Goal: Transaction & Acquisition: Purchase product/service

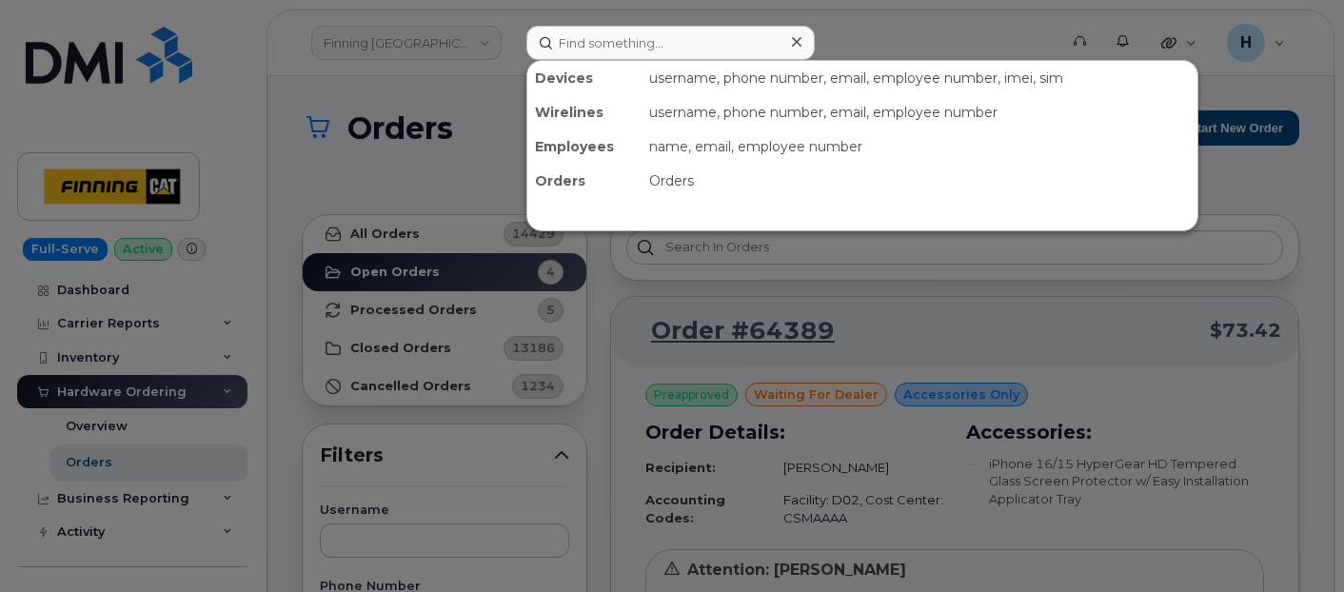
scroll to position [845, 0]
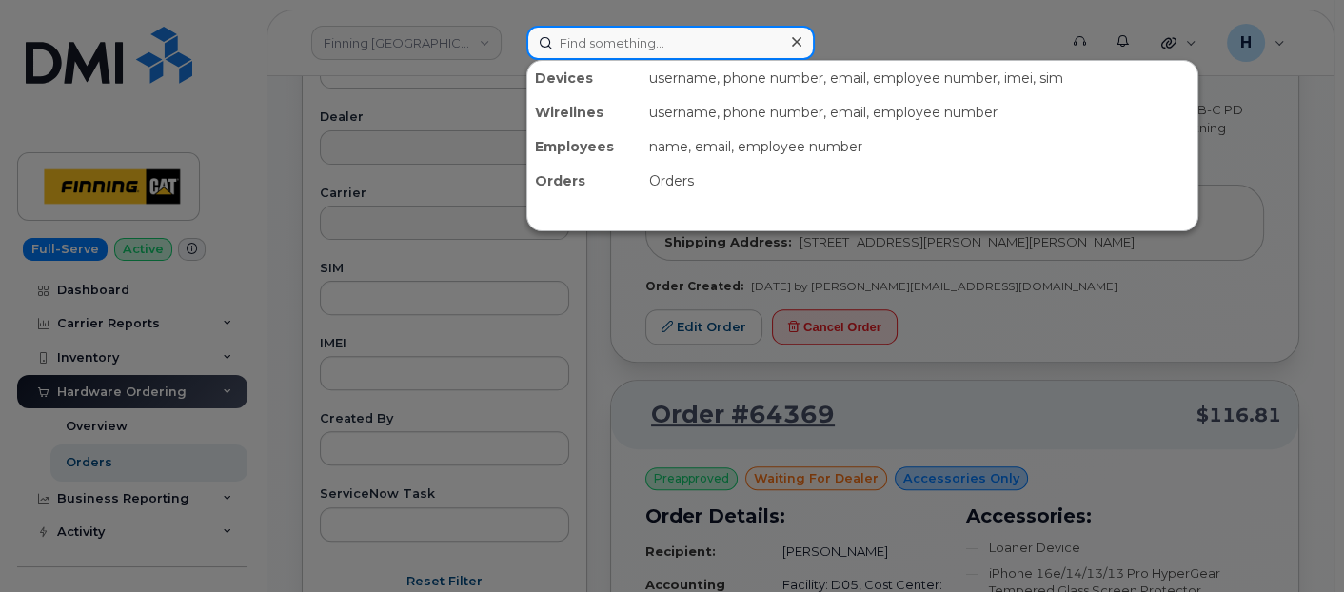
click at [636, 40] on input at bounding box center [670, 43] width 288 height 34
paste input "Maria La Rocque"
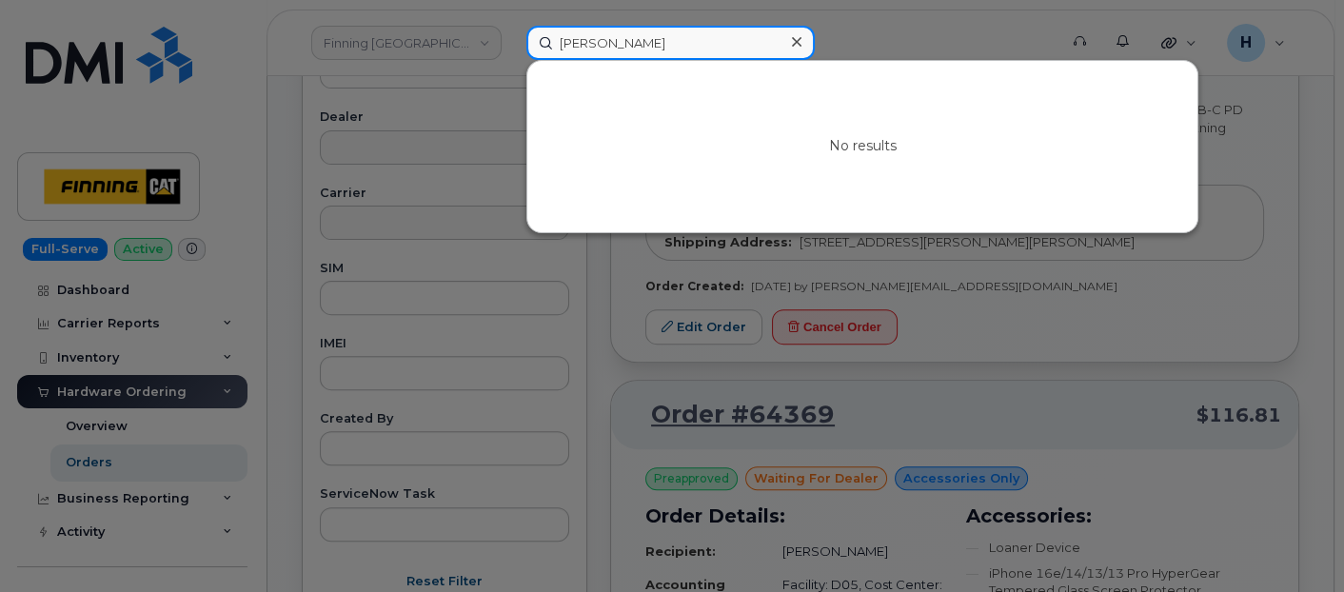
click at [690, 41] on input "Maria La Rocque" at bounding box center [670, 43] width 288 height 34
paste input "[PERSON_NAME]"
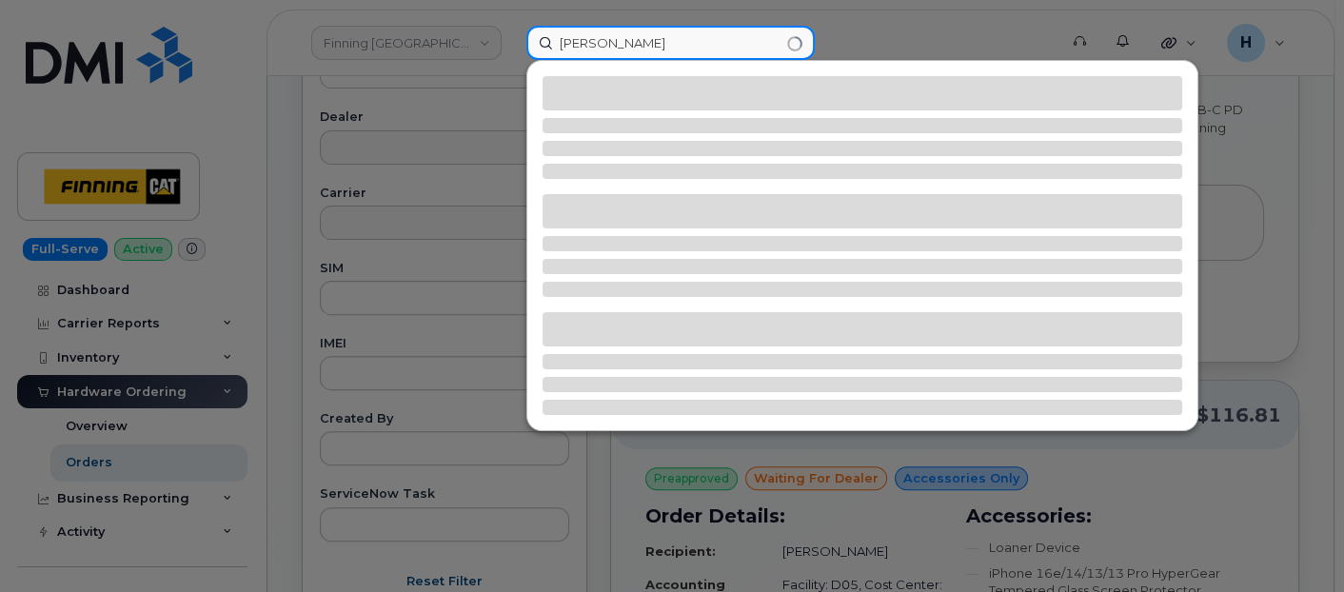
type input "[PERSON_NAME]"
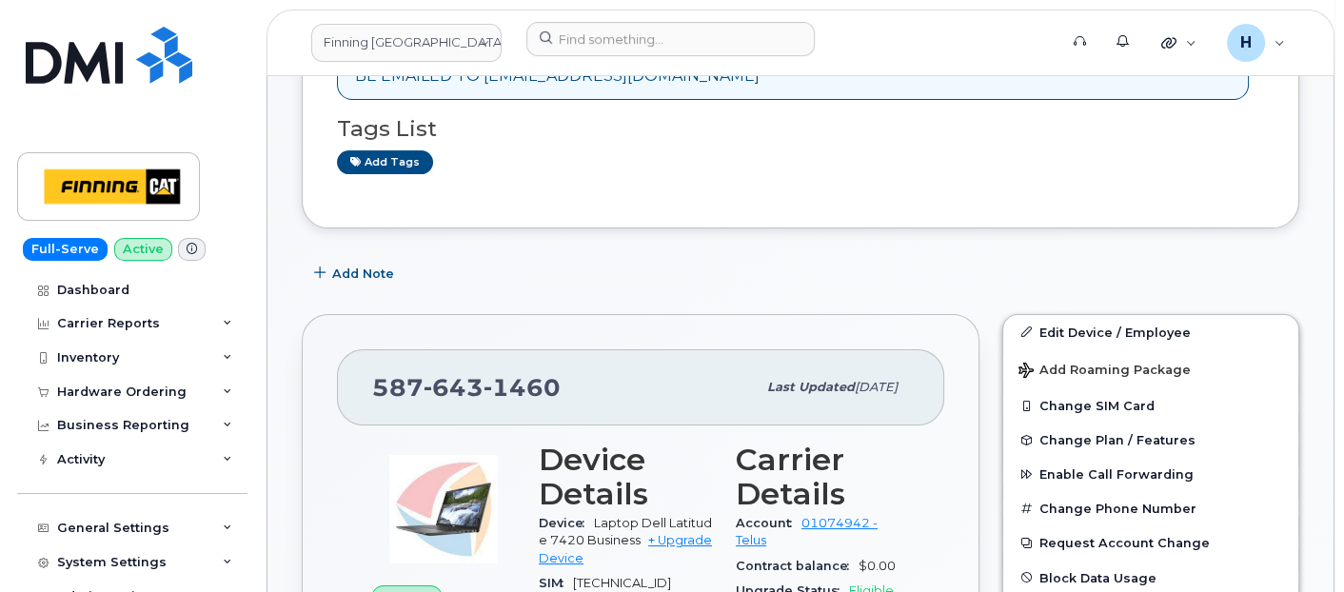
scroll to position [423, 0]
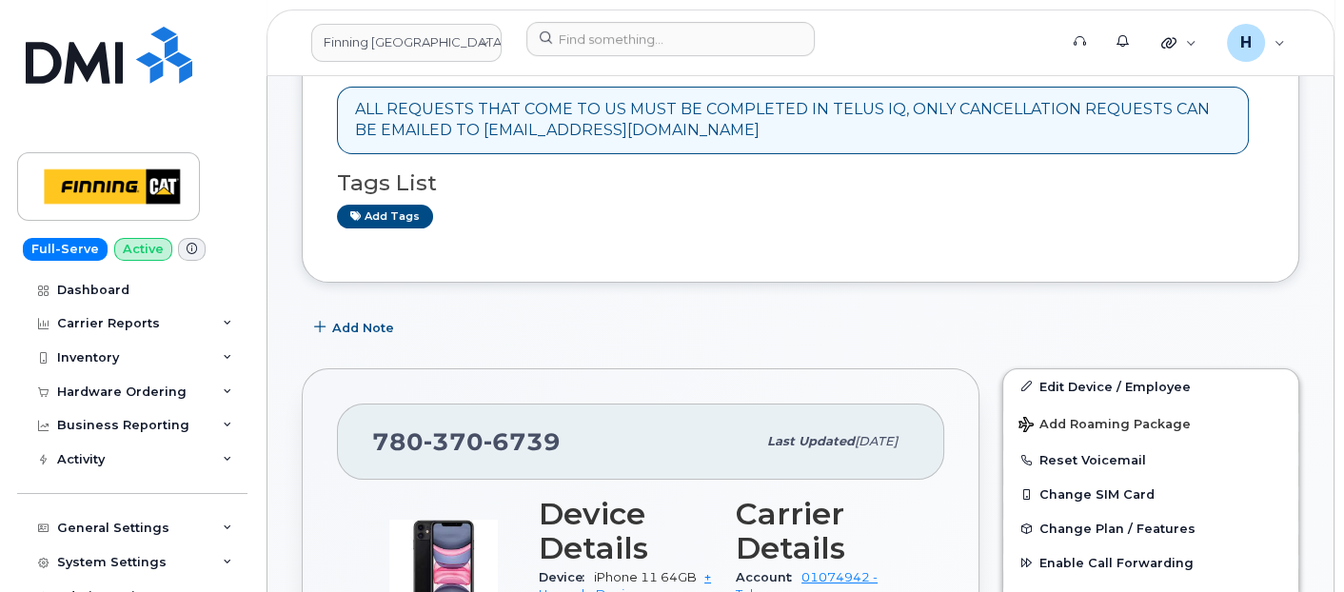
scroll to position [528, 0]
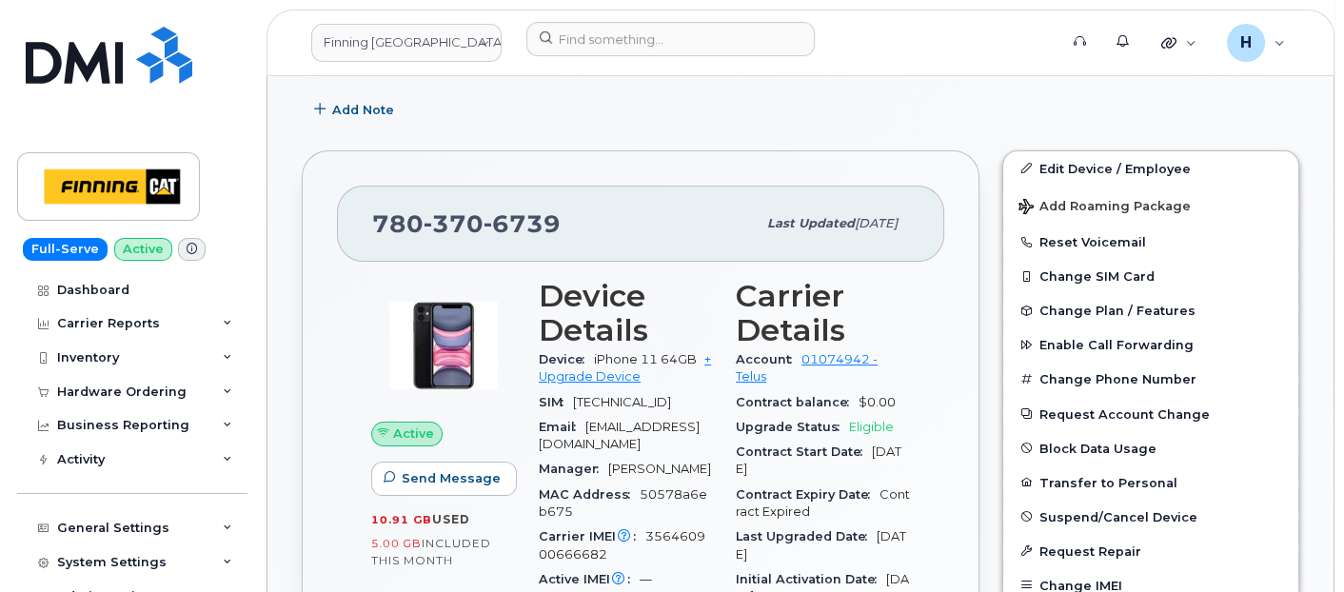
click at [464, 204] on div "[PHONE_NUMBER]" at bounding box center [564, 224] width 384 height 40
drag, startPoint x: 464, startPoint y: 199, endPoint x: 455, endPoint y: 213, distance: 17.2
copy span "[PHONE_NUMBER]"
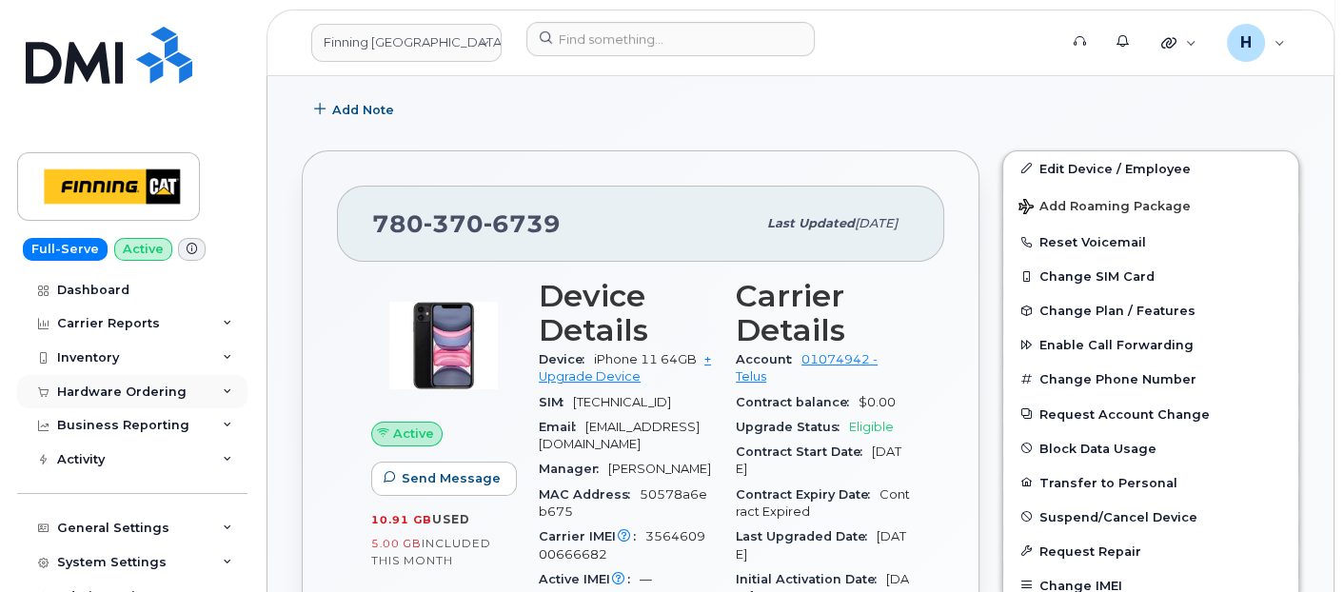
drag, startPoint x: 147, startPoint y: 390, endPoint x: 145, endPoint y: 405, distance: 15.3
click at [146, 390] on div "Hardware Ordering" at bounding box center [121, 391] width 129 height 15
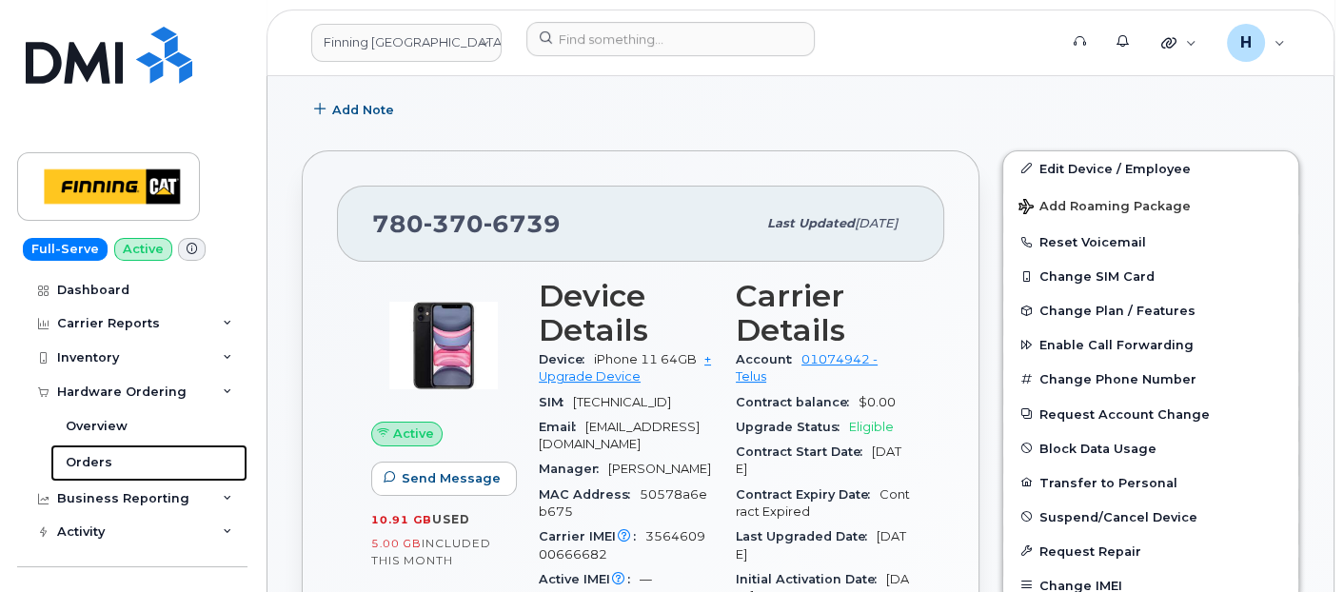
drag, startPoint x: 125, startPoint y: 460, endPoint x: 261, endPoint y: 407, distance: 145.8
click at [126, 460] on link "Orders" at bounding box center [148, 462] width 197 height 36
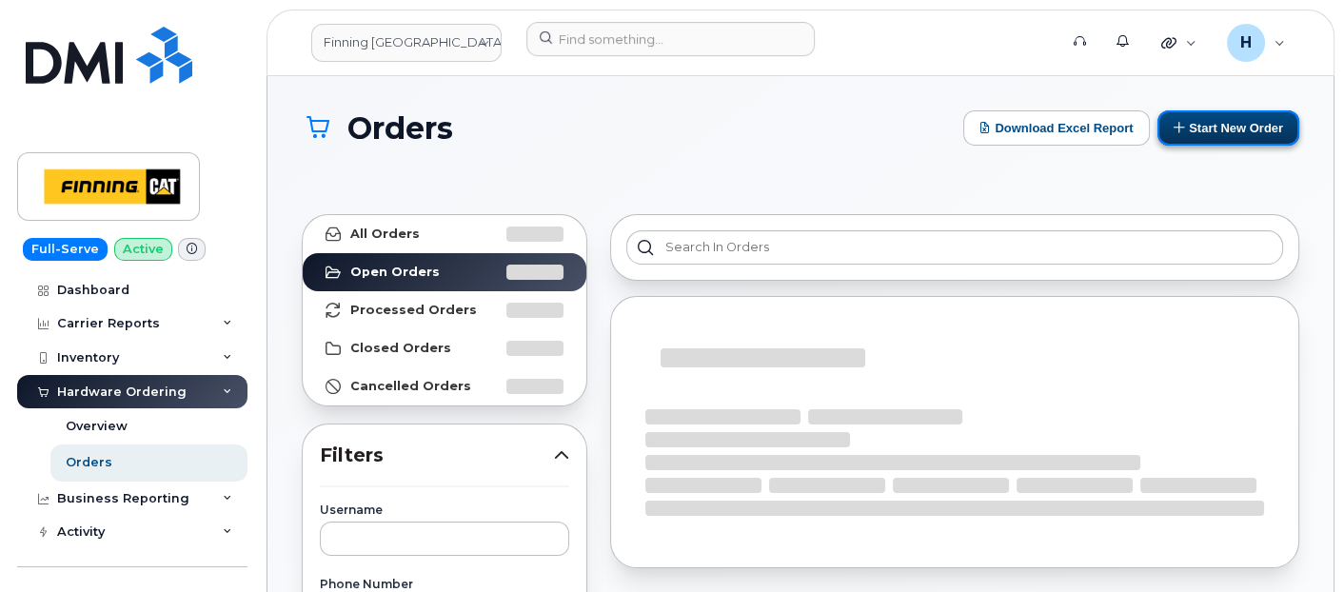
click at [1185, 119] on button "Start New Order" at bounding box center [1228, 127] width 142 height 35
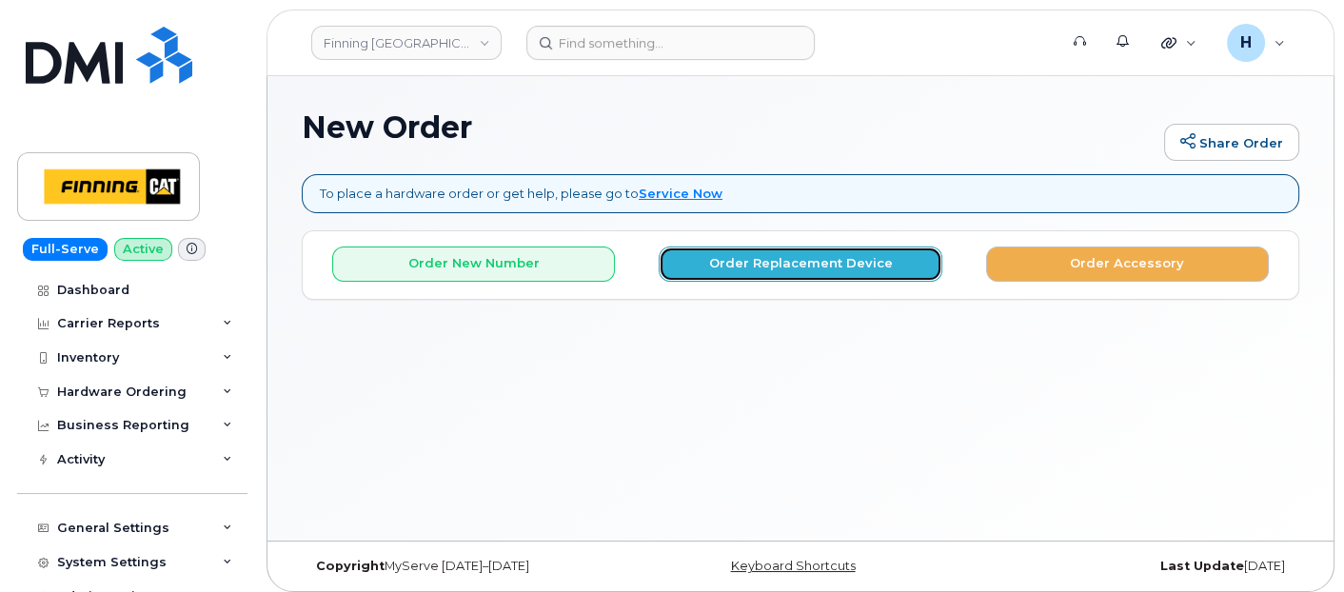
click at [740, 271] on button "Order Replacement Device" at bounding box center [800, 263] width 283 height 35
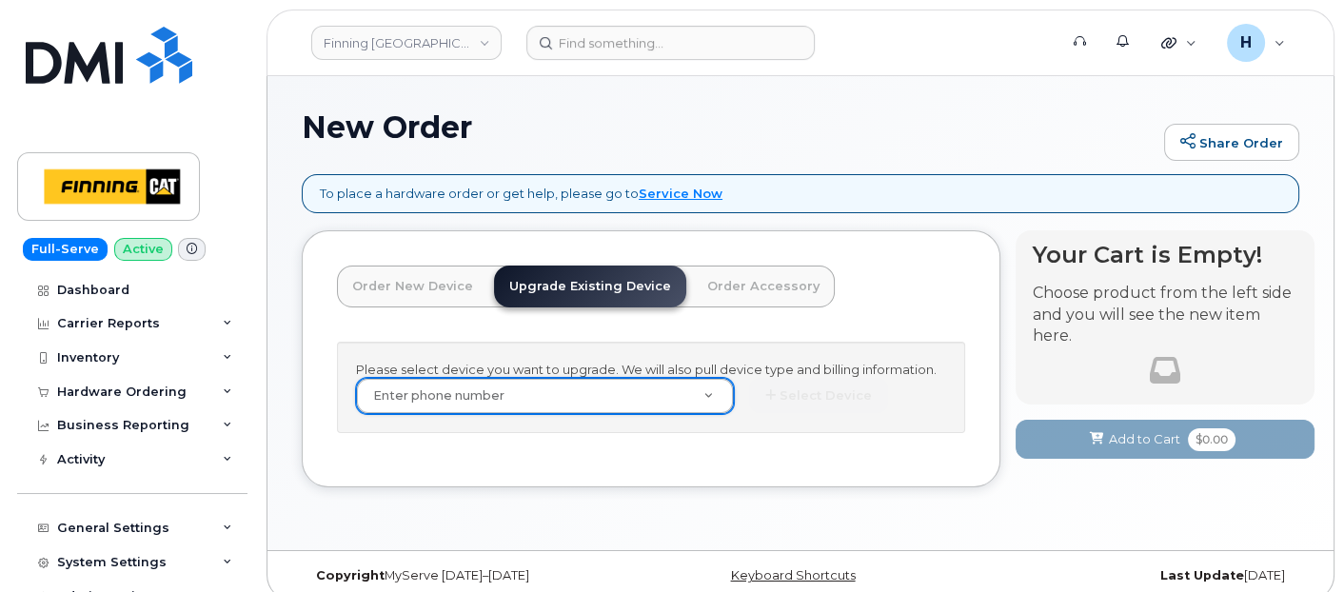
drag, startPoint x: 605, startPoint y: 435, endPoint x: 545, endPoint y: 495, distance: 84.8
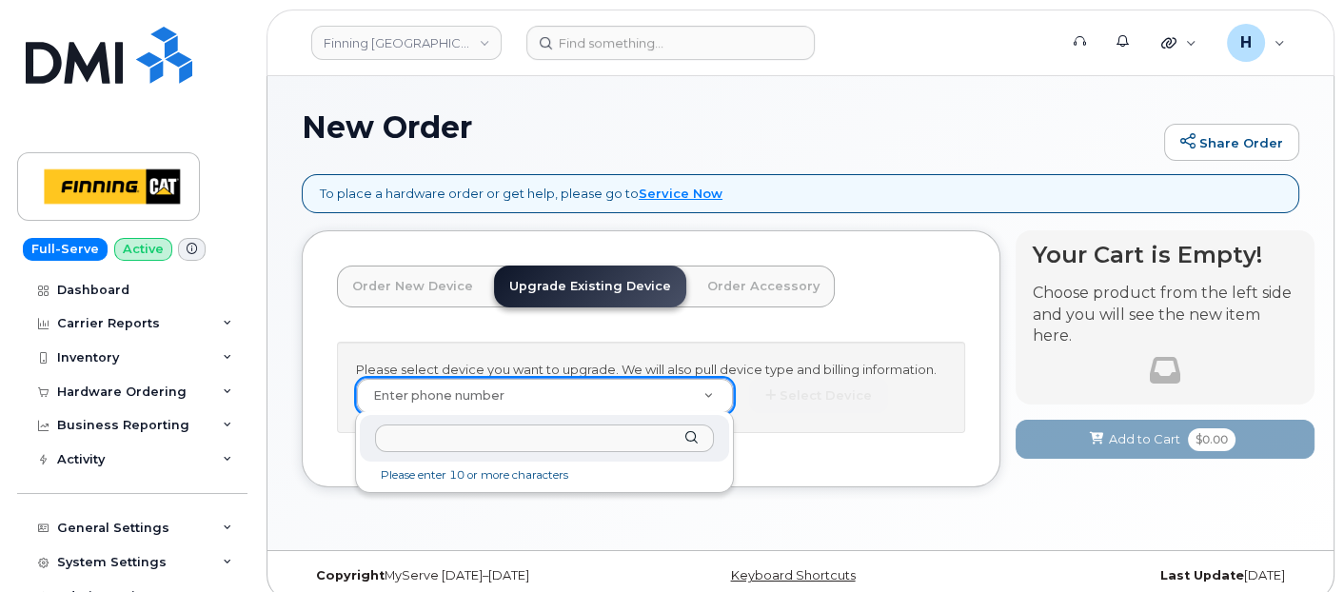
paste input "780-370-6739"
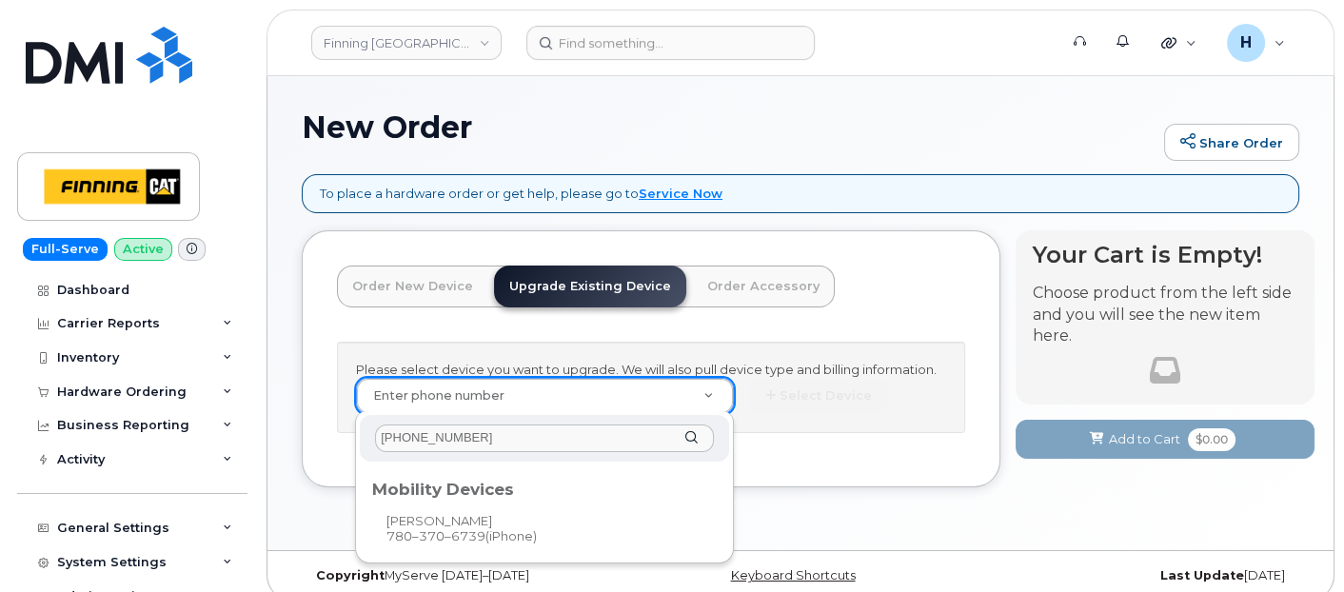
type input "780-370-6739"
click at [417, 486] on div "Mobility Devices" at bounding box center [544, 486] width 344 height 23
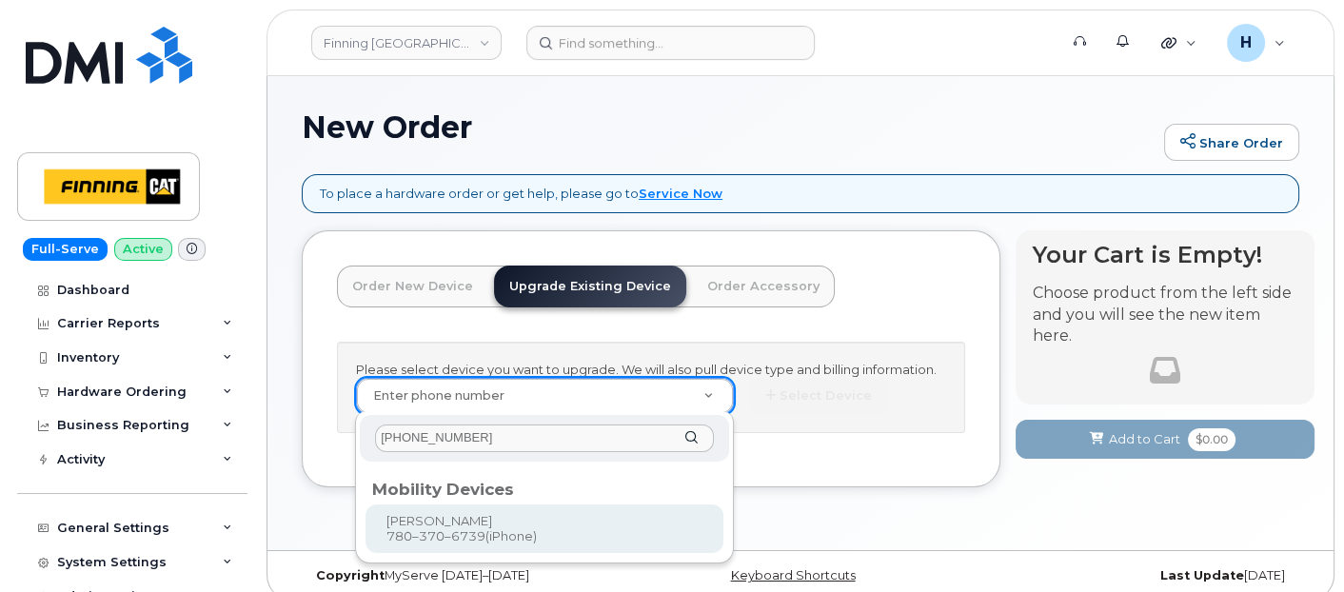
type input "228841"
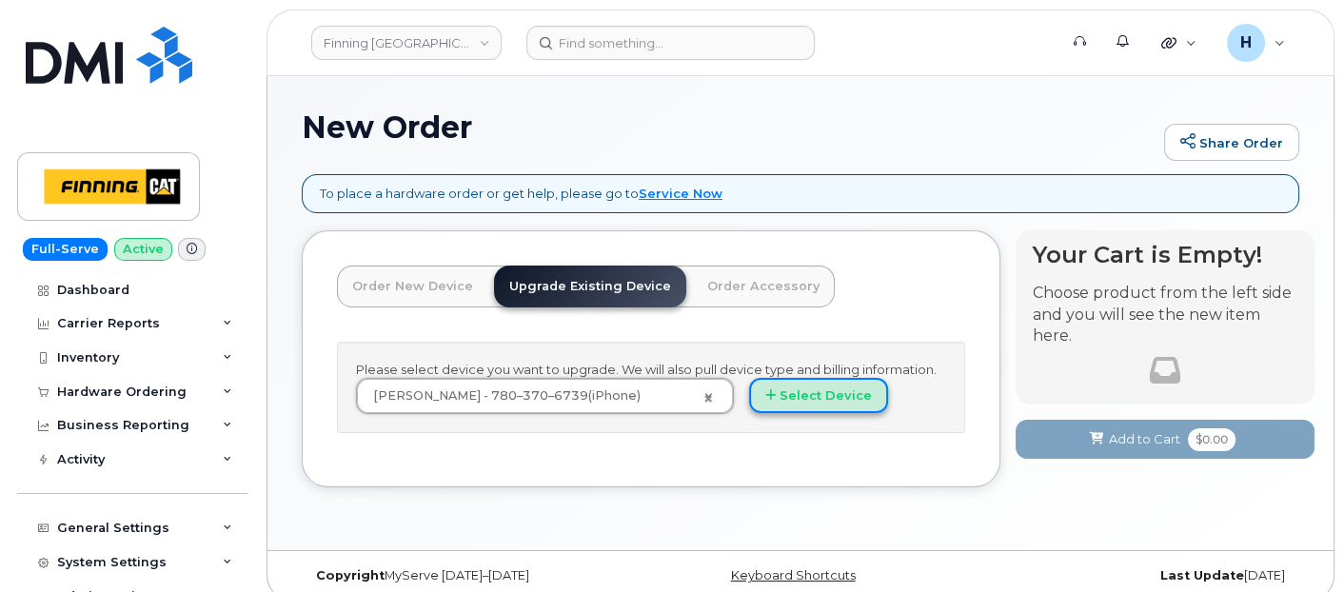
click at [802, 387] on button "Select Device" at bounding box center [818, 395] width 139 height 35
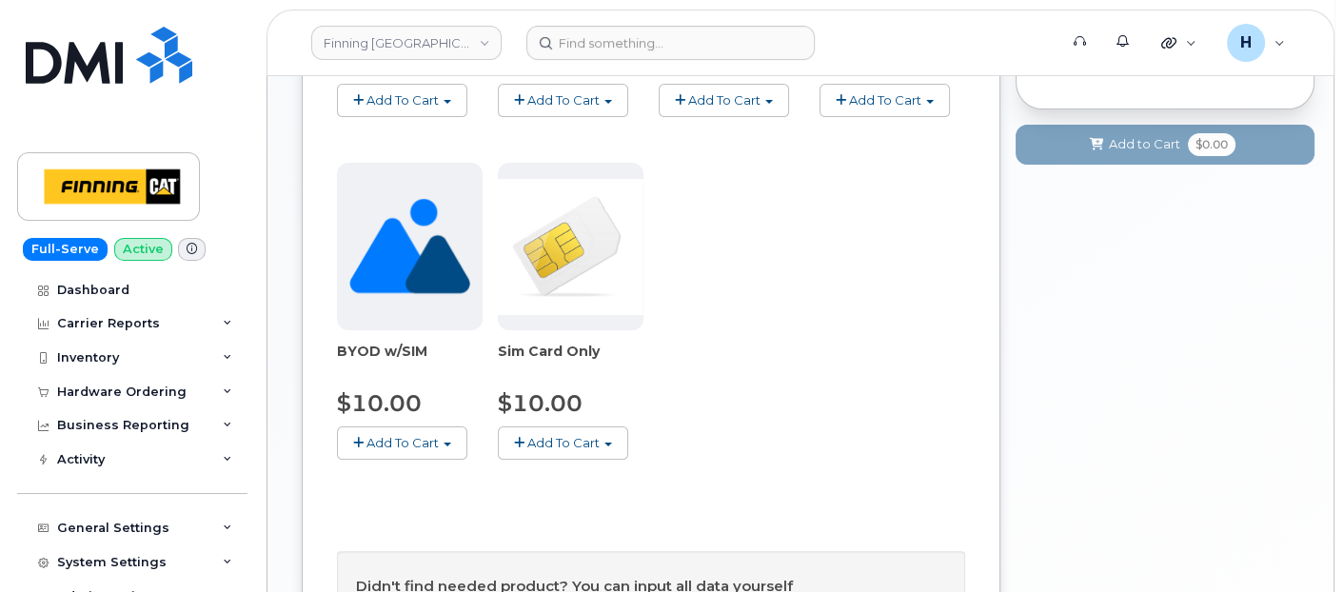
scroll to position [739, 0]
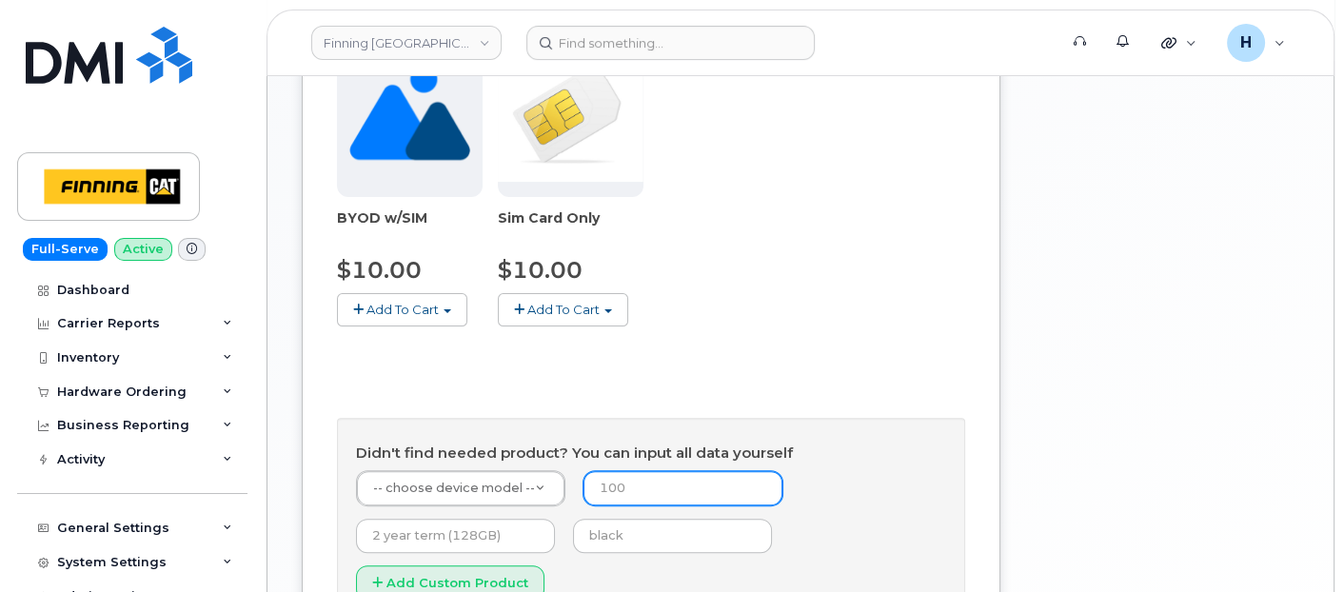
click at [600, 476] on input "number" at bounding box center [682, 488] width 199 height 34
type input "0"
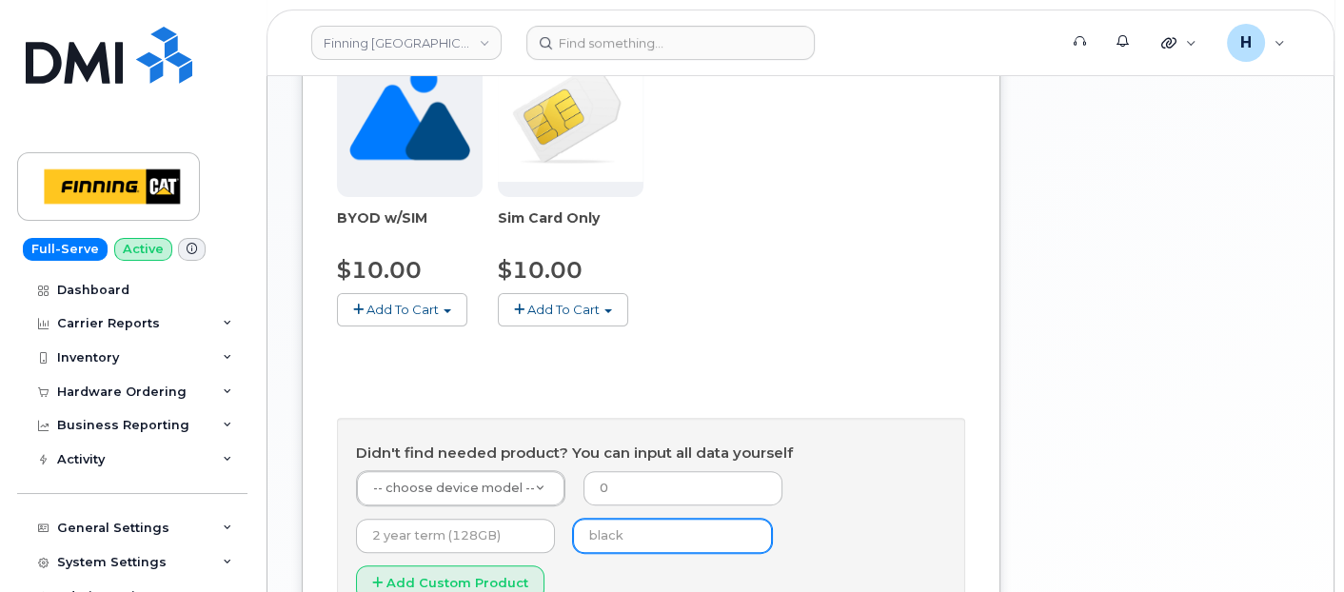
click at [685, 541] on input "text" at bounding box center [672, 536] width 199 height 34
type input "black"
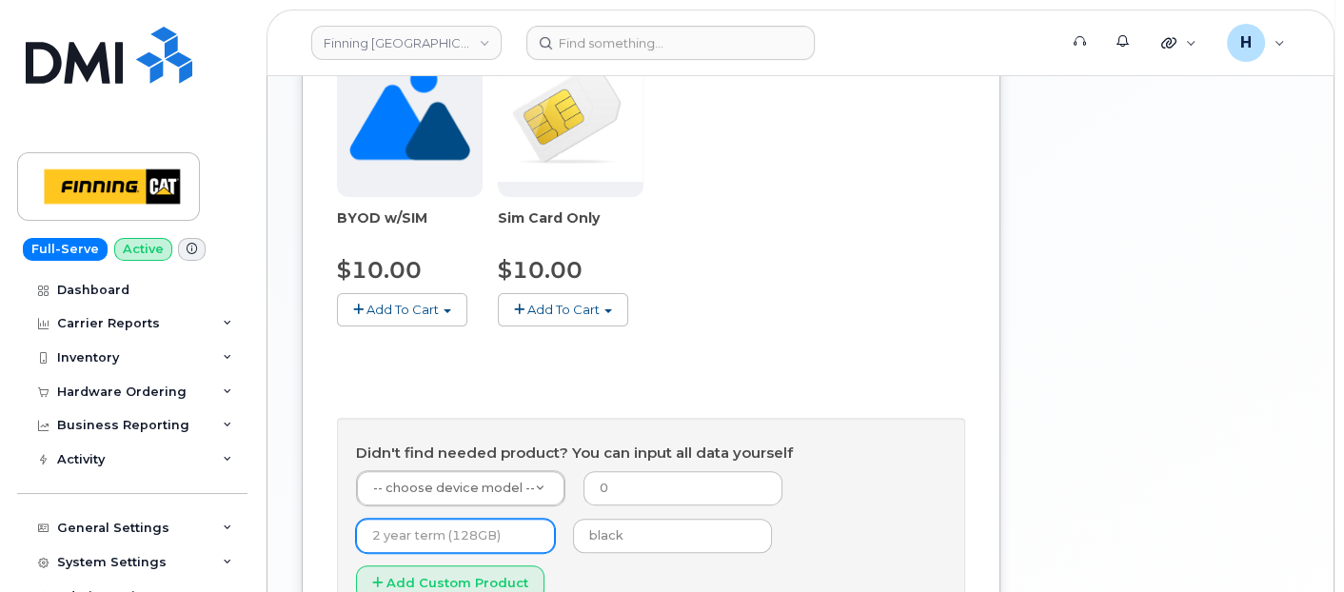
click at [459, 519] on input "text" at bounding box center [455, 536] width 199 height 34
type input "3 year term (128GB)"
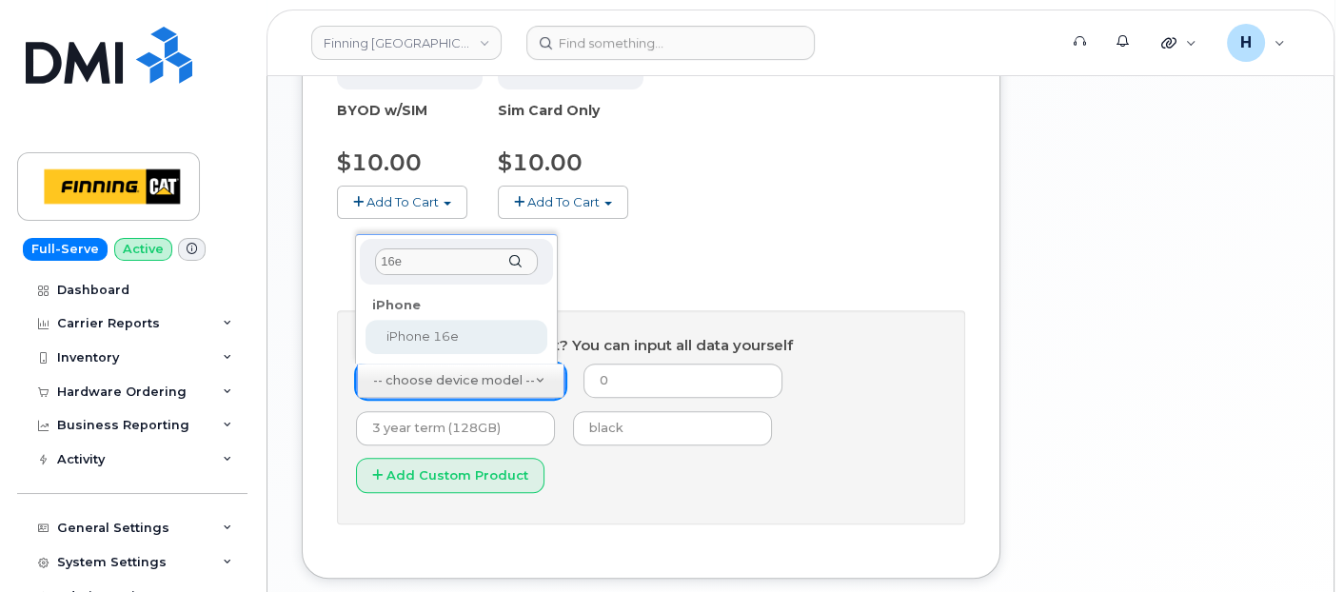
scroll to position [952, 0]
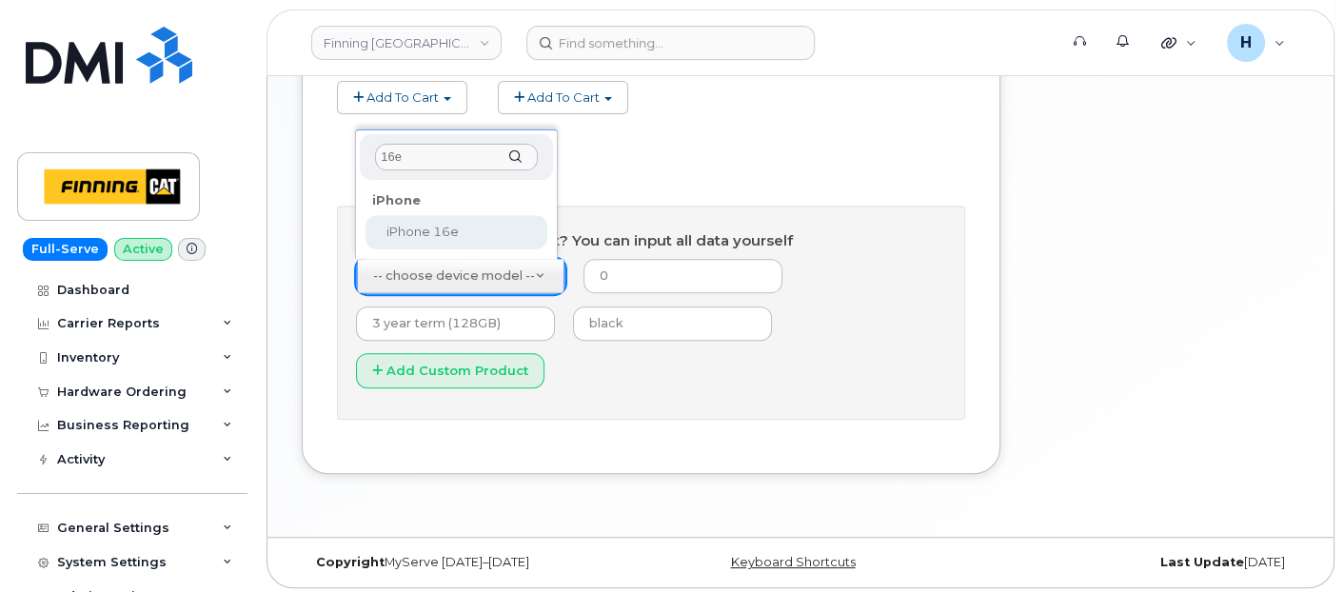
type input "16e"
click at [465, 249] on div "16e iPhone iPhone 16e" at bounding box center [456, 193] width 203 height 129
select select "2883"
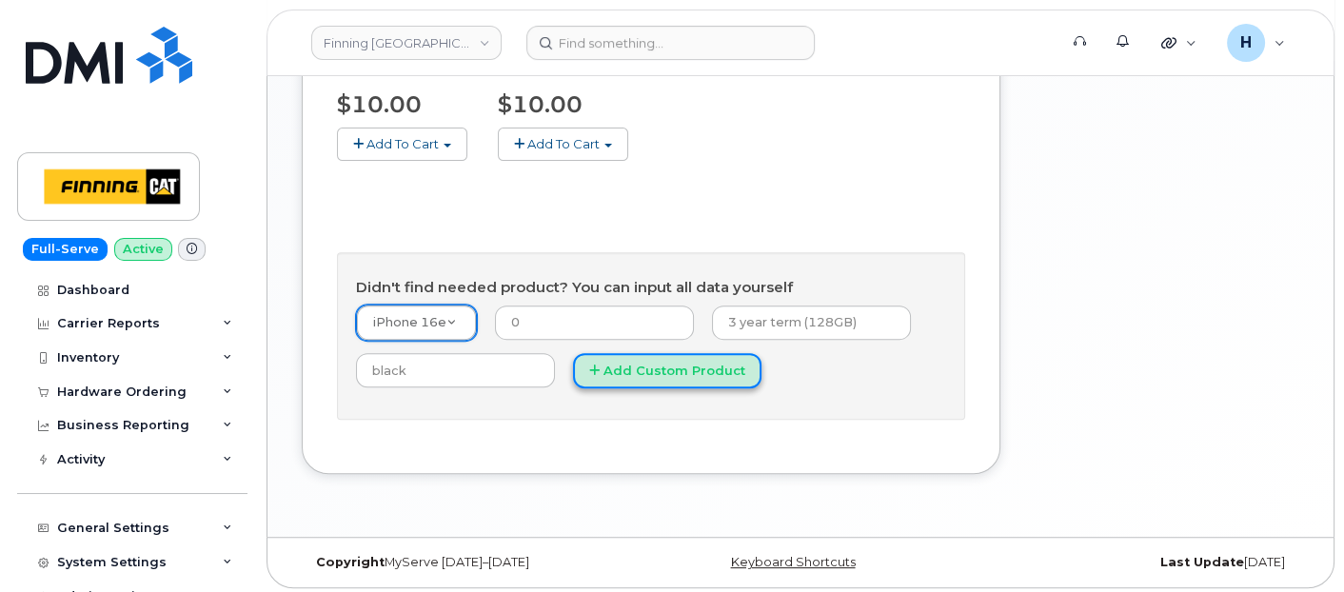
click at [629, 362] on button "Add Custom Product" at bounding box center [667, 370] width 188 height 35
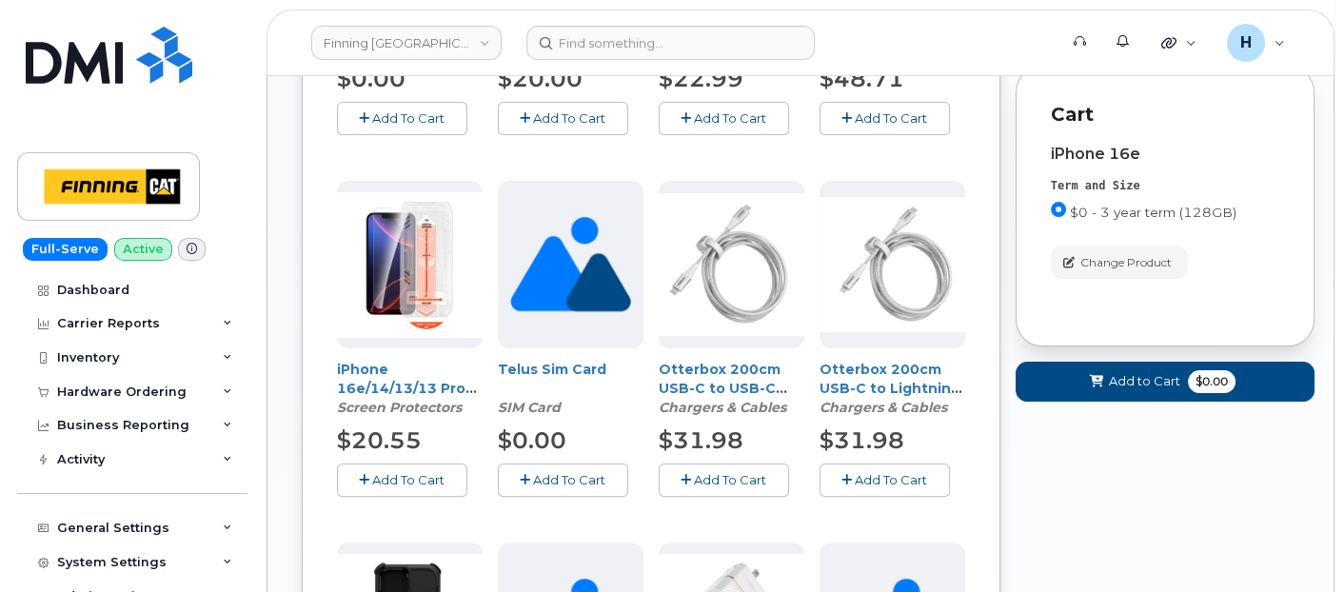
scroll to position [270, 0]
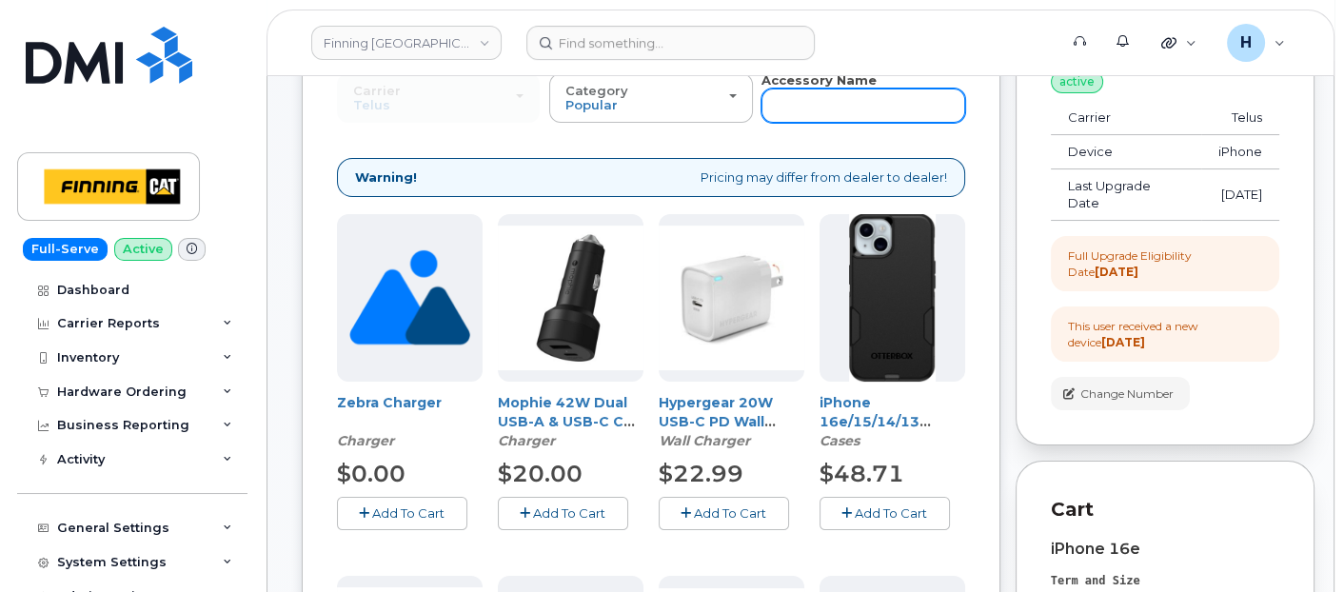
click at [801, 103] on input "text" at bounding box center [862, 106] width 203 height 34
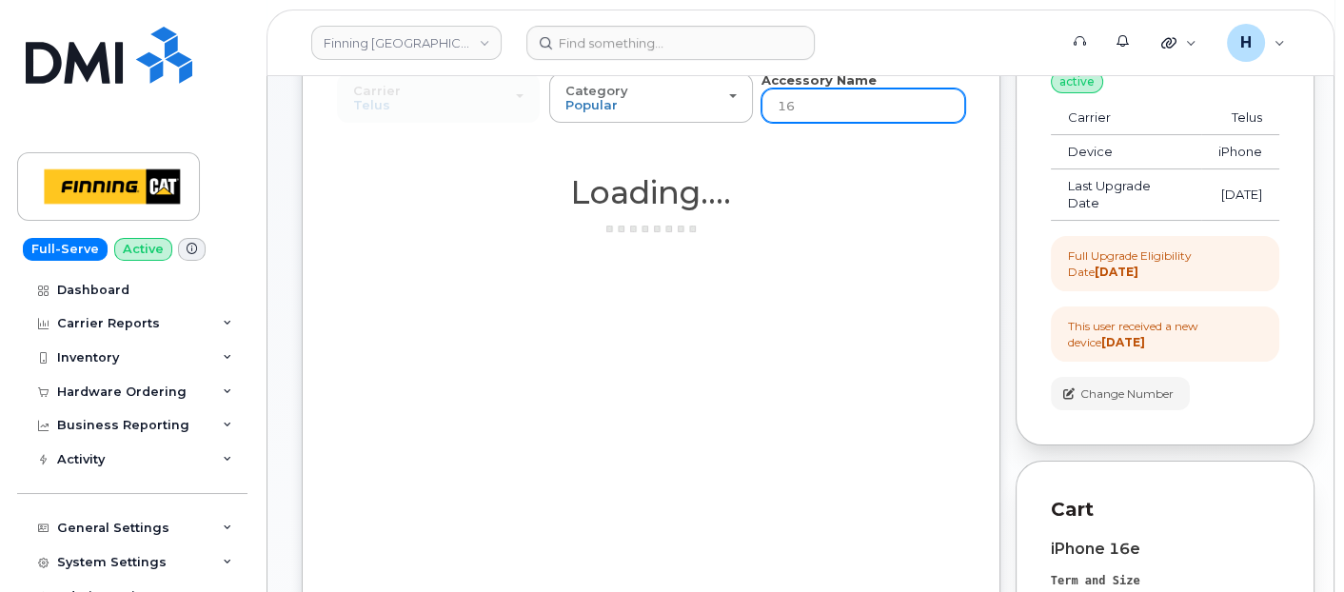
type input "16e"
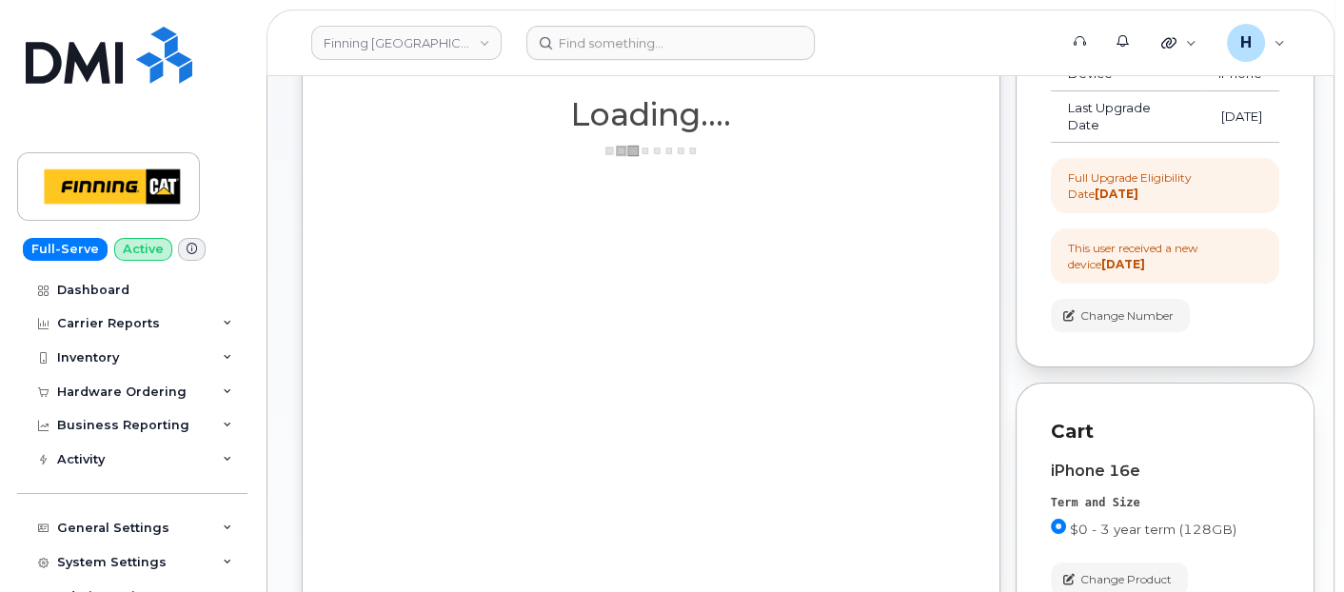
scroll to position [482, 0]
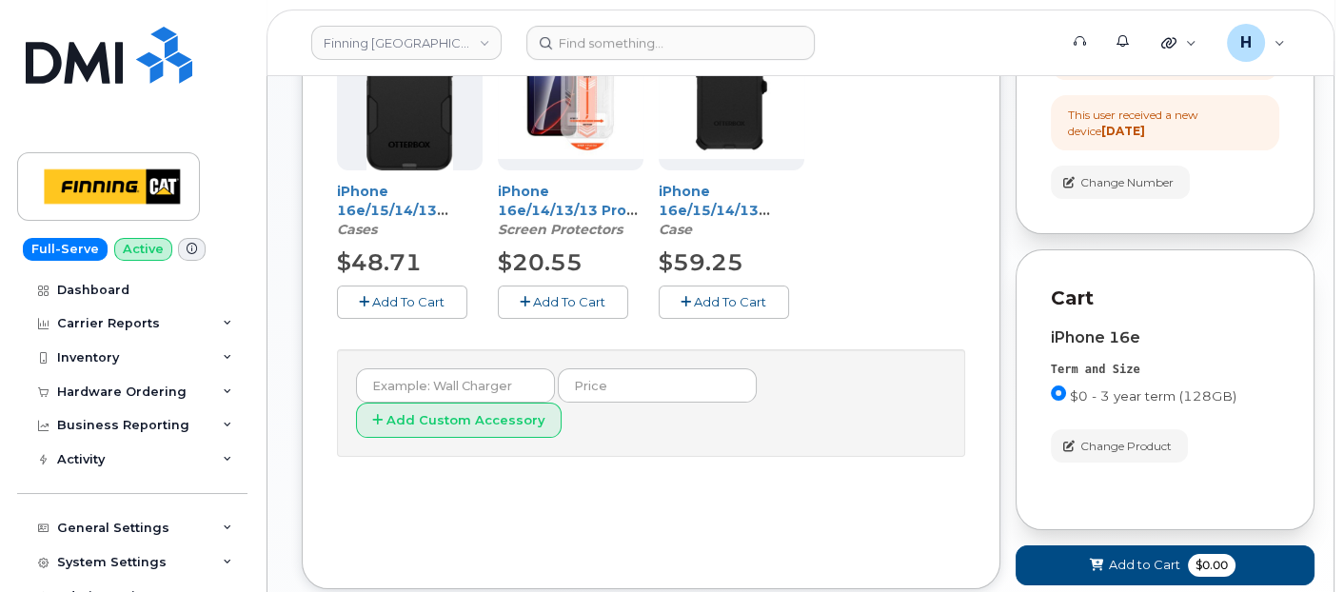
click at [596, 289] on button "Add To Cart" at bounding box center [563, 301] width 130 height 33
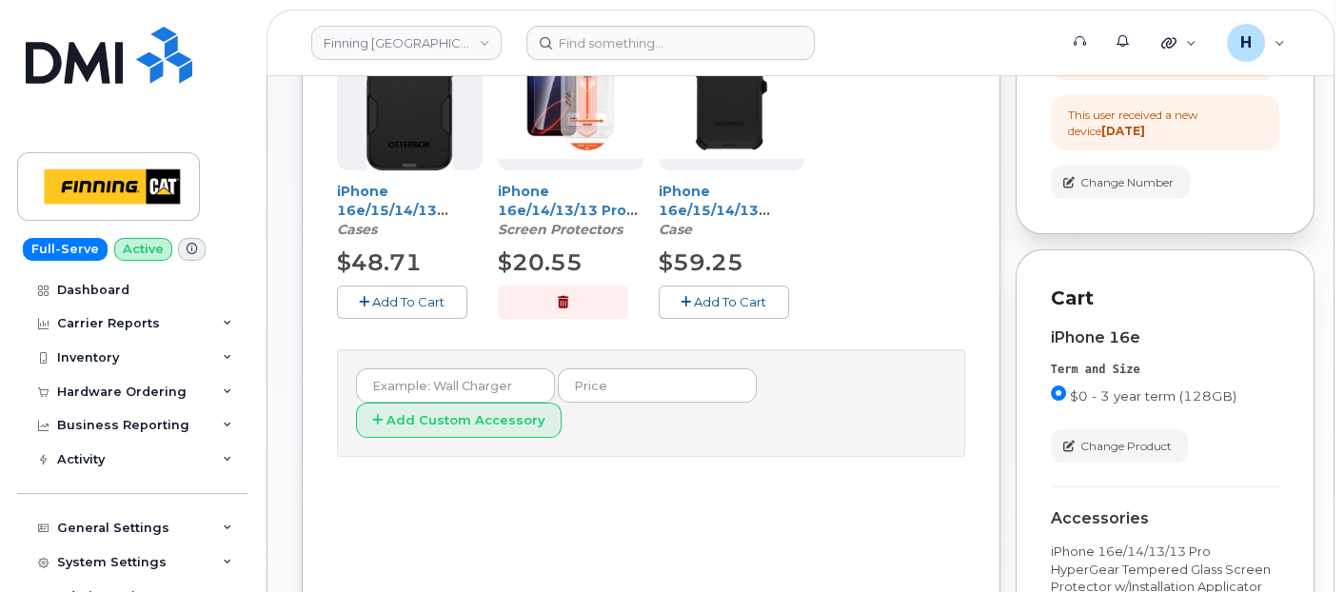
click at [416, 286] on button "Add To Cart" at bounding box center [402, 301] width 130 height 33
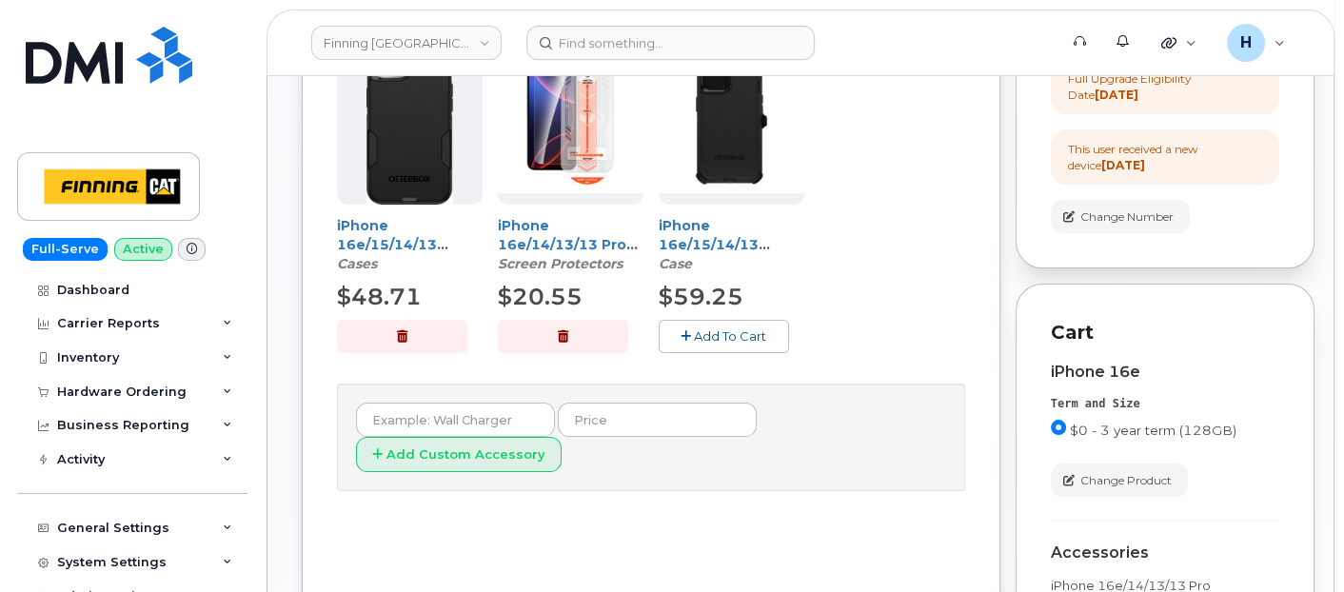
scroll to position [59, 0]
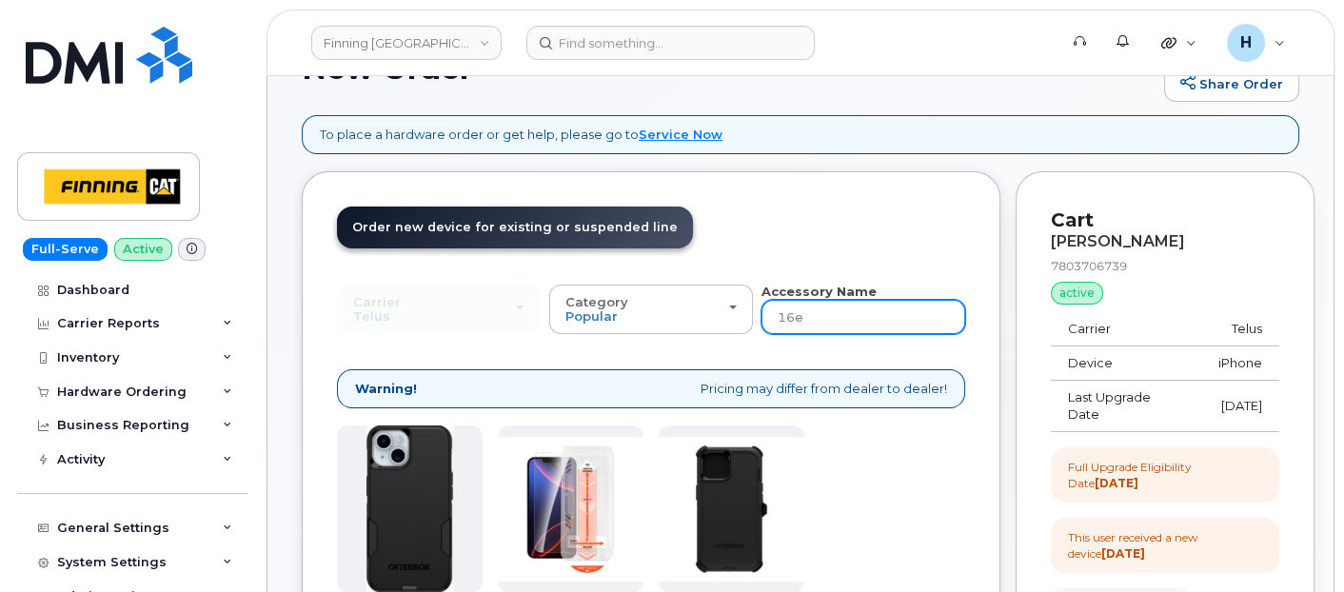
click at [808, 312] on input "16e" at bounding box center [862, 317] width 203 height 34
type input "wall"
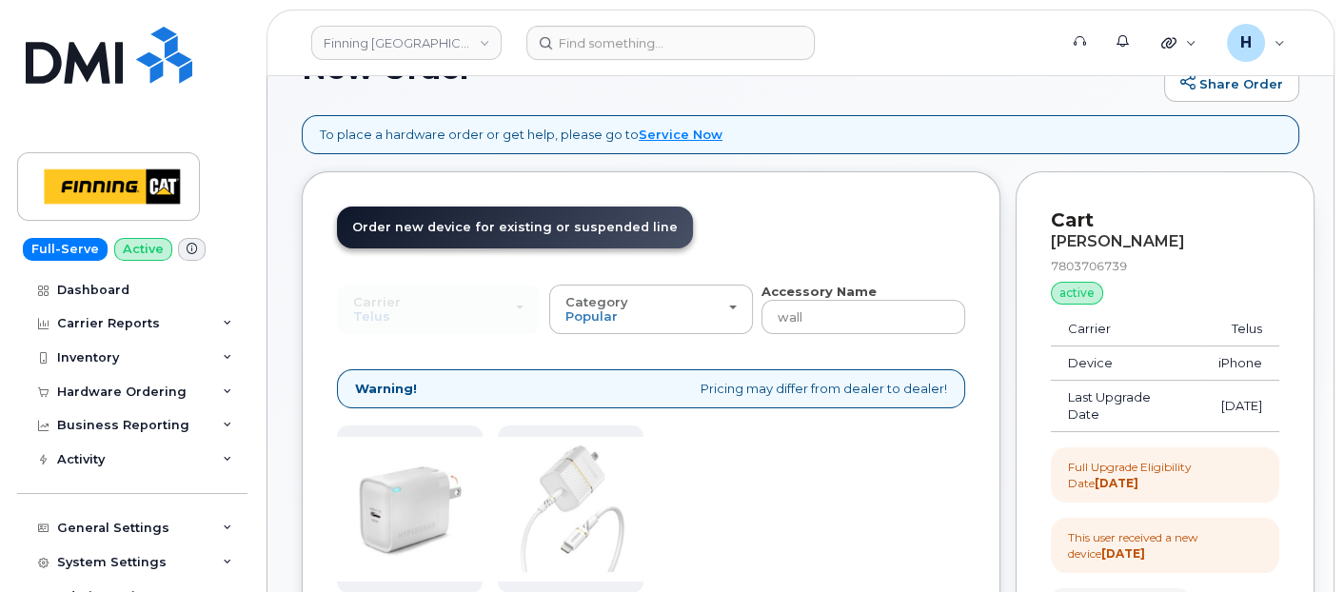
scroll to position [482, 0]
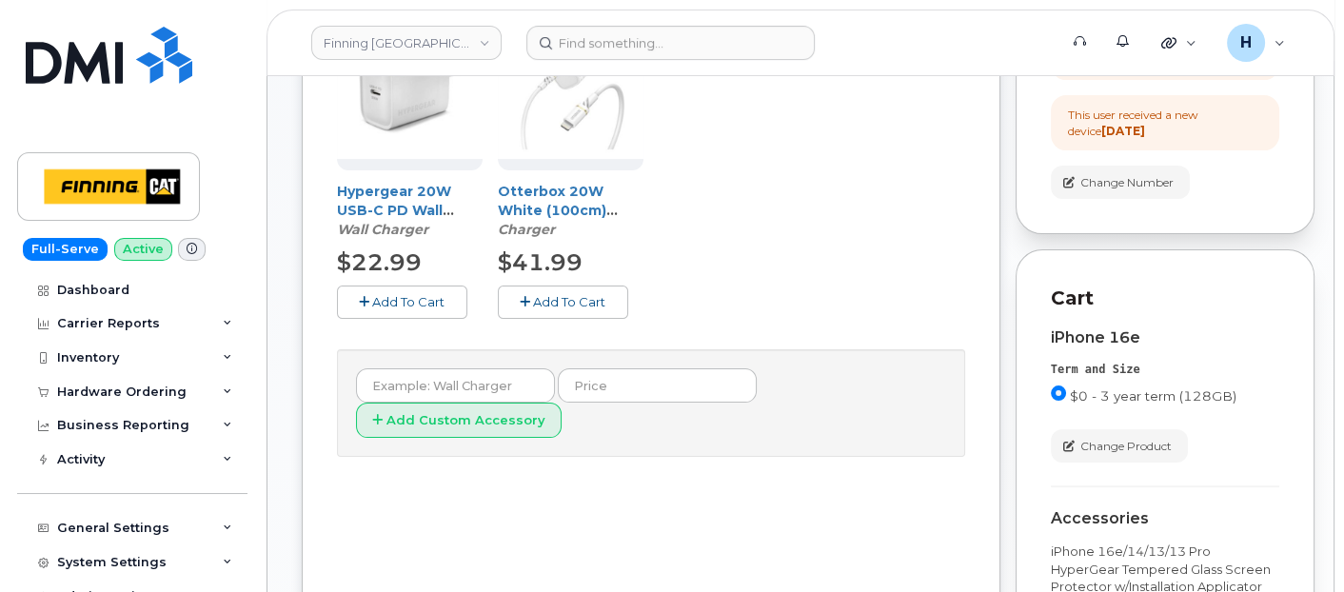
click at [416, 310] on button "Add To Cart" at bounding box center [402, 301] width 130 height 33
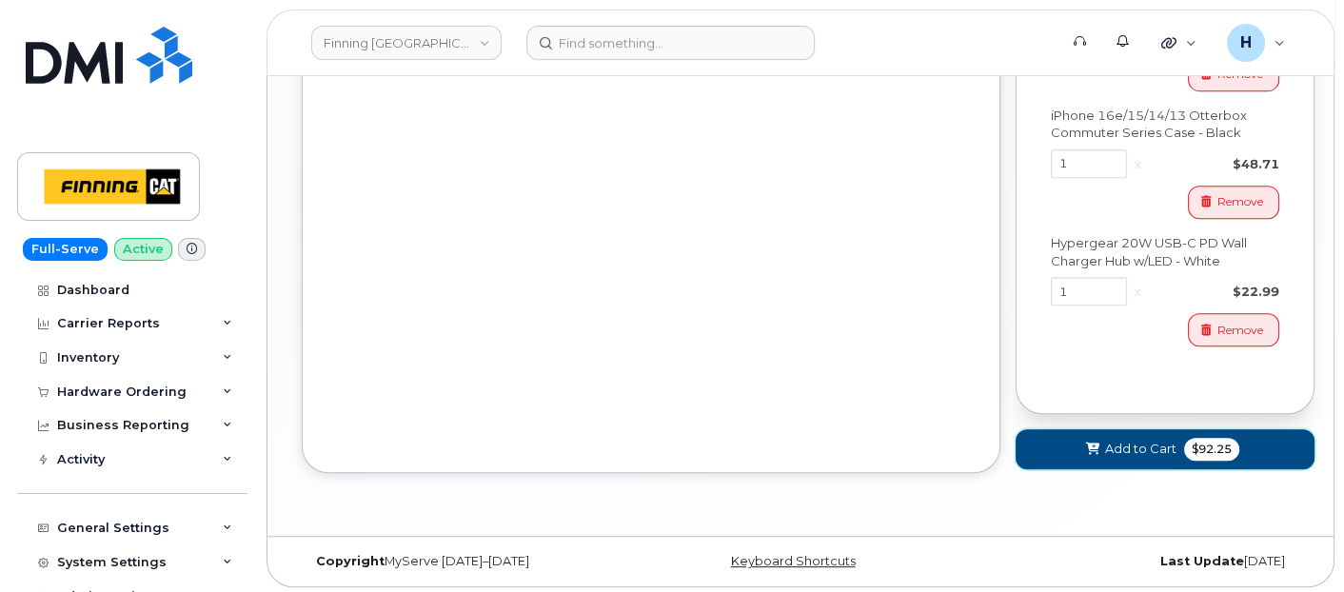
click at [1151, 443] on span "Add to Cart" at bounding box center [1140, 449] width 71 height 18
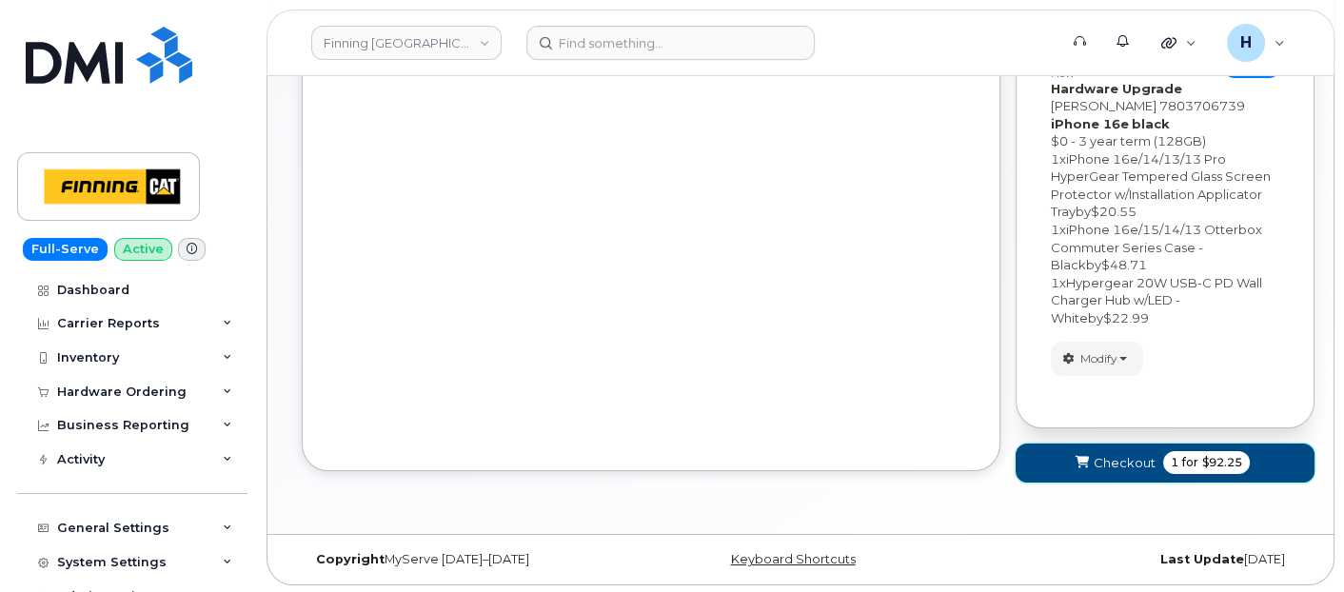
click at [1151, 443] on button "Checkout 1 for $92.25" at bounding box center [1164, 462] width 299 height 39
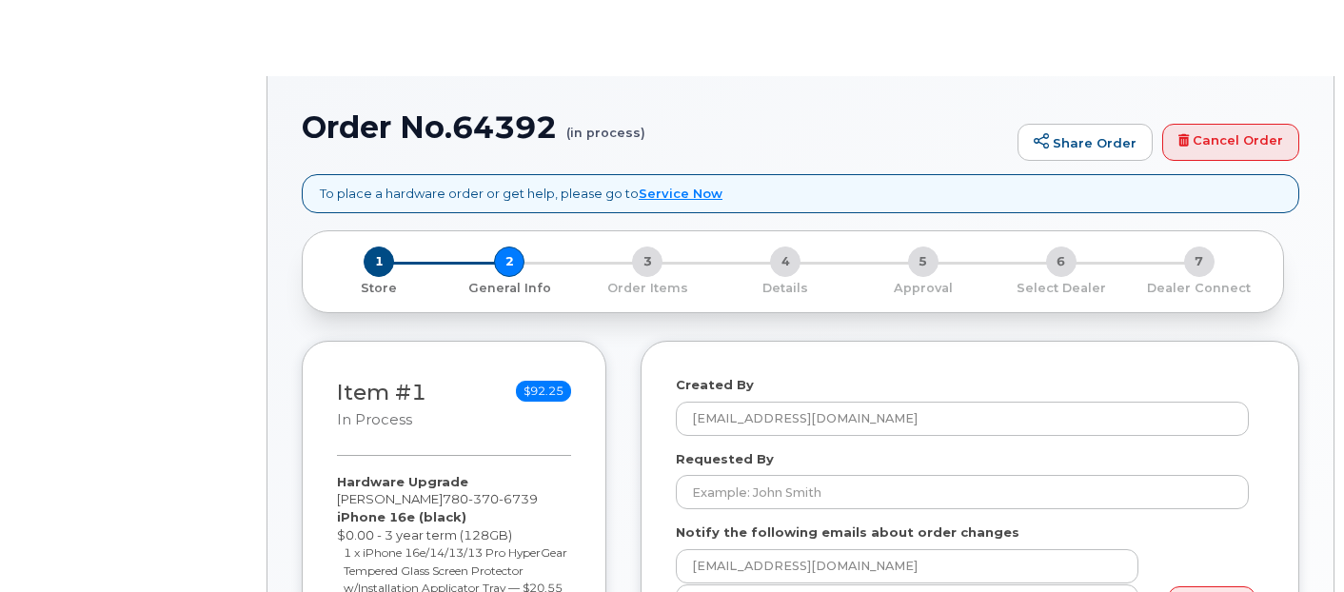
select select
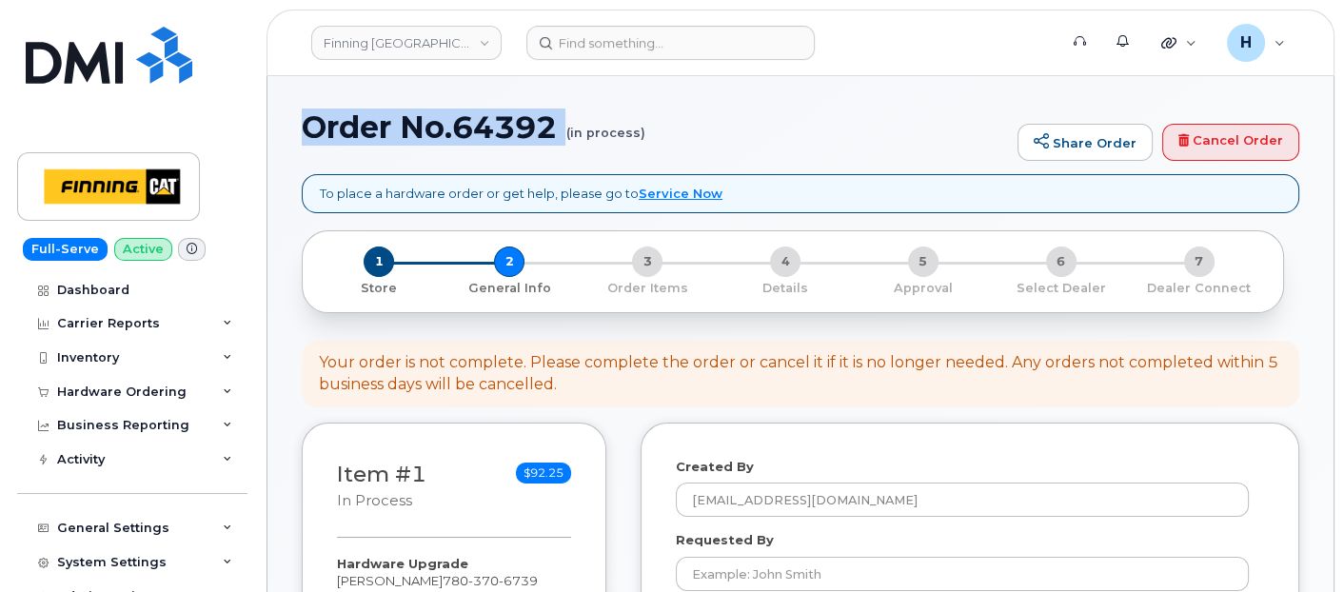
drag, startPoint x: 0, startPoint y: 0, endPoint x: 483, endPoint y: 171, distance: 512.9
copy h1 "Order No.64392"
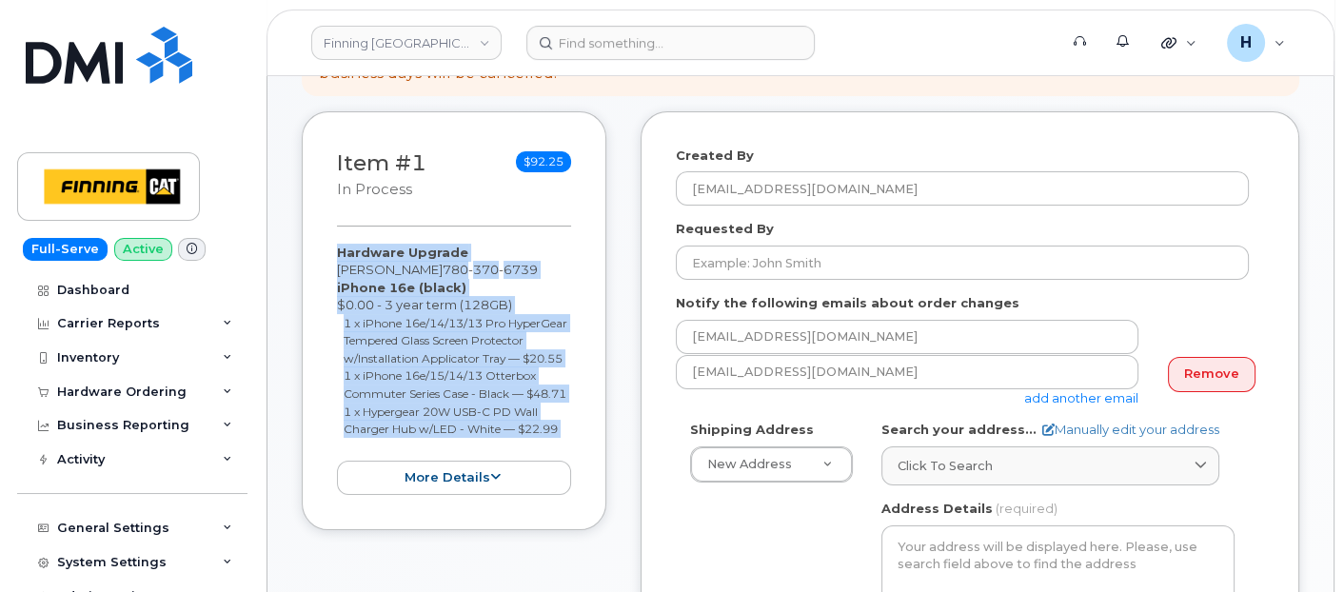
scroll to position [438, 0]
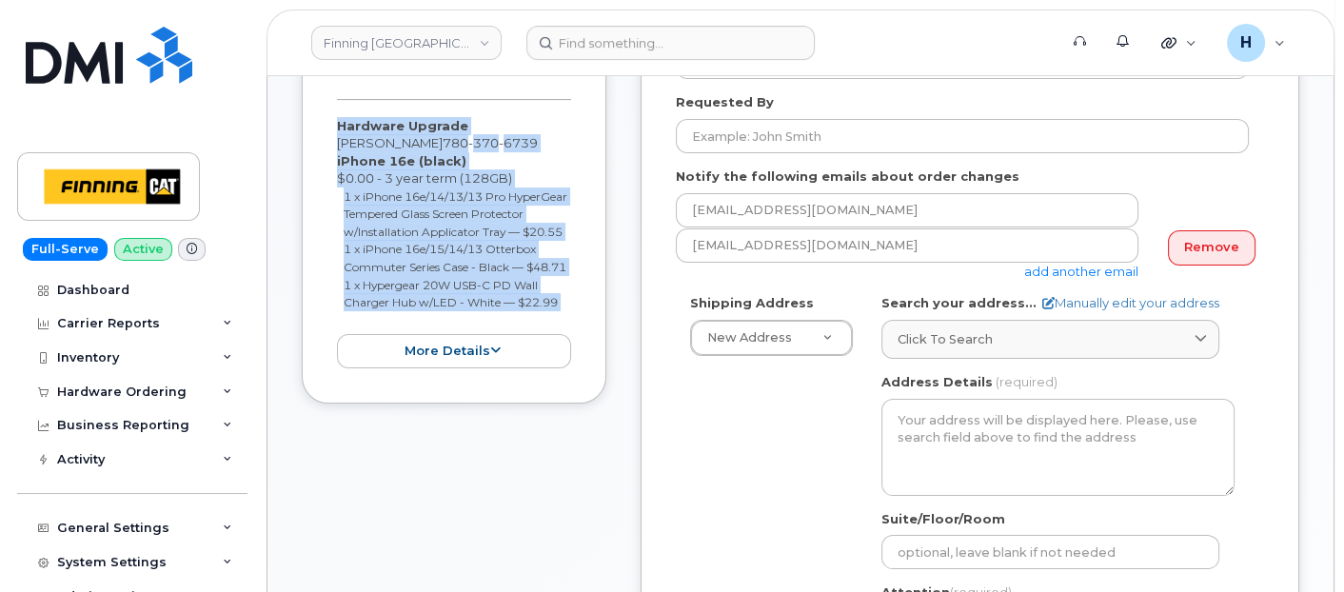
drag, startPoint x: 326, startPoint y: 355, endPoint x: 551, endPoint y: 352, distance: 224.6
click at [551, 352] on div "Item #1 in process $92.25 Hardware Upgrade Jamie Shiels 780 370 6739 iPhone 16e…" at bounding box center [454, 195] width 305 height 420
copy div "Hardware Upgrade Jamie Shiels 780 370 6739 iPhone 16e (black) $0.00 - 3 year te…"
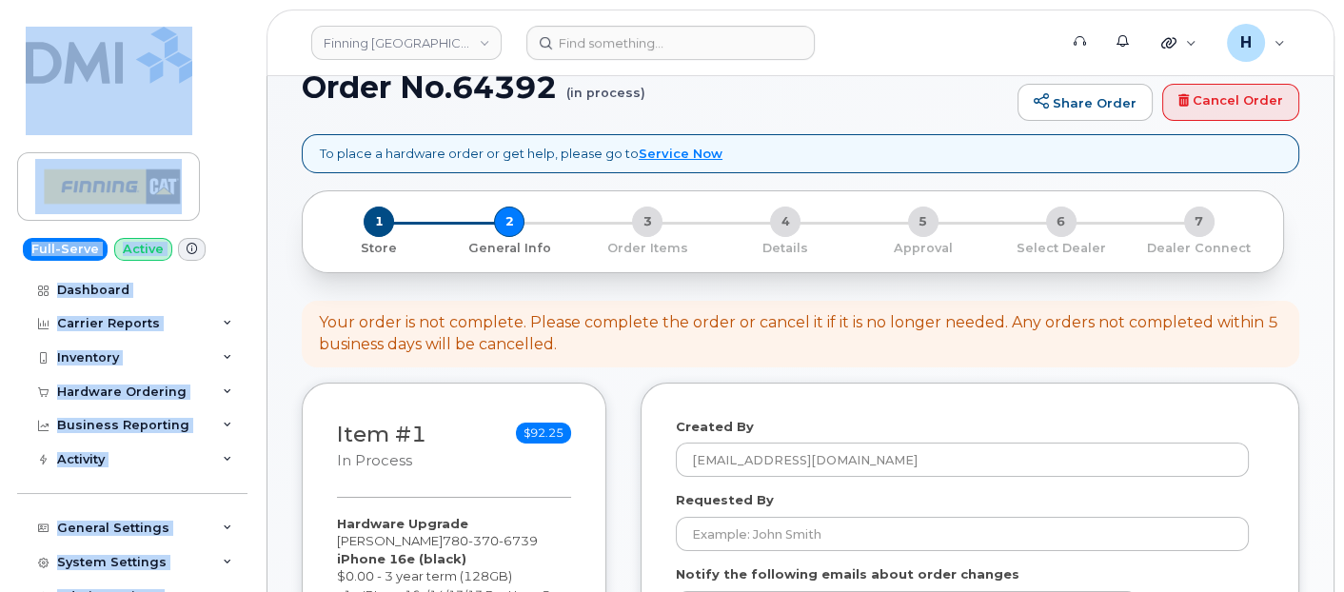
scroll to position [0, 0]
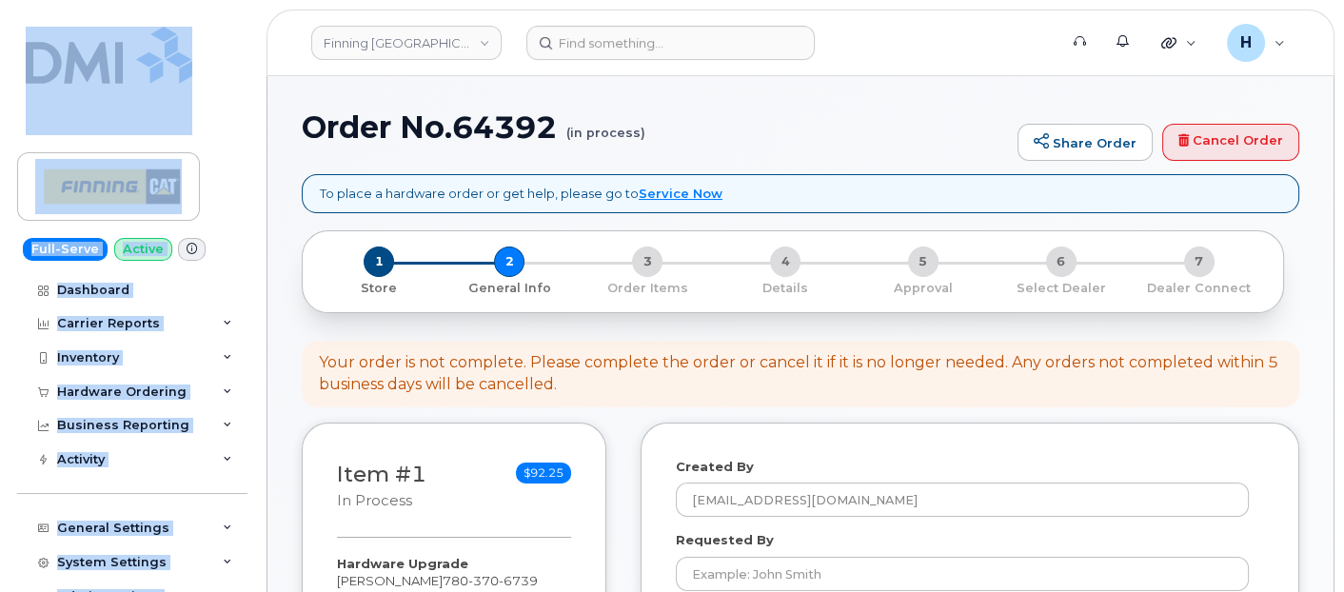
drag, startPoint x: 551, startPoint y: 352, endPoint x: 180, endPoint y: -75, distance: 566.0
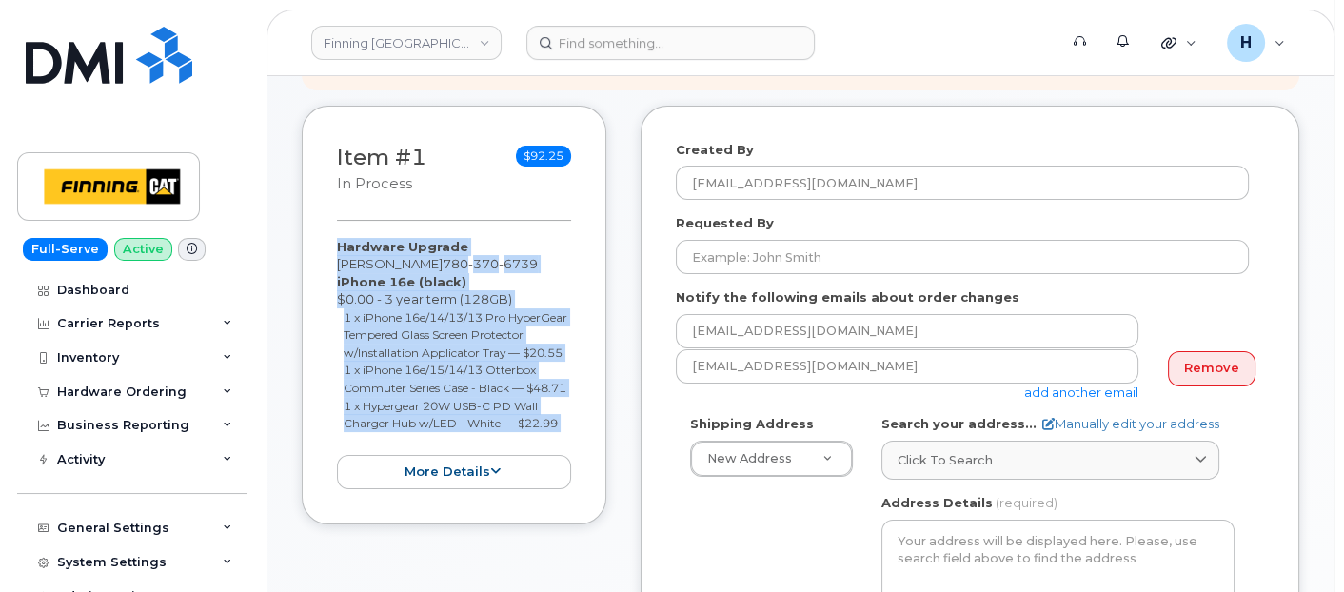
drag, startPoint x: 322, startPoint y: 244, endPoint x: 561, endPoint y: 484, distance: 339.8
click at [561, 484] on div "Item #1 in process $92.25 Hardware Upgrade Jamie Shiels 780 370 6739 iPhone 16e…" at bounding box center [454, 316] width 305 height 420
copy div "Hardware Upgrade Jamie Shiels 780 370 6739 iPhone 16e (black) $0.00 - 3 year te…"
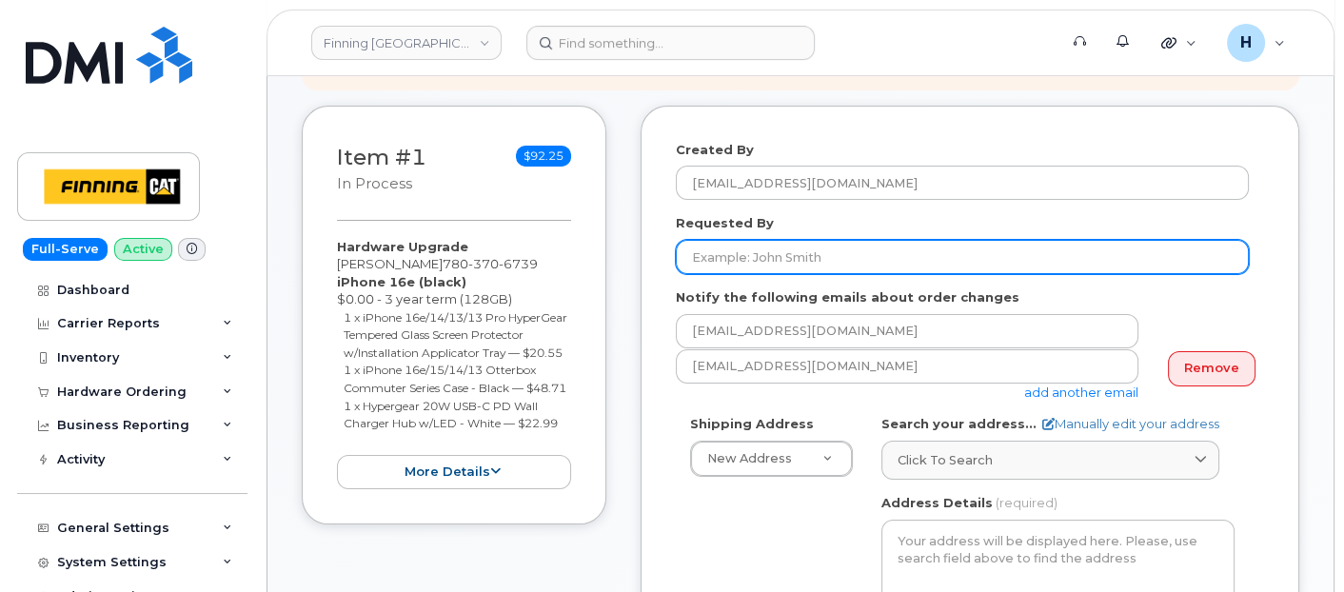
click at [720, 266] on input "Requested By" at bounding box center [962, 257] width 573 height 34
paste input "RITM0493248"
type input "RITM0493248"
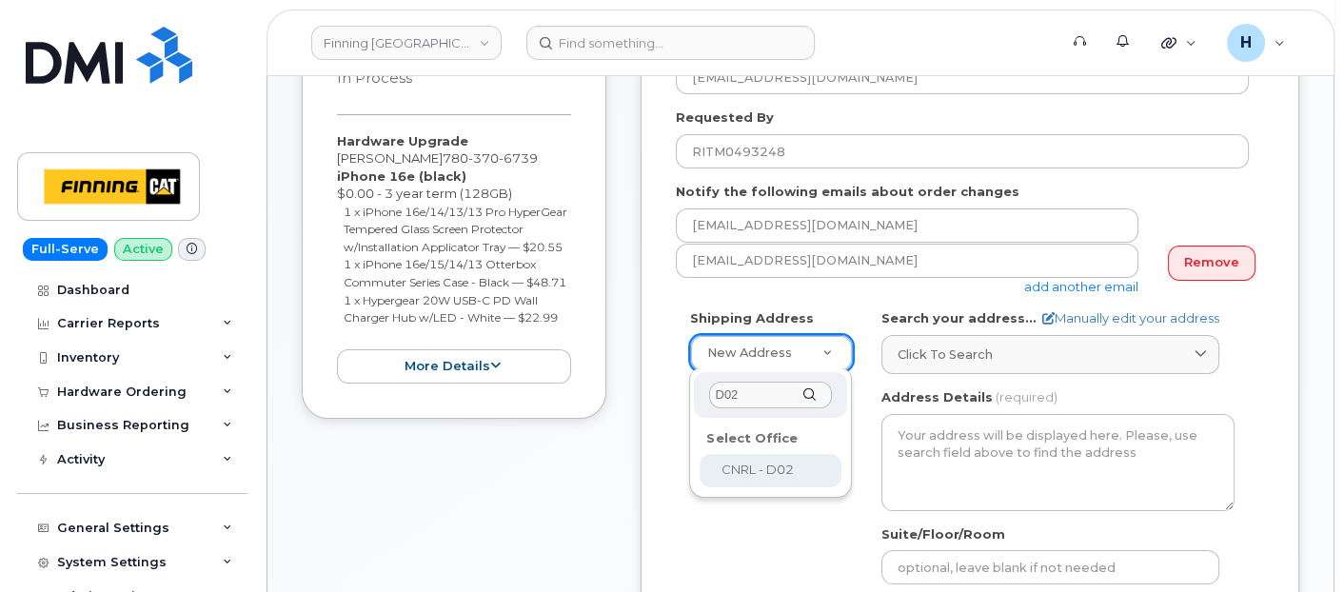
type input "D02"
select select
type textarea "CNRL Site C/O Highway 63, Mildred Lake Industrial Park Mildred Lake Alberta T0P…"
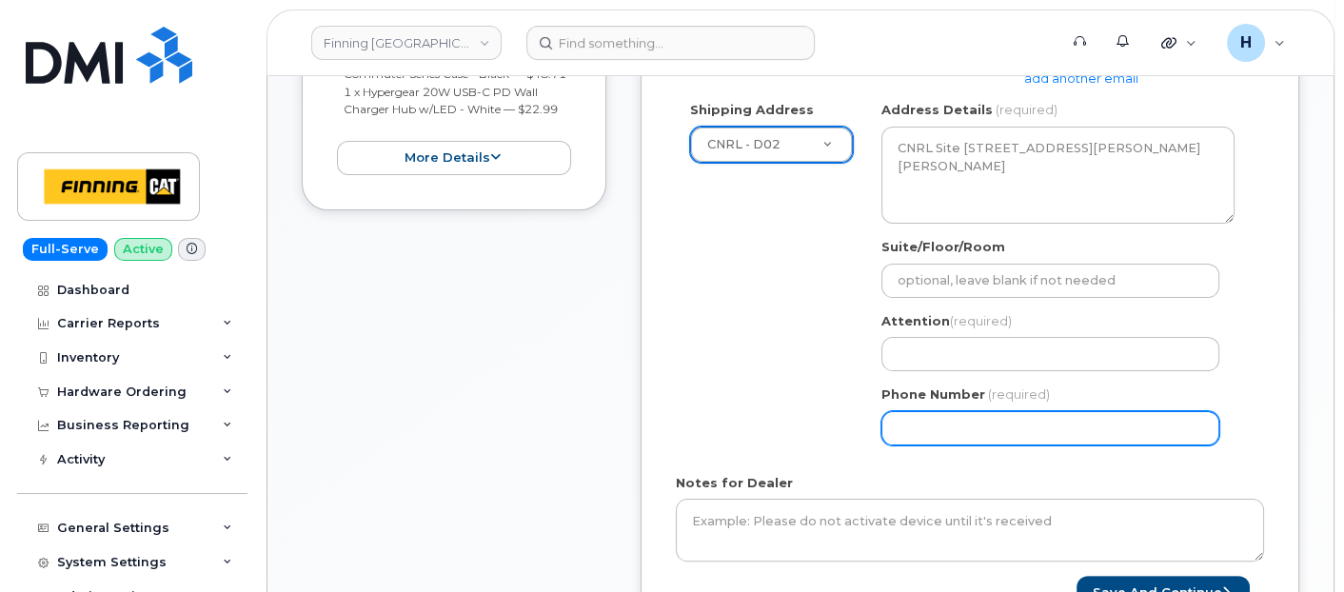
scroll to position [634, 0]
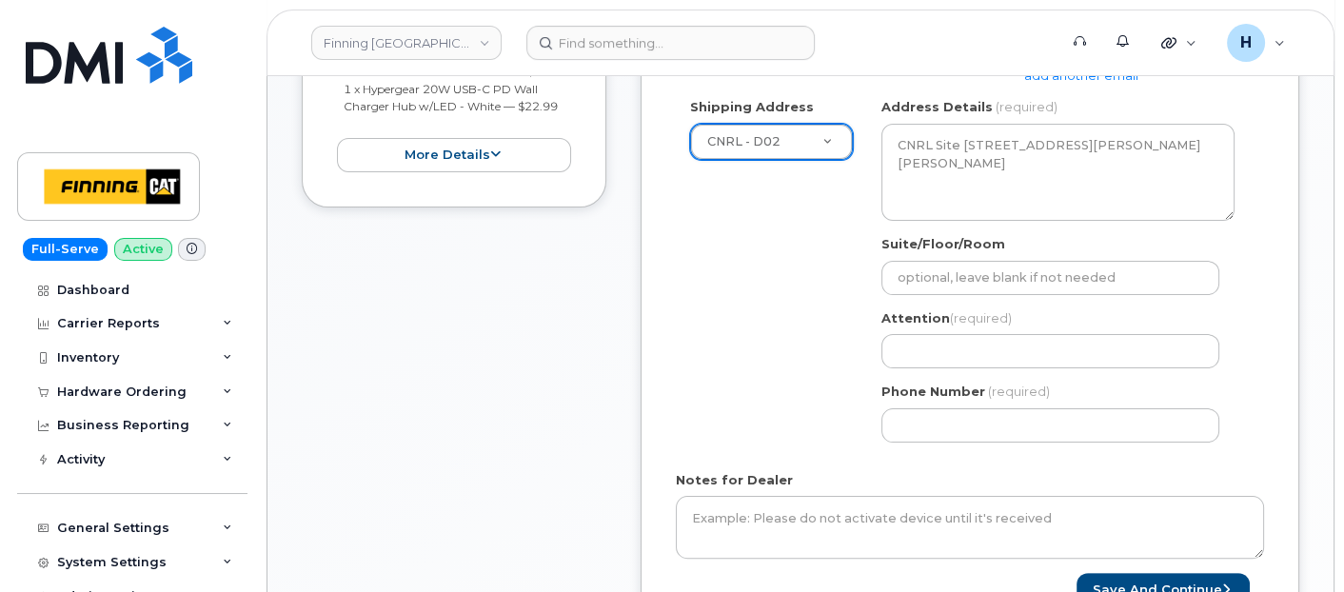
click at [954, 324] on div "Attention (required)" at bounding box center [1057, 339] width 353 height 60
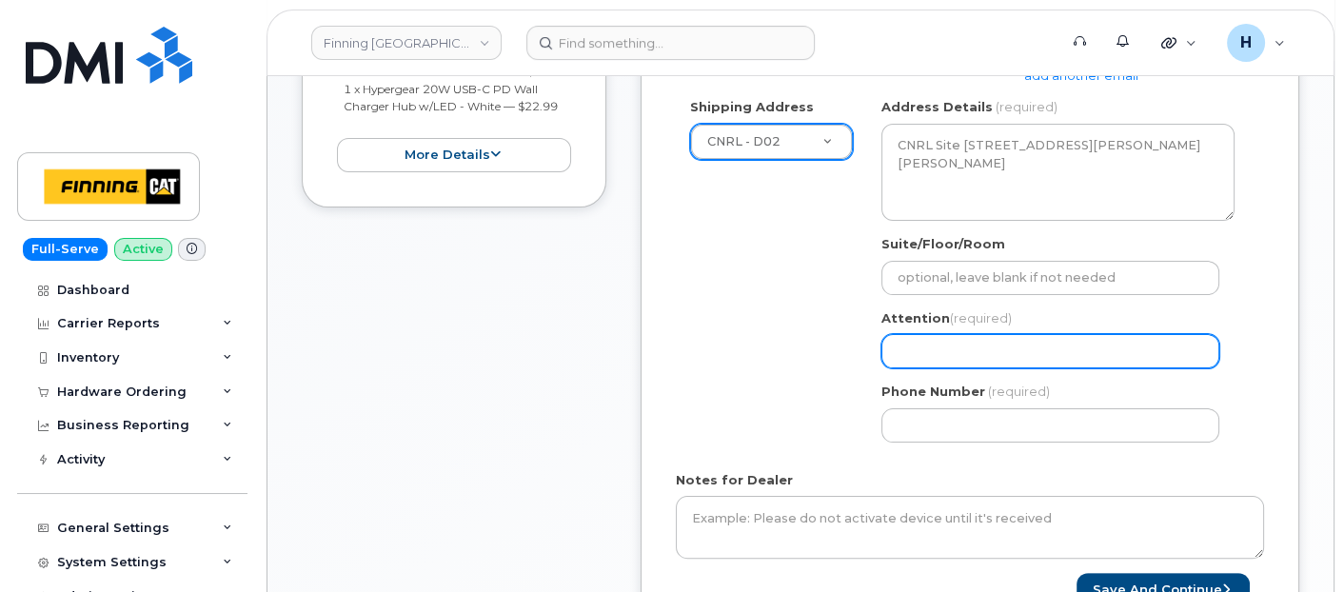
click at [953, 349] on input "Attention (required)" at bounding box center [1050, 351] width 338 height 34
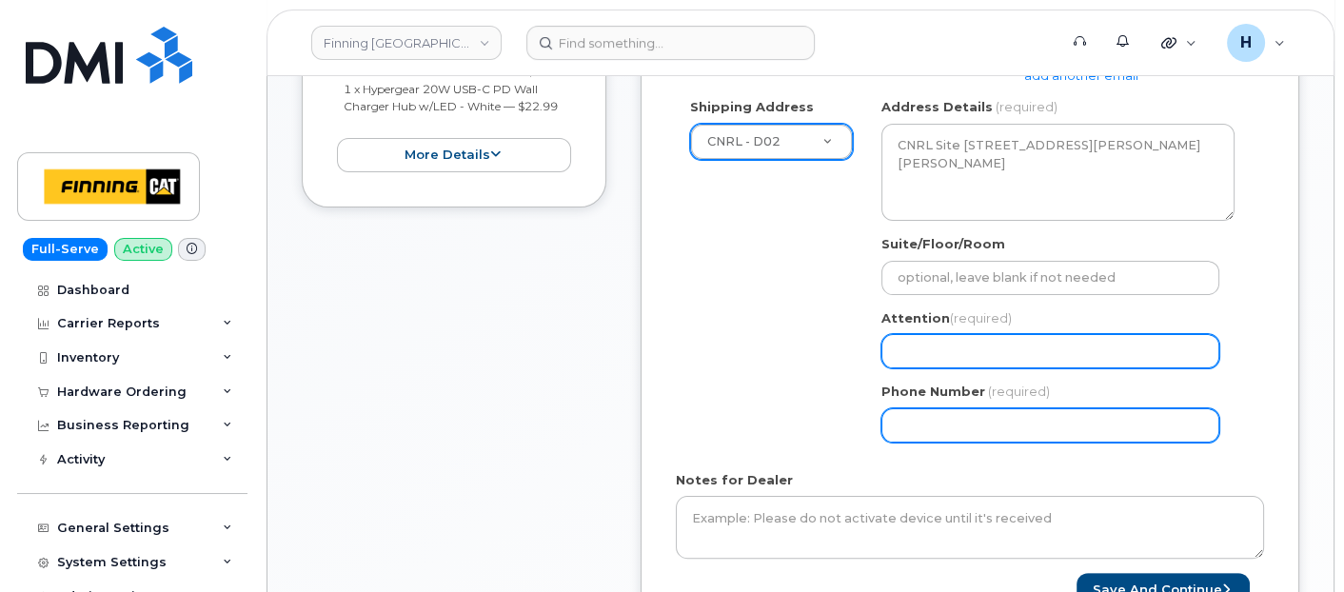
paste input "[PERSON_NAME]"
select select
type input "[PERSON_NAME]"
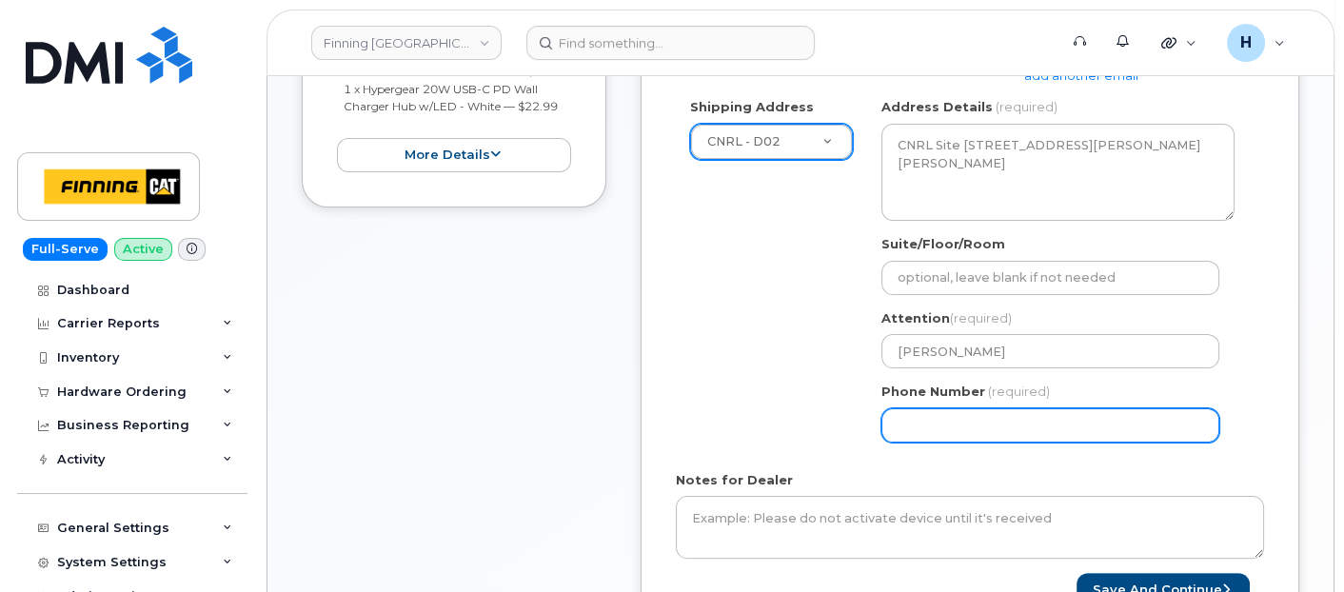
click at [935, 422] on input "Phone Number" at bounding box center [1050, 425] width 338 height 34
select select
type input "780790201"
select select
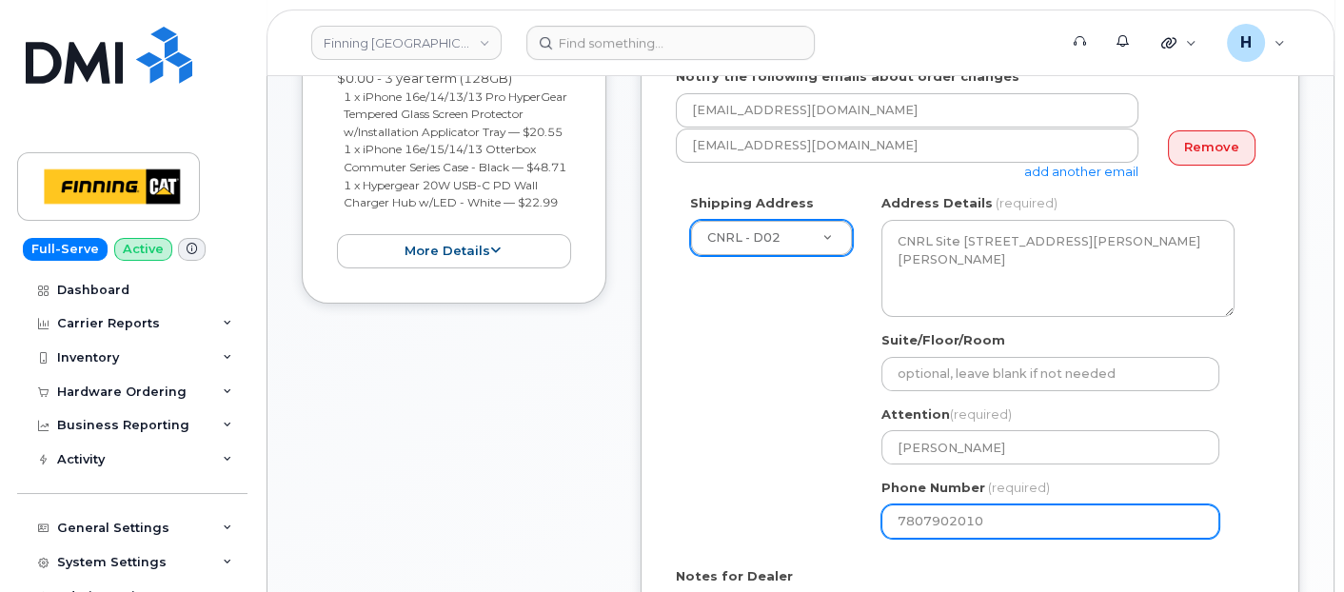
scroll to position [423, 0]
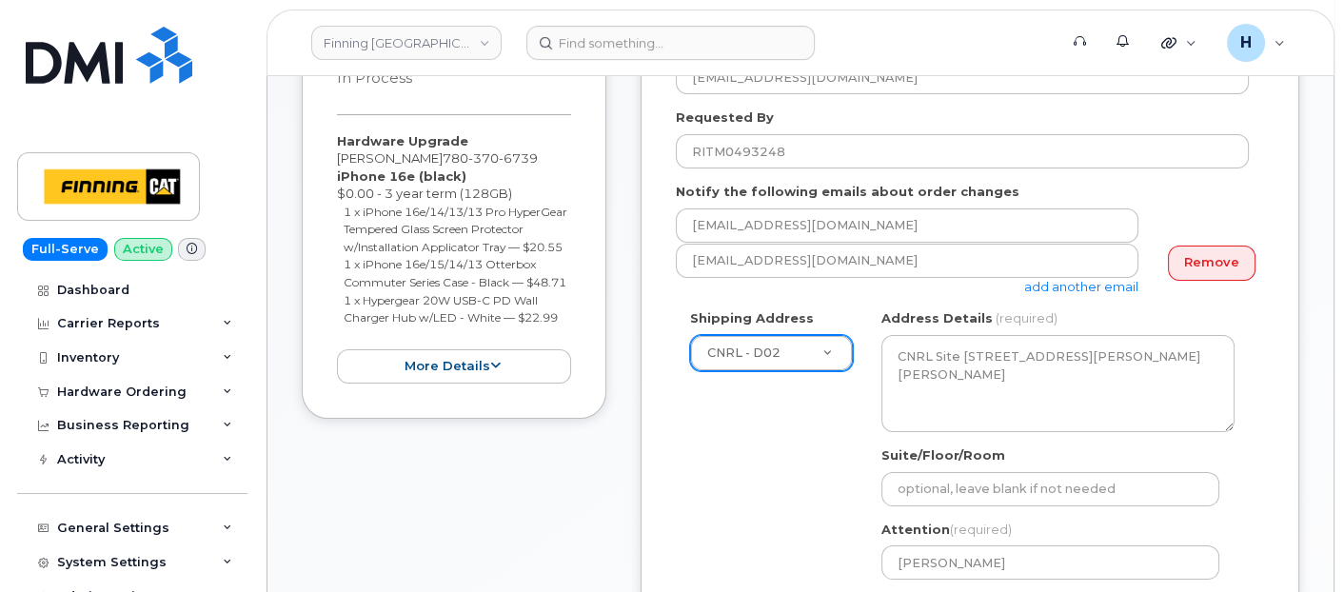
type input "7807902010"
drag, startPoint x: 321, startPoint y: 135, endPoint x: 567, endPoint y: 348, distance: 325.9
click at [567, 348] on div "Item #1 in process $92.25 Hardware Upgrade Jamie Shiels 780 370 6739 iPhone 16e…" at bounding box center [454, 210] width 305 height 420
copy div "Hardware Upgrade Jamie Shiels 780 370 6739 iPhone 16e (black) $0.00 - 3 year te…"
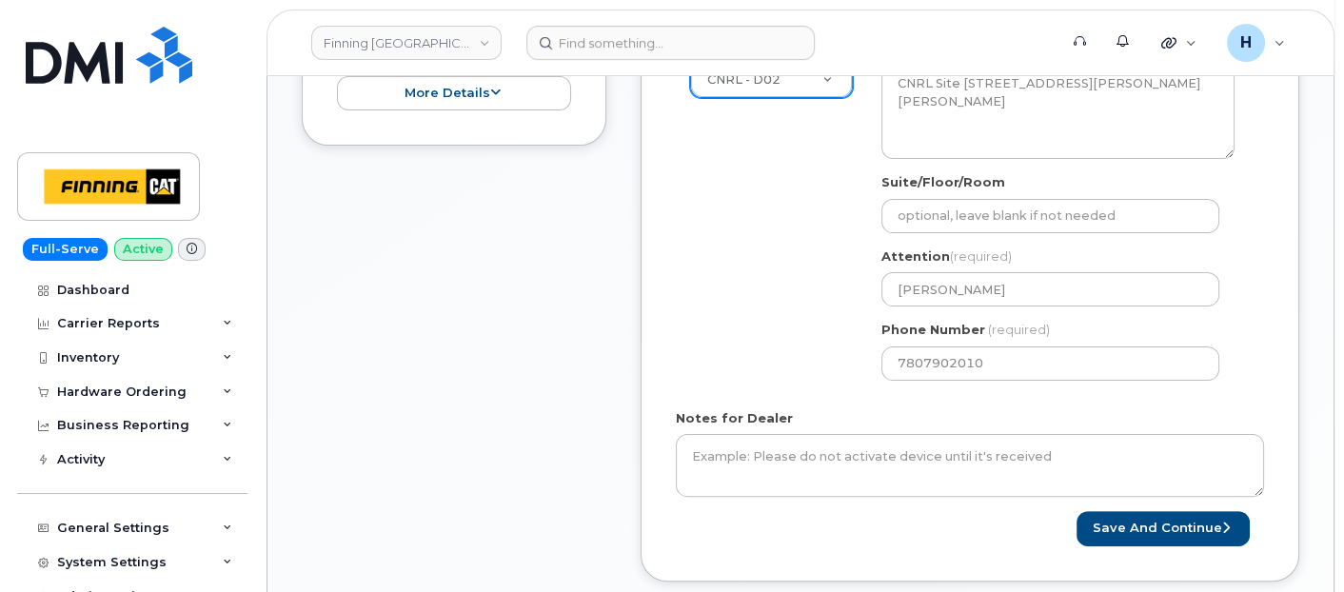
scroll to position [845, 0]
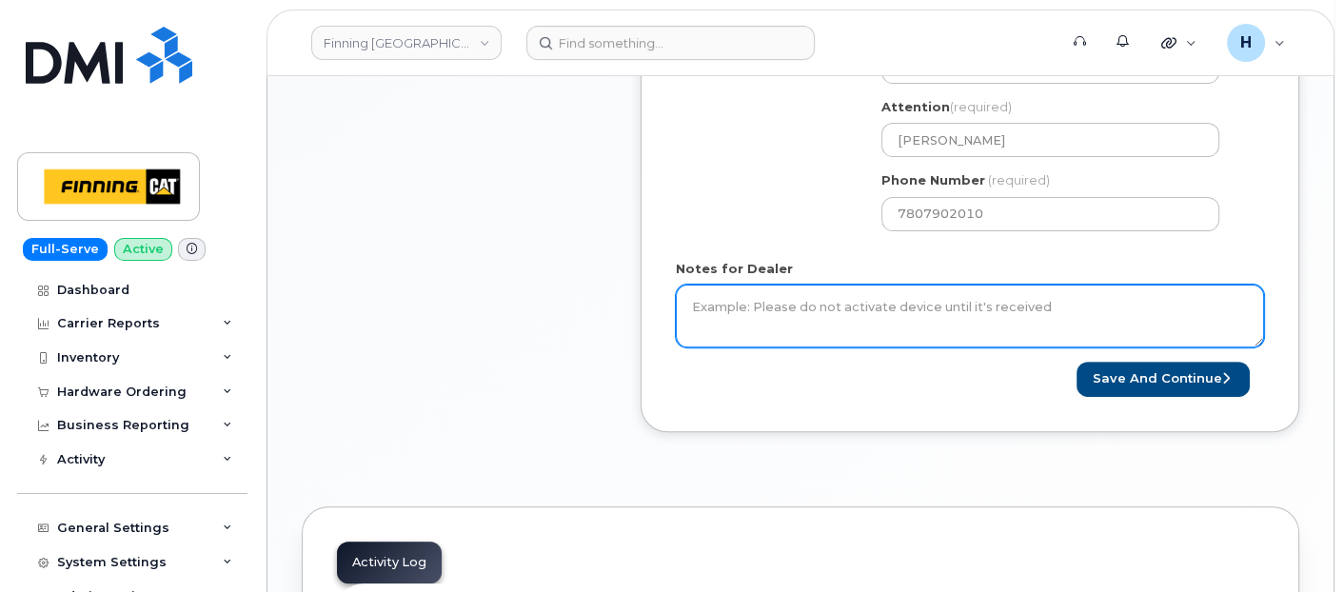
click at [750, 318] on textarea "Notes for Dealer" at bounding box center [970, 316] width 588 height 63
paste textarea "Hardware Upgrade Jamie Shiels 7803706739 iPhone 16e (black) $0.00 - 3 year term…"
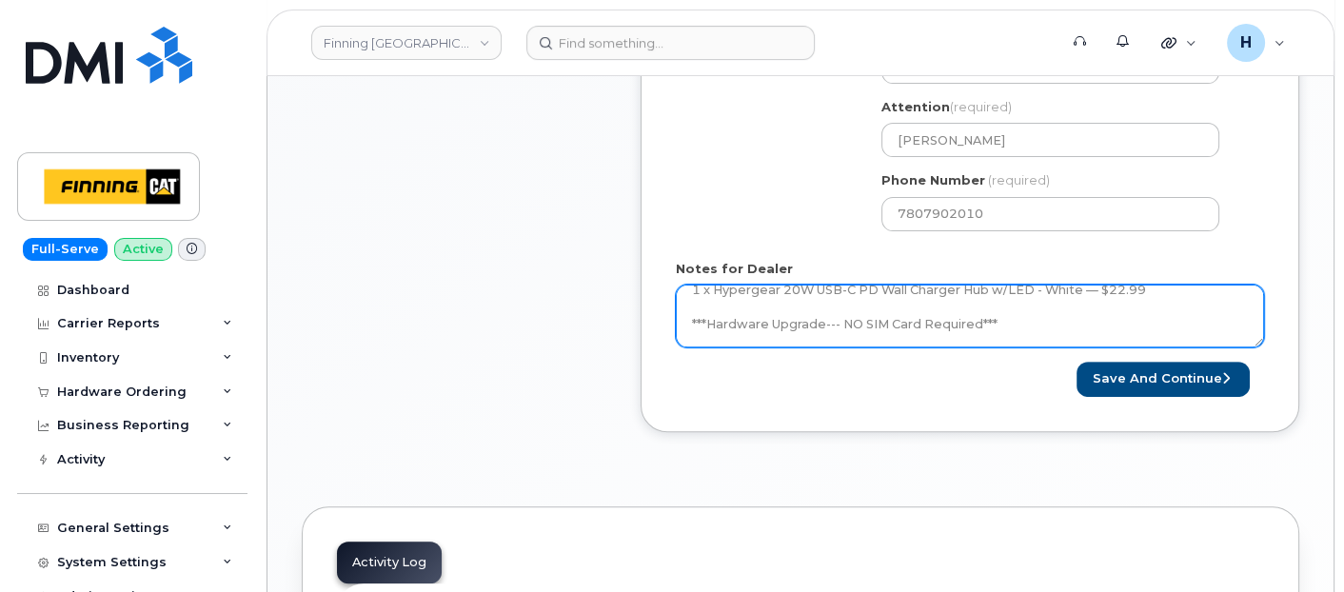
scroll to position [159, 0]
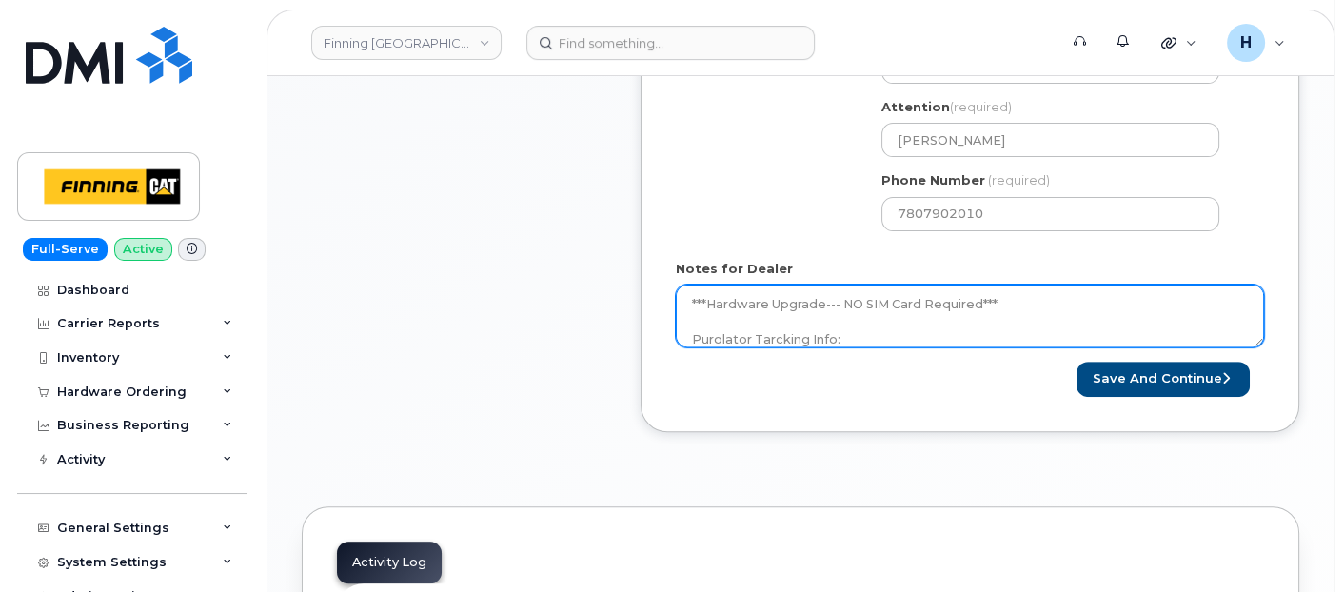
click at [769, 335] on textarea "Hardware Upgrade Jamie Shiels 7803706739 iPhone 16e (black) $0.00 - 3 year term…" at bounding box center [970, 316] width 588 height 63
type textarea "Hardware Upgrade Jamie Shiels 7803706739 iPhone 16e (black) $0.00 - 3 year term…"
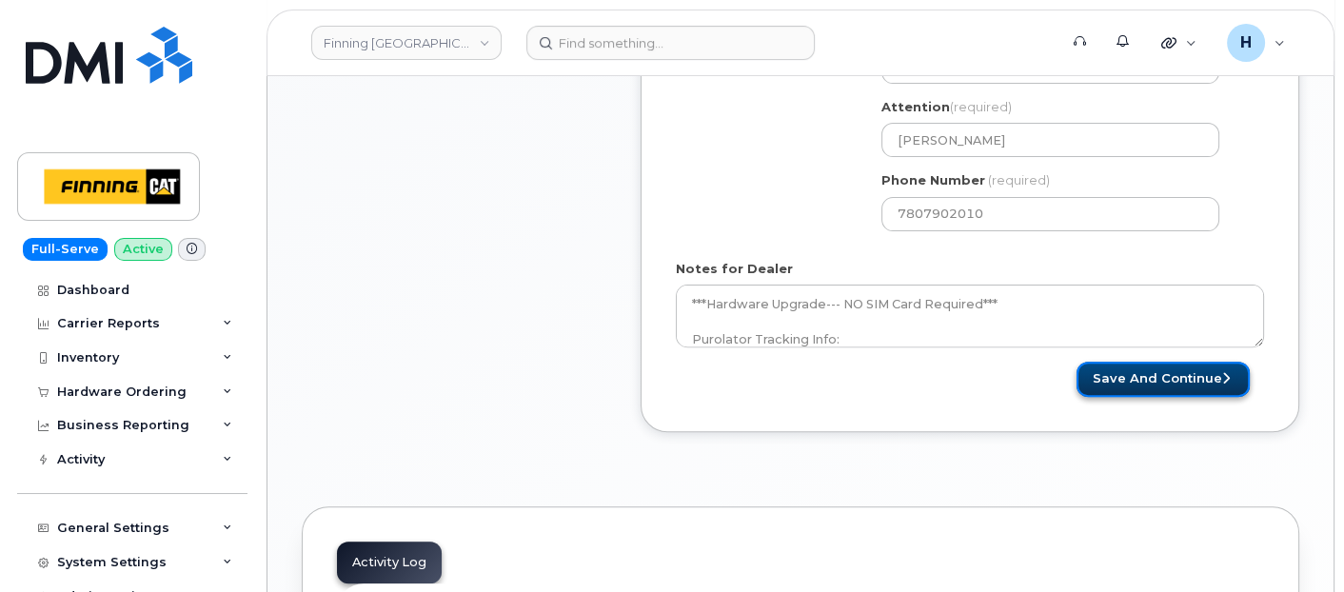
click at [1123, 383] on button "Save and Continue" at bounding box center [1162, 379] width 173 height 35
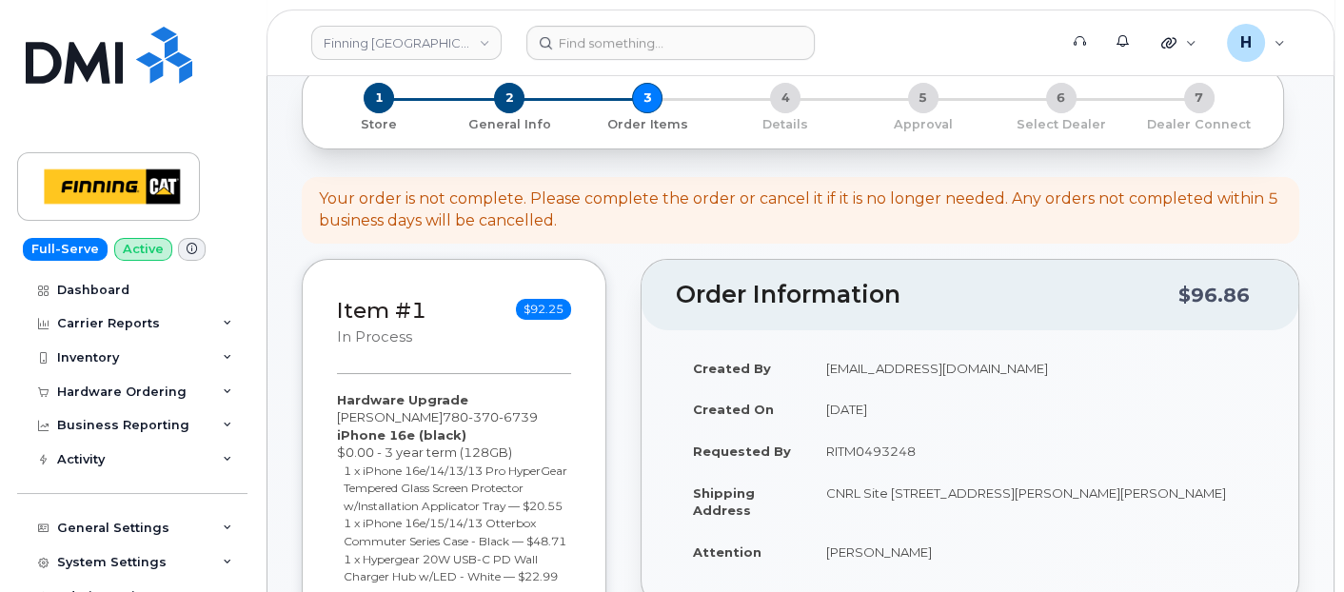
scroll to position [317, 0]
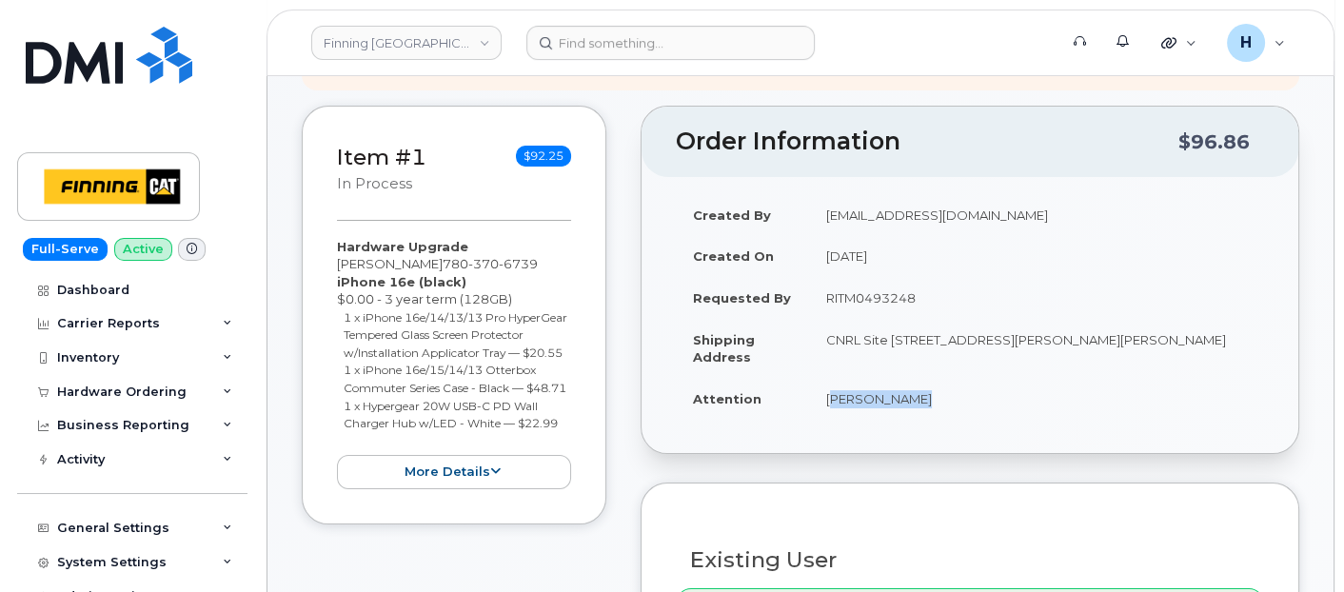
drag, startPoint x: 815, startPoint y: 390, endPoint x: 903, endPoint y: 391, distance: 88.5
click at [903, 391] on td "[PERSON_NAME]" at bounding box center [1036, 399] width 455 height 42
copy td "[PERSON_NAME]"
drag, startPoint x: 965, startPoint y: 356, endPoint x: 900, endPoint y: 360, distance: 64.8
click at [900, 360] on td "CNRL Site [STREET_ADDRESS][PERSON_NAME][PERSON_NAME]" at bounding box center [1036, 348] width 455 height 59
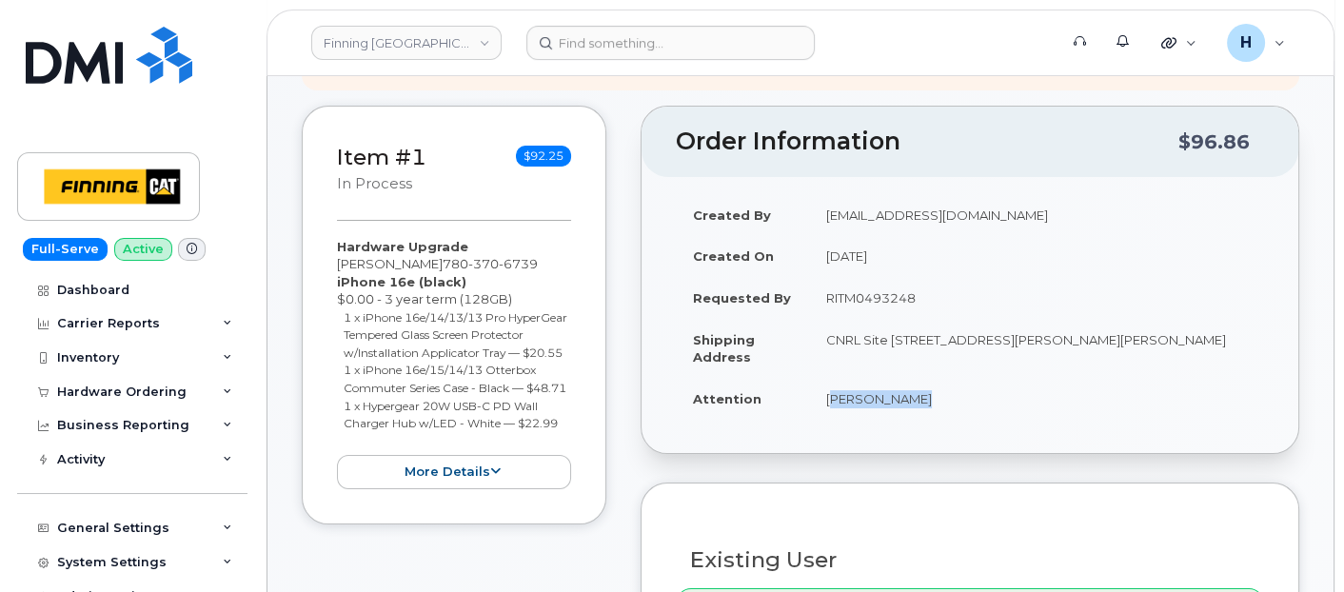
copy td "T0P 1C0"
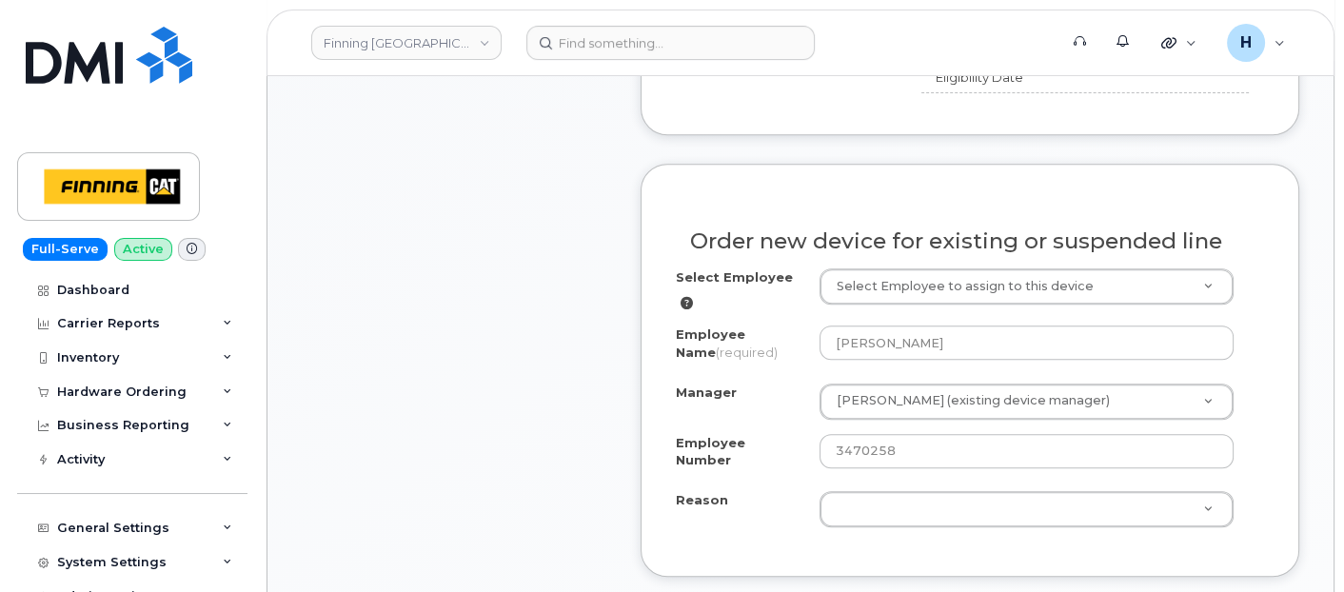
scroll to position [1057, 0]
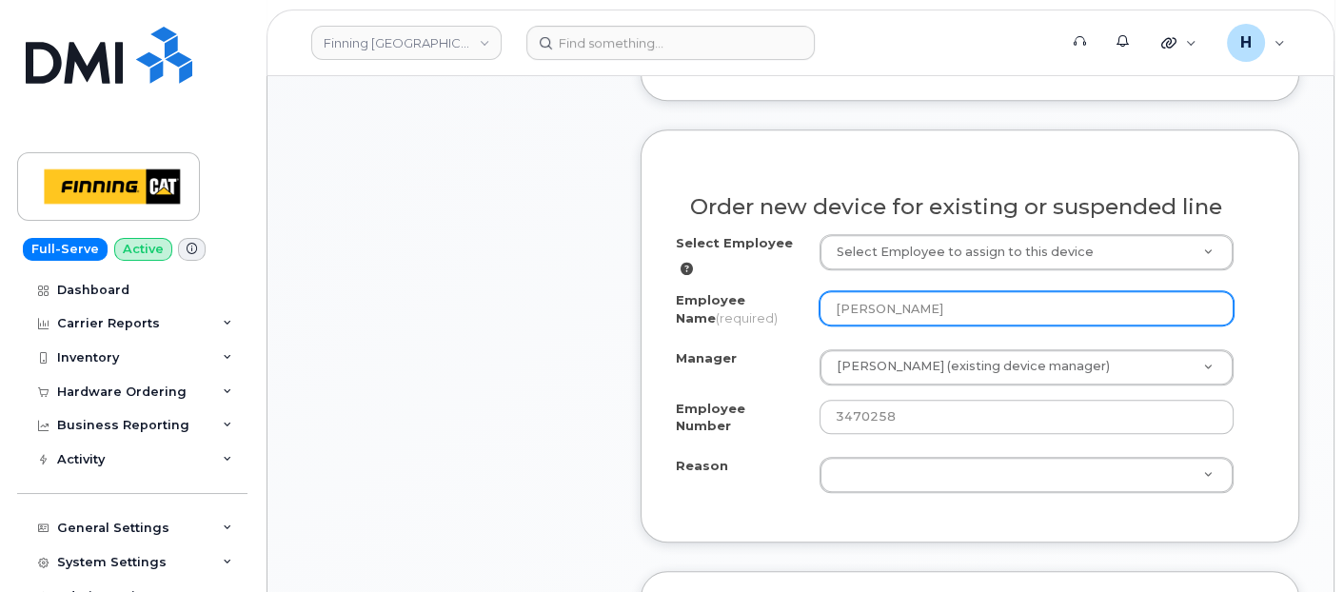
drag, startPoint x: 935, startPoint y: 311, endPoint x: 797, endPoint y: 309, distance: 138.0
click at [797, 309] on div "Employee Name (required) [PERSON_NAME]" at bounding box center [970, 312] width 588 height 43
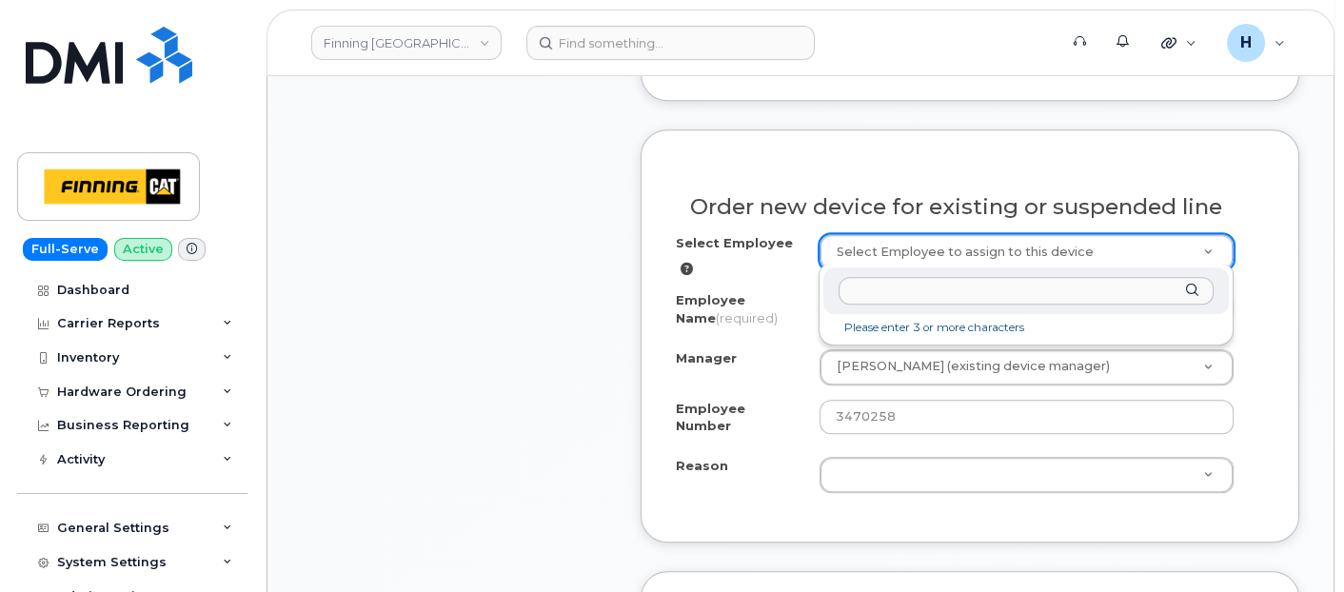
type input "[PERSON_NAME]"
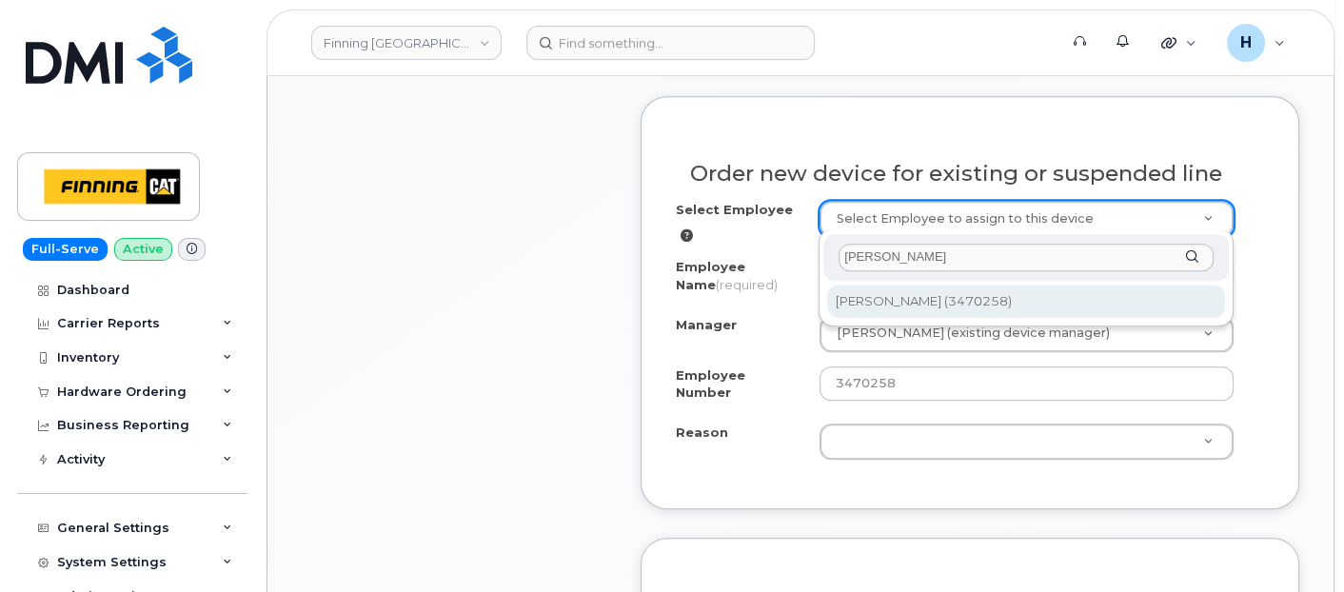
scroll to position [1269, 0]
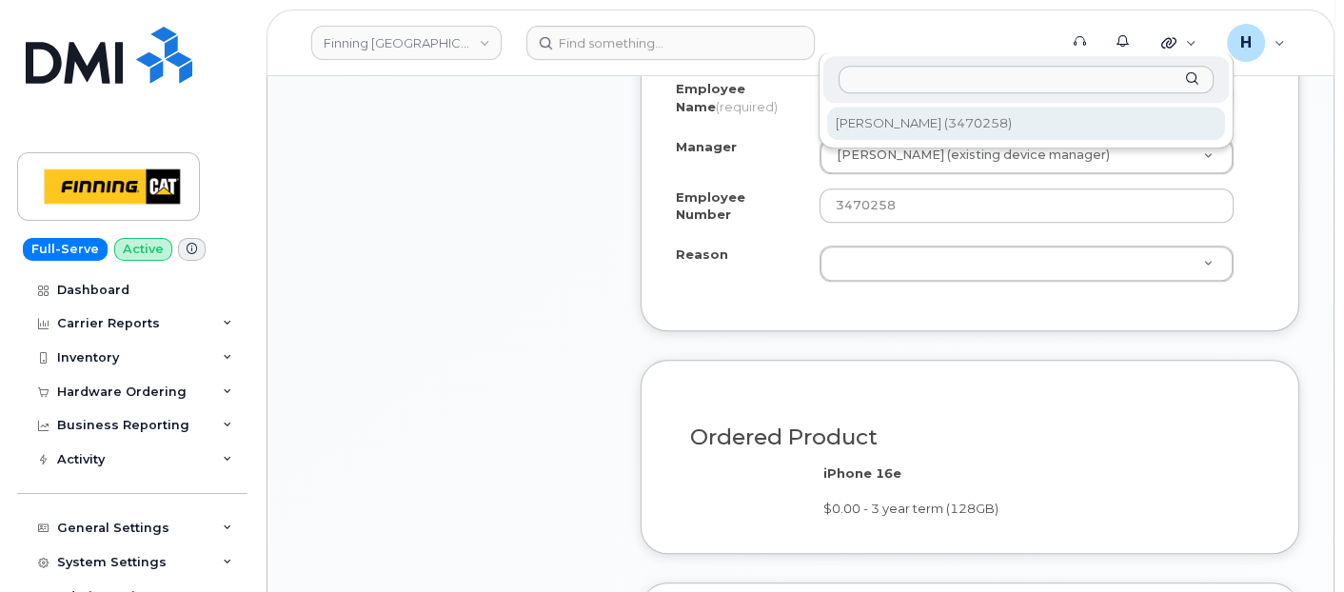
drag, startPoint x: 866, startPoint y: 239, endPoint x: 867, endPoint y: 337, distance: 98.0
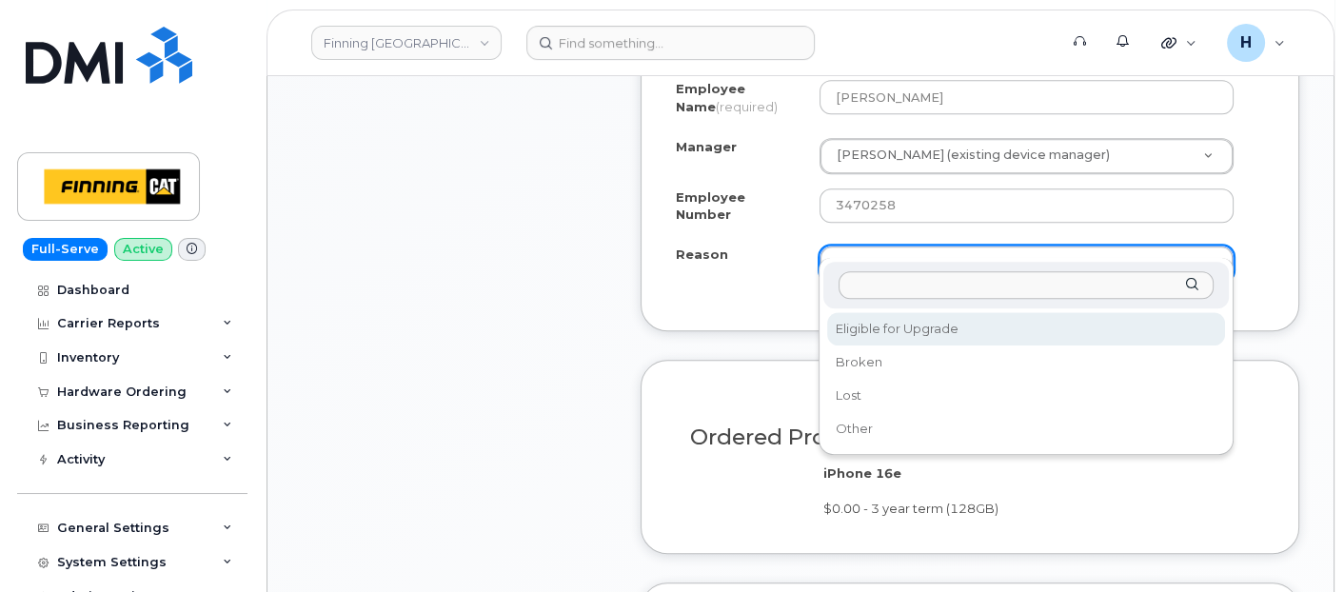
select select "eligible_for_upgrade"
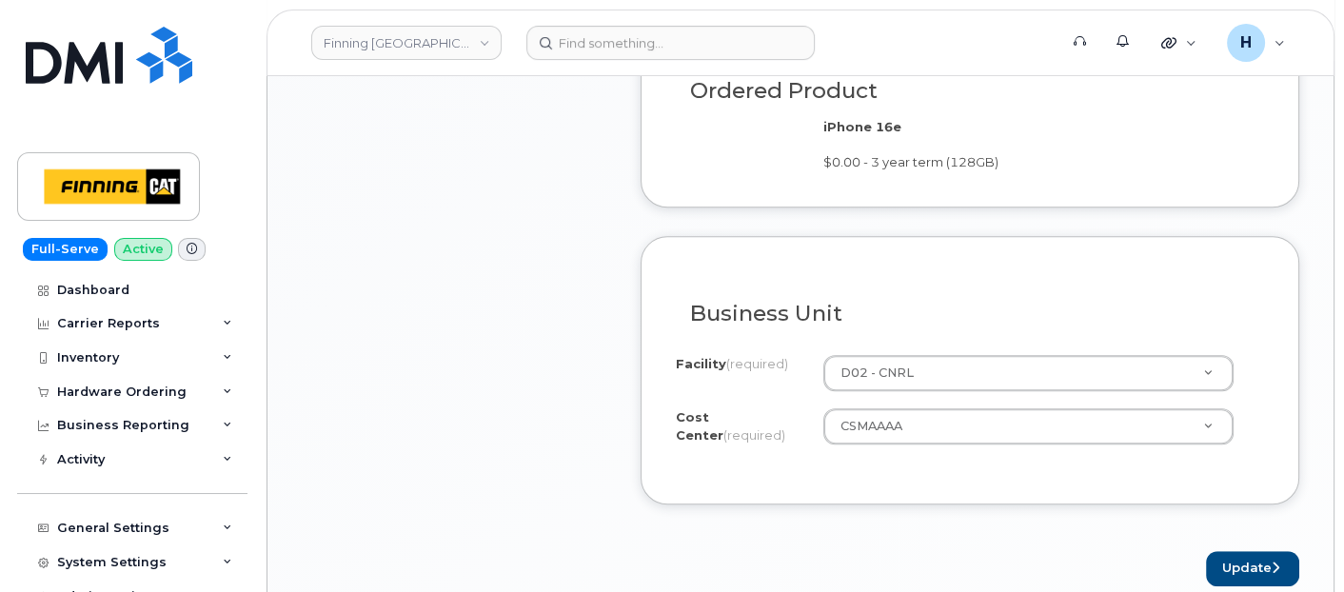
scroll to position [1691, 0]
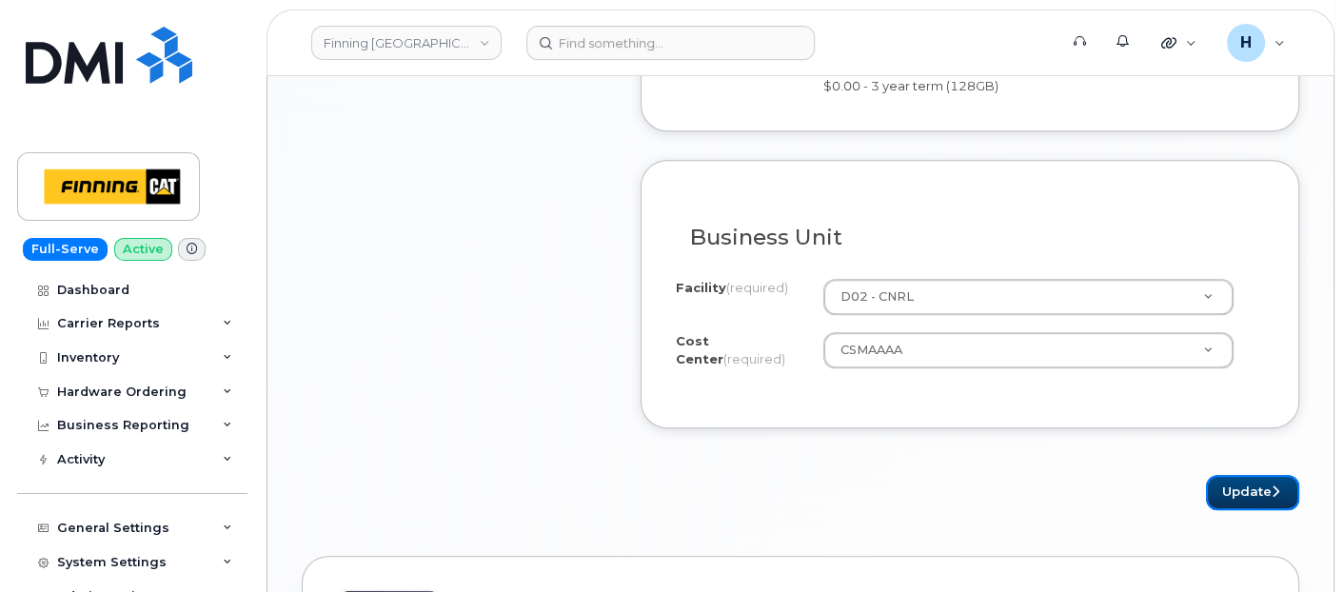
drag, startPoint x: 1251, startPoint y: 467, endPoint x: 753, endPoint y: 20, distance: 669.9
click at [1252, 475] on button "Update" at bounding box center [1252, 492] width 93 height 35
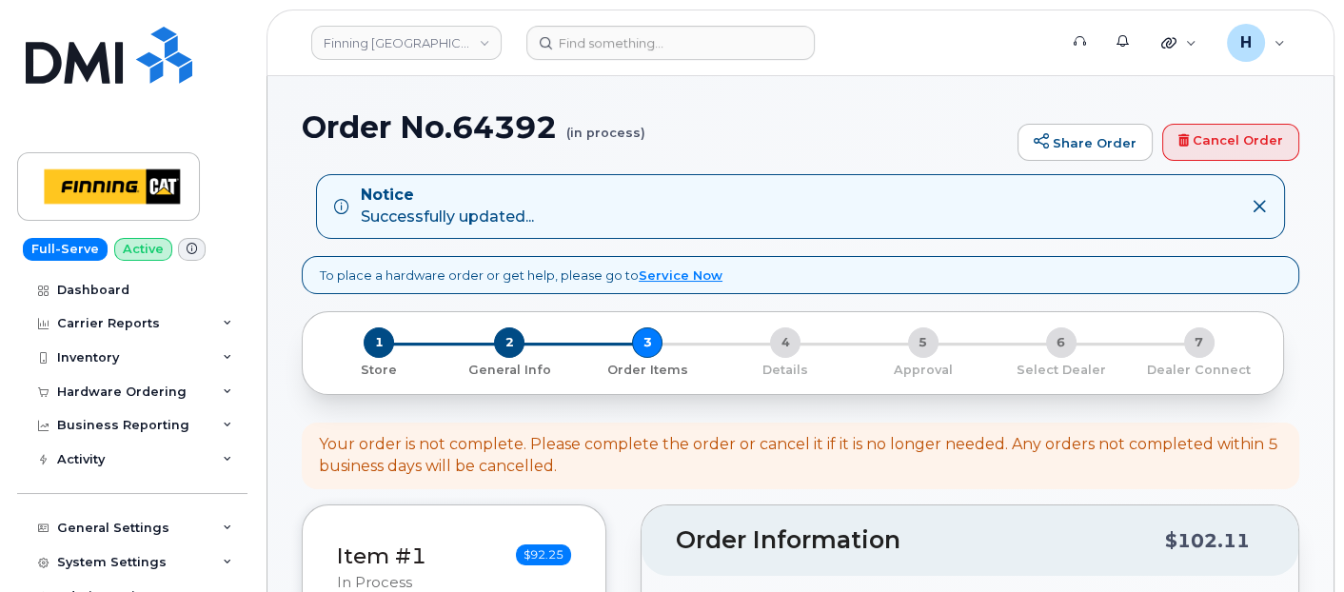
click at [518, 132] on h1 "Order No.64392 (in process)" at bounding box center [655, 126] width 706 height 33
copy h1 "64392"
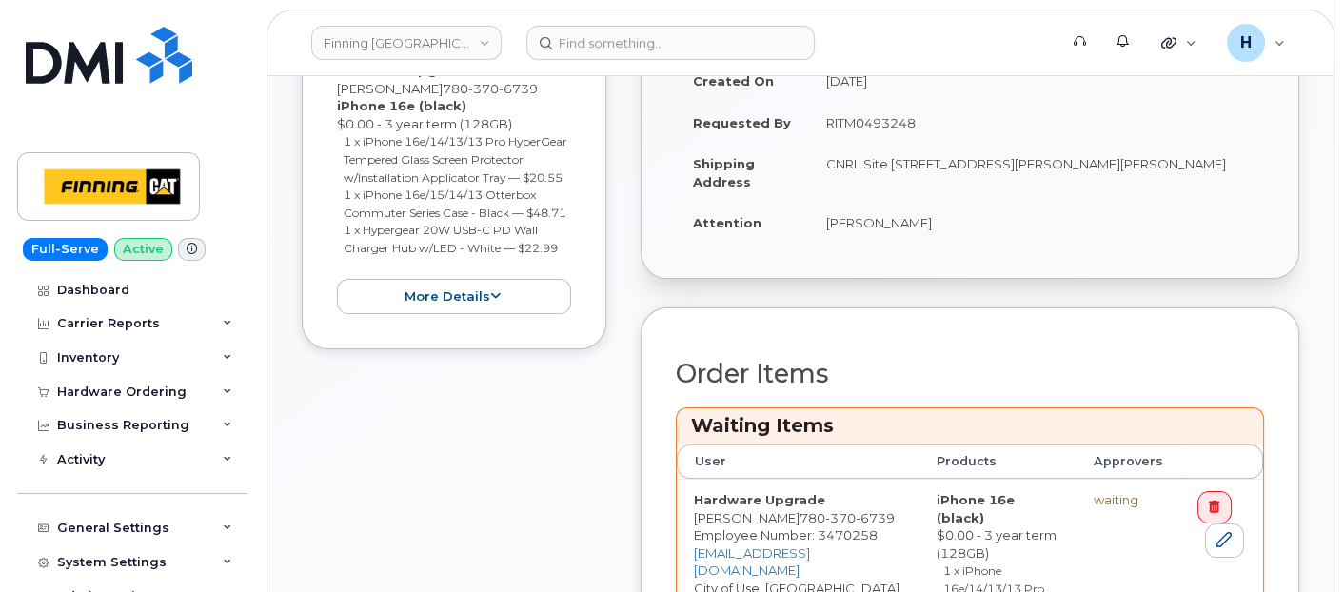
scroll to position [528, 0]
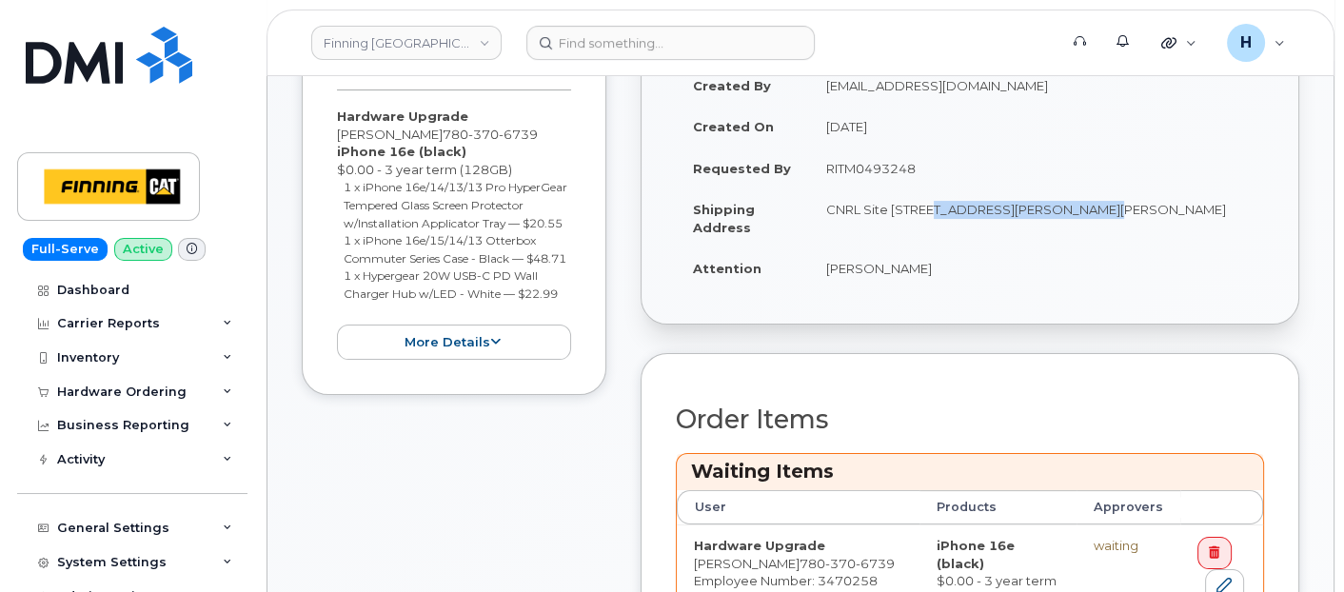
drag, startPoint x: 920, startPoint y: 205, endPoint x: 1079, endPoint y: 212, distance: 159.1
click at [1079, 212] on td "CNRL Site [STREET_ADDRESS][PERSON_NAME][PERSON_NAME]" at bounding box center [1036, 217] width 455 height 59
copy td "Highway 63, Mildred Lake"
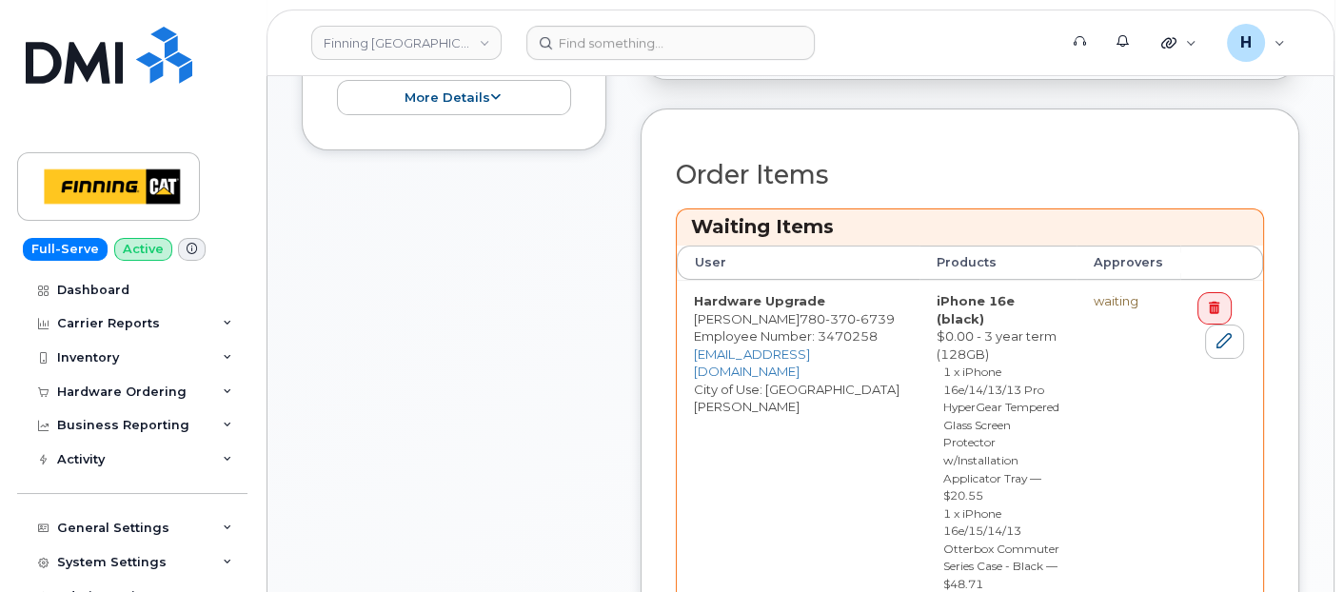
scroll to position [1057, 0]
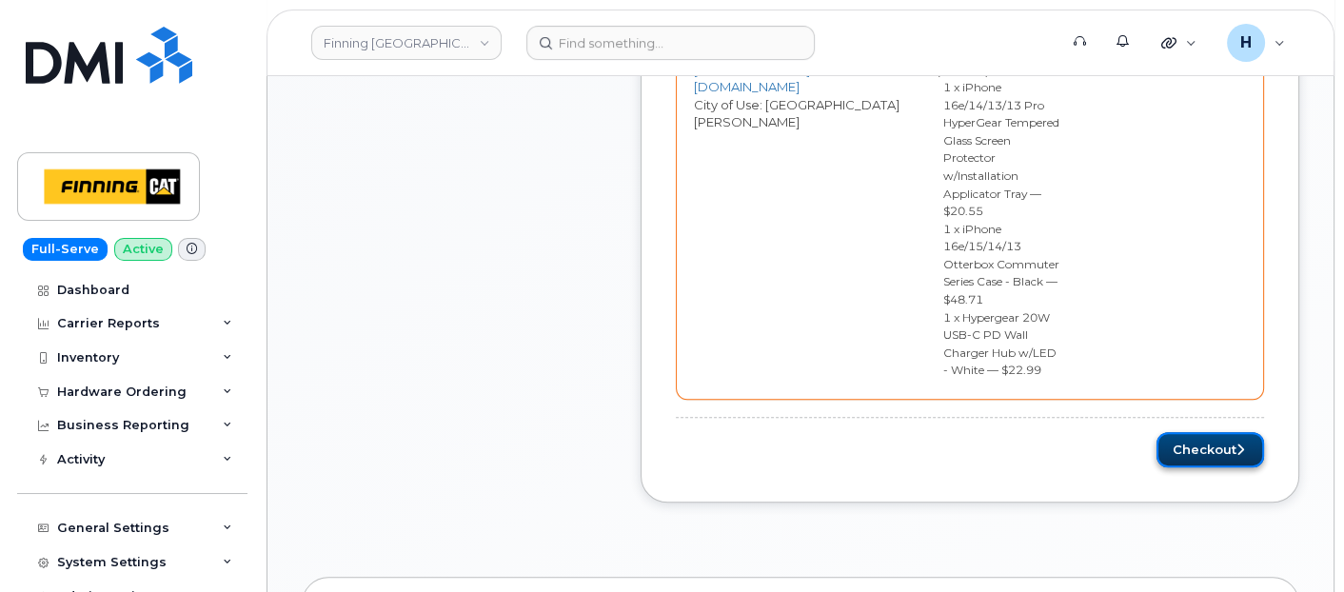
click at [1203, 432] on button "Checkout" at bounding box center [1210, 449] width 108 height 35
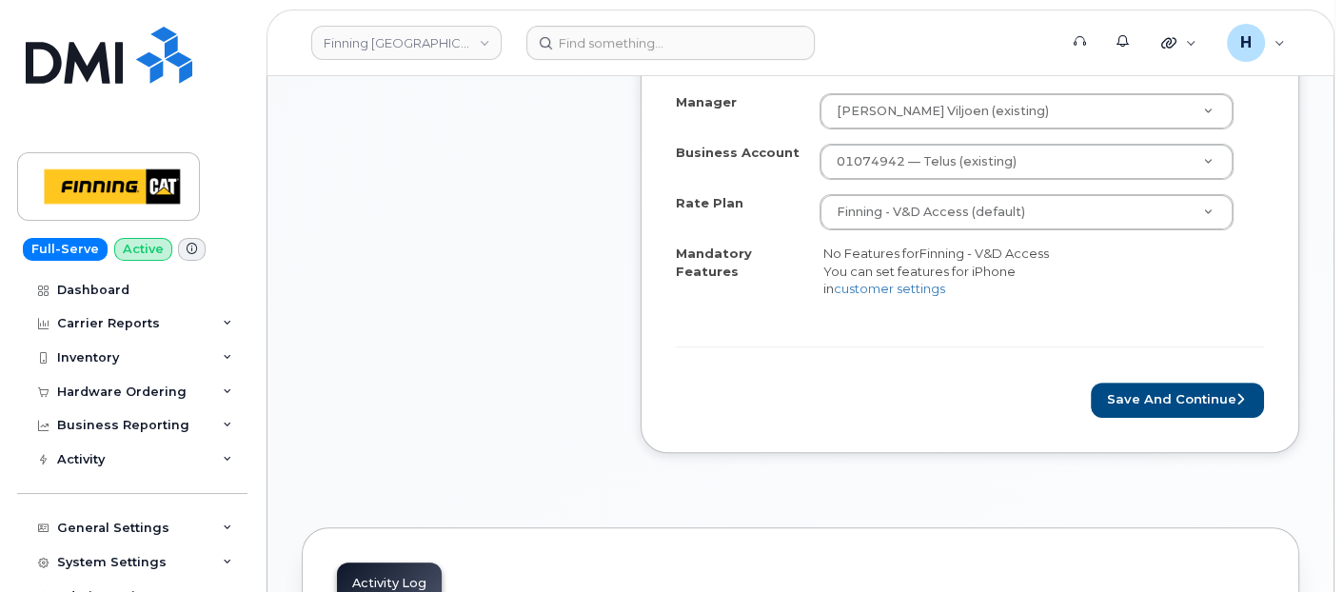
scroll to position [845, 0]
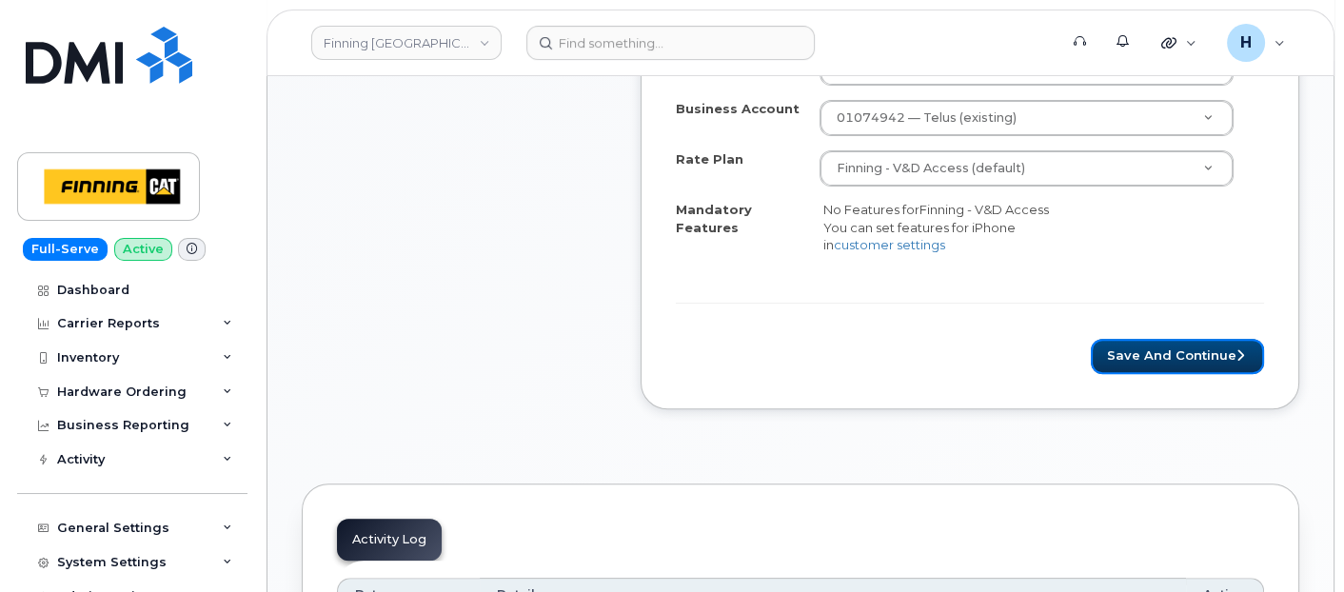
drag, startPoint x: 1145, startPoint y: 355, endPoint x: 765, endPoint y: 0, distance: 519.8
click at [1145, 355] on button "Save and Continue" at bounding box center [1177, 356] width 173 height 35
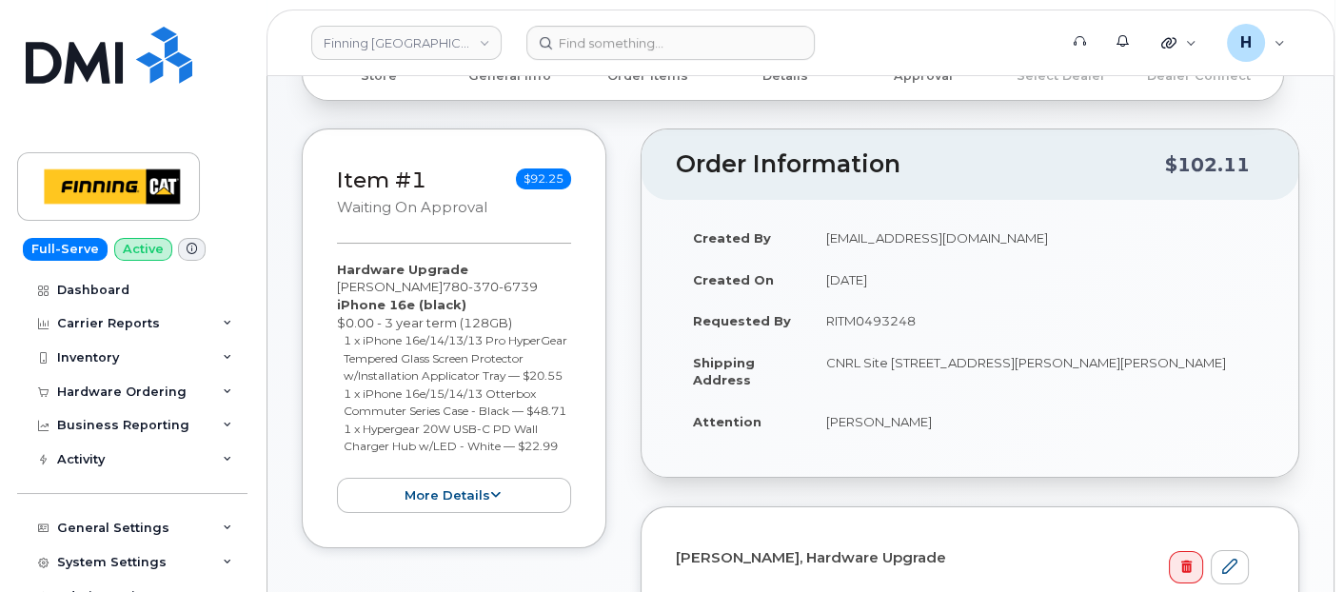
scroll to position [317, 0]
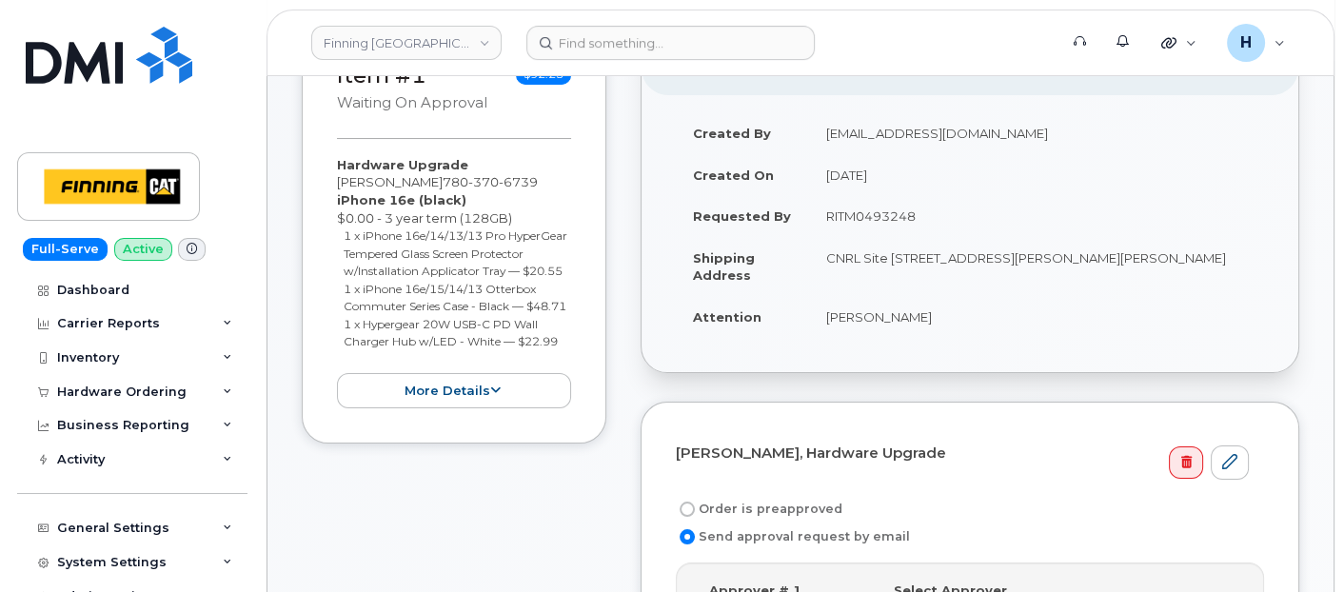
drag, startPoint x: 813, startPoint y: 211, endPoint x: 921, endPoint y: 217, distance: 108.6
click at [921, 217] on td "RITM0493248" at bounding box center [1036, 216] width 455 height 42
copy td "RITM0493248"
click at [727, 498] on label "Order is preapproved" at bounding box center [759, 509] width 167 height 23
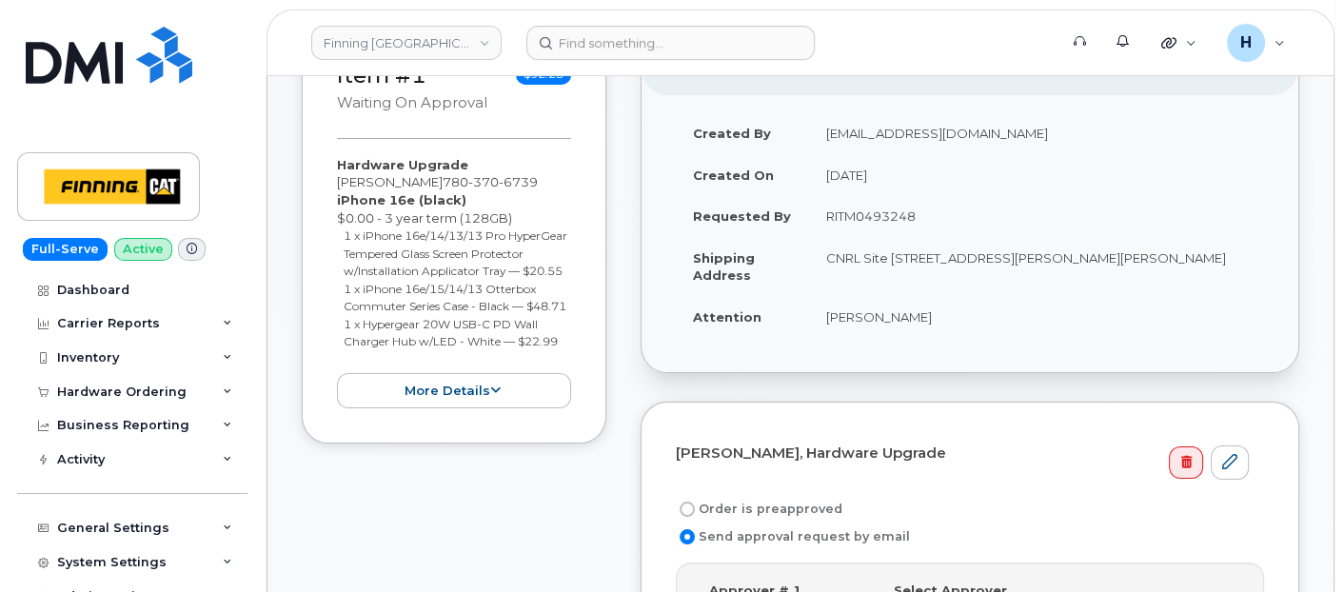
click at [695, 502] on input "Order is preapproved" at bounding box center [686, 509] width 15 height 15
radio input "true"
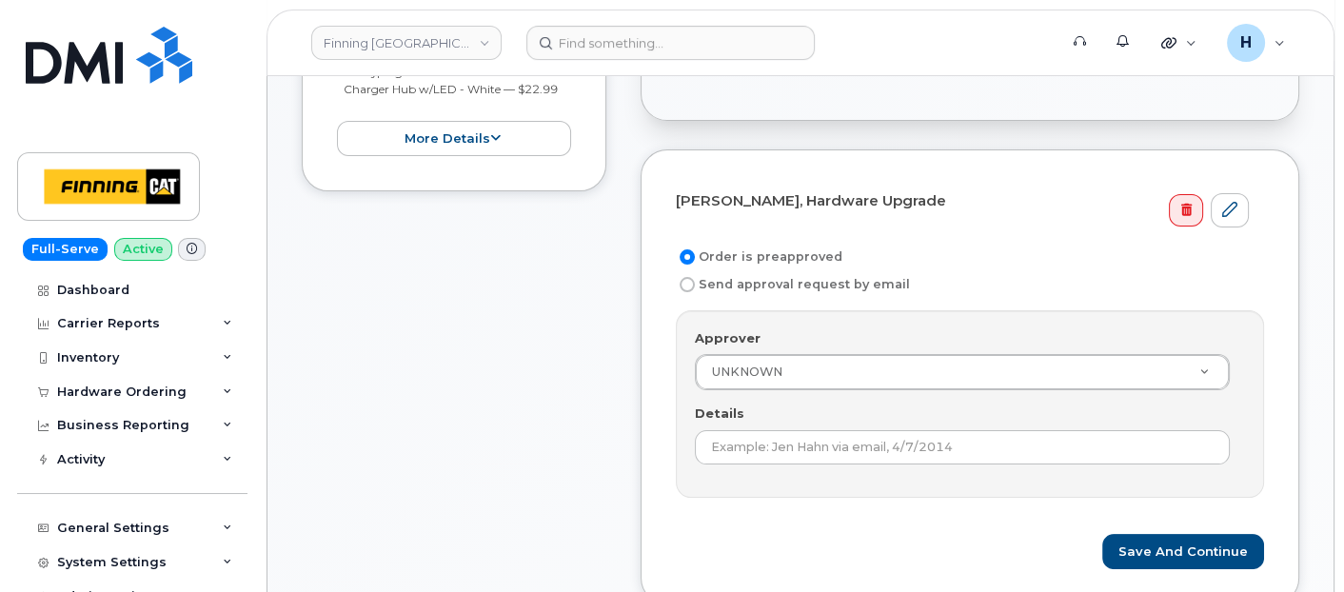
scroll to position [634, 0]
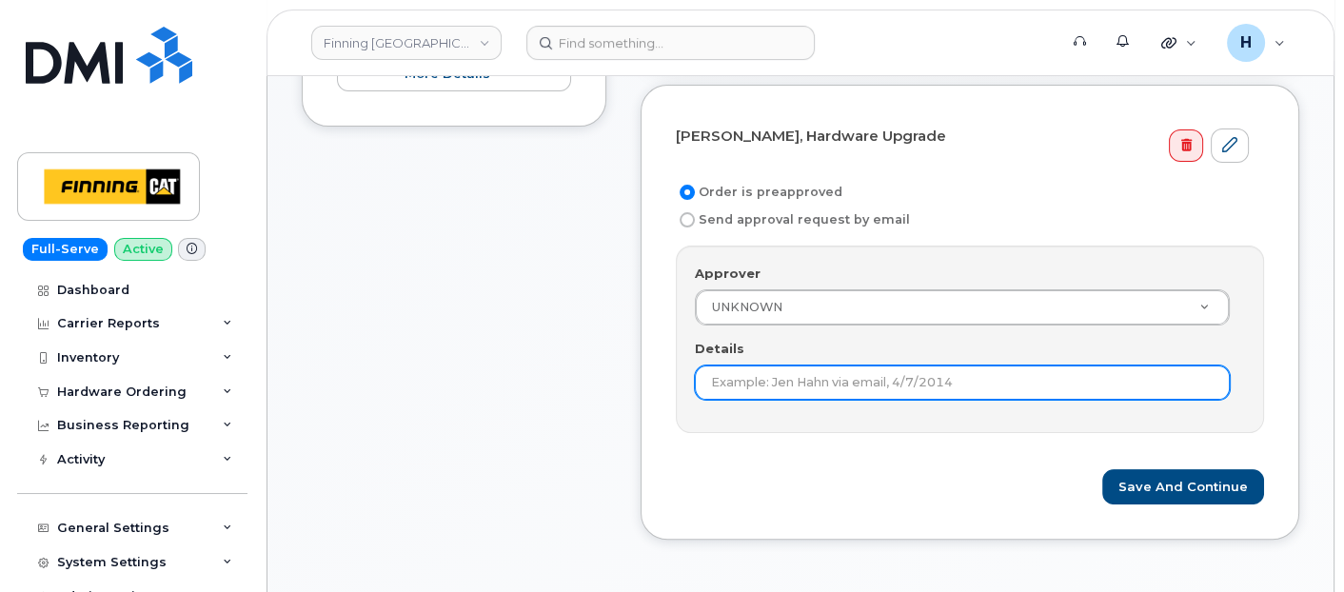
click at [735, 385] on input "Details" at bounding box center [962, 382] width 535 height 34
paste input "RITM0493248"
type input "RITM0493248"
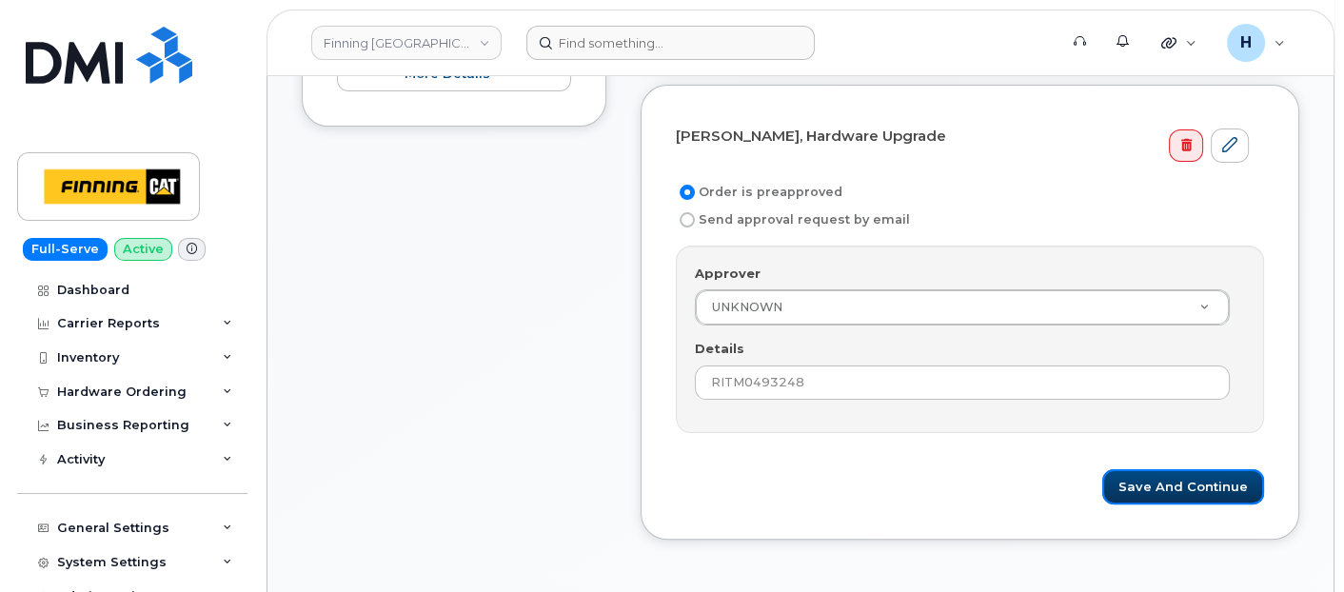
drag, startPoint x: 1145, startPoint y: 476, endPoint x: 750, endPoint y: 37, distance: 590.3
click at [1145, 475] on button "Save and Continue" at bounding box center [1183, 486] width 162 height 35
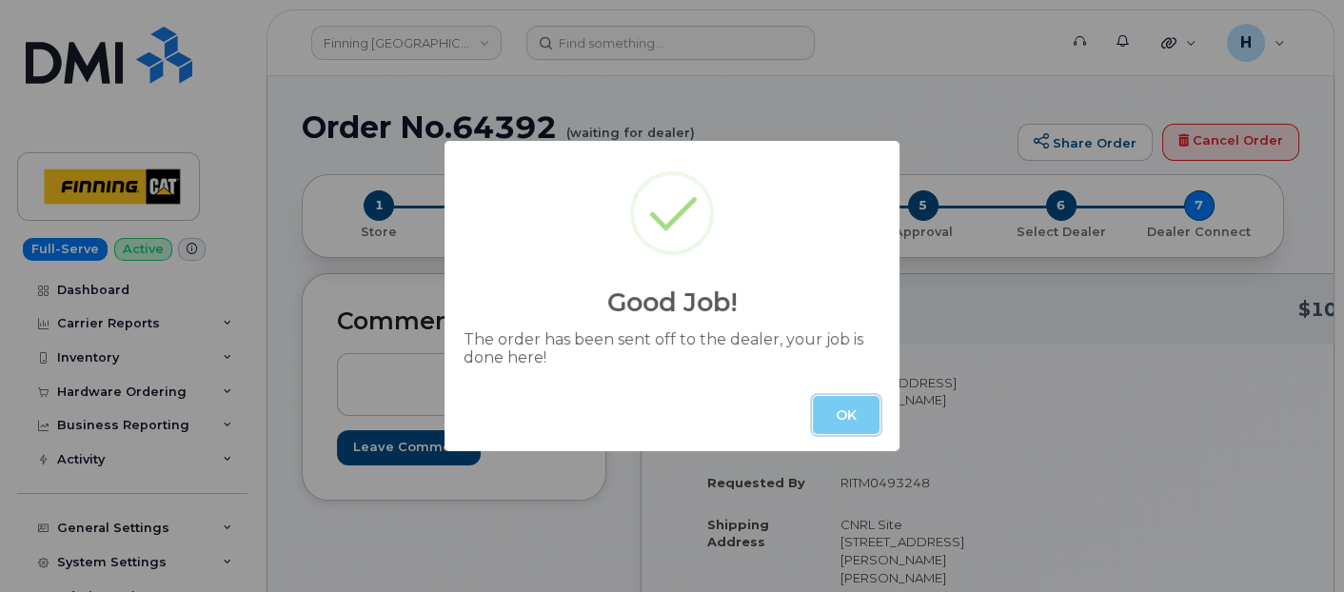
click at [839, 421] on button "OK" at bounding box center [846, 415] width 67 height 38
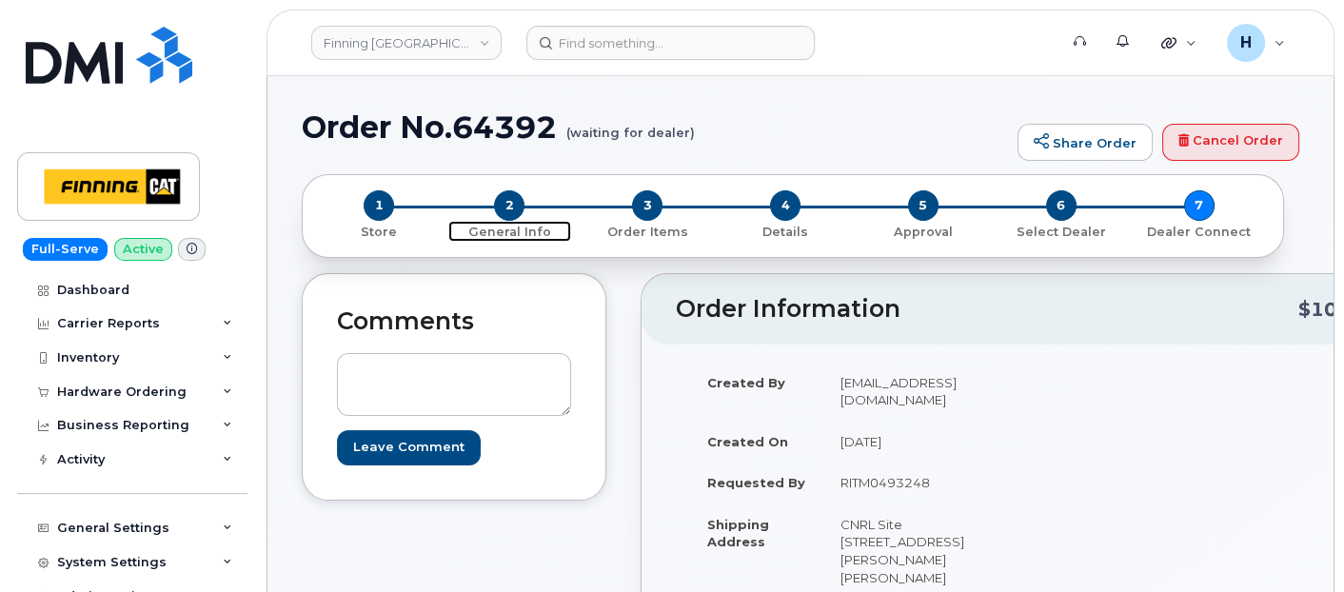
click at [505, 210] on span "2" at bounding box center [509, 205] width 30 height 30
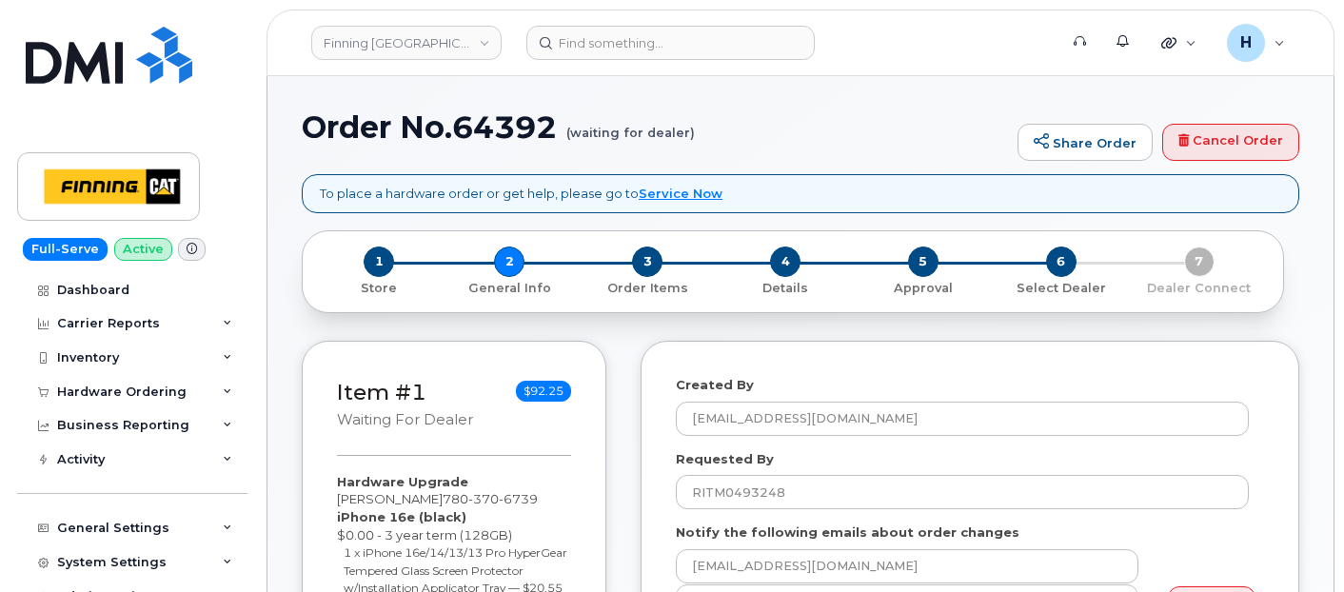
select select
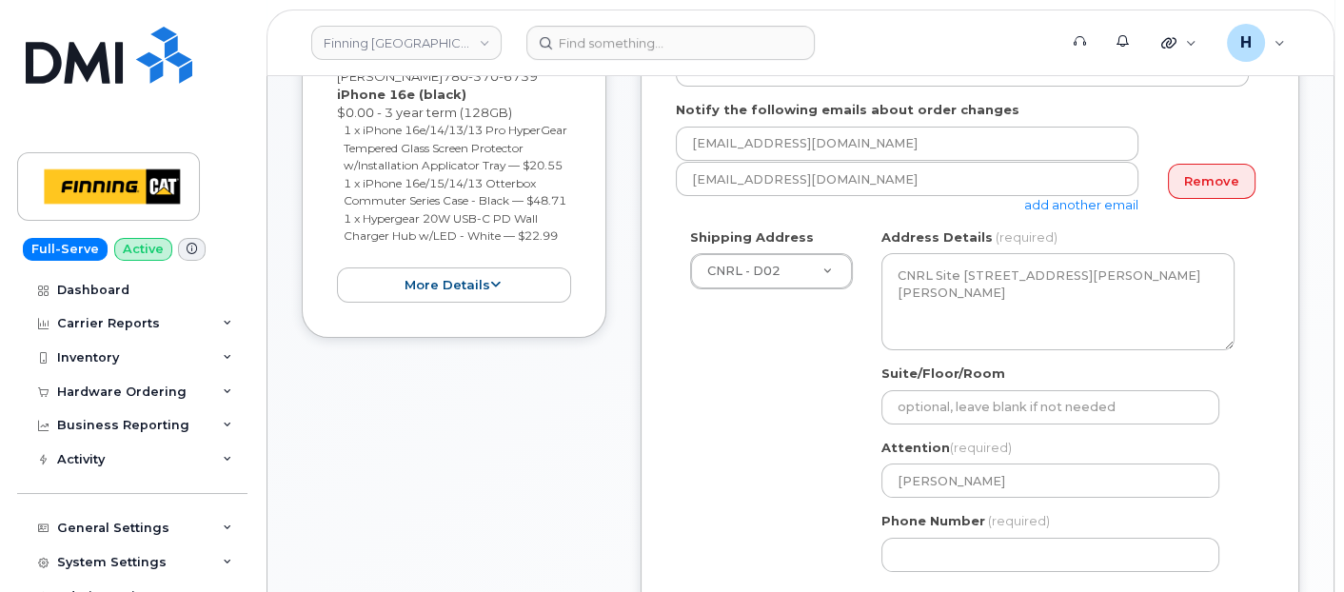
scroll to position [845, 0]
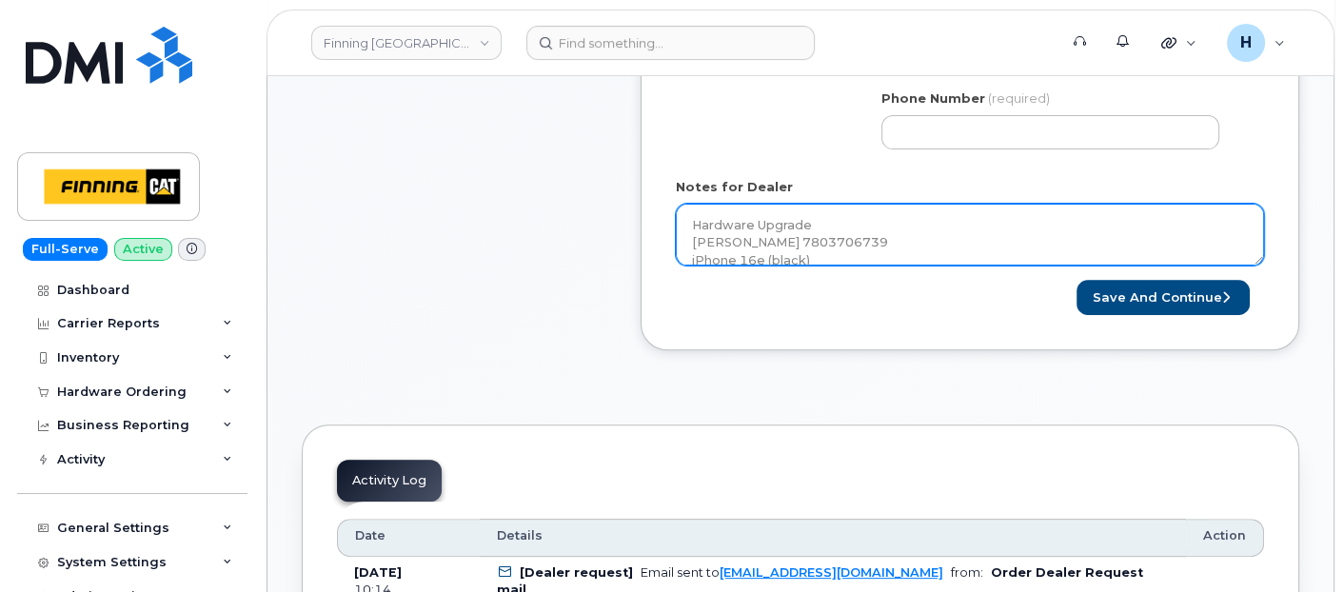
click at [870, 257] on textarea "Hardware Upgrade [PERSON_NAME] 7803706739 iPhone 16e (black) $0.00 - 3 year ter…" at bounding box center [970, 235] width 588 height 63
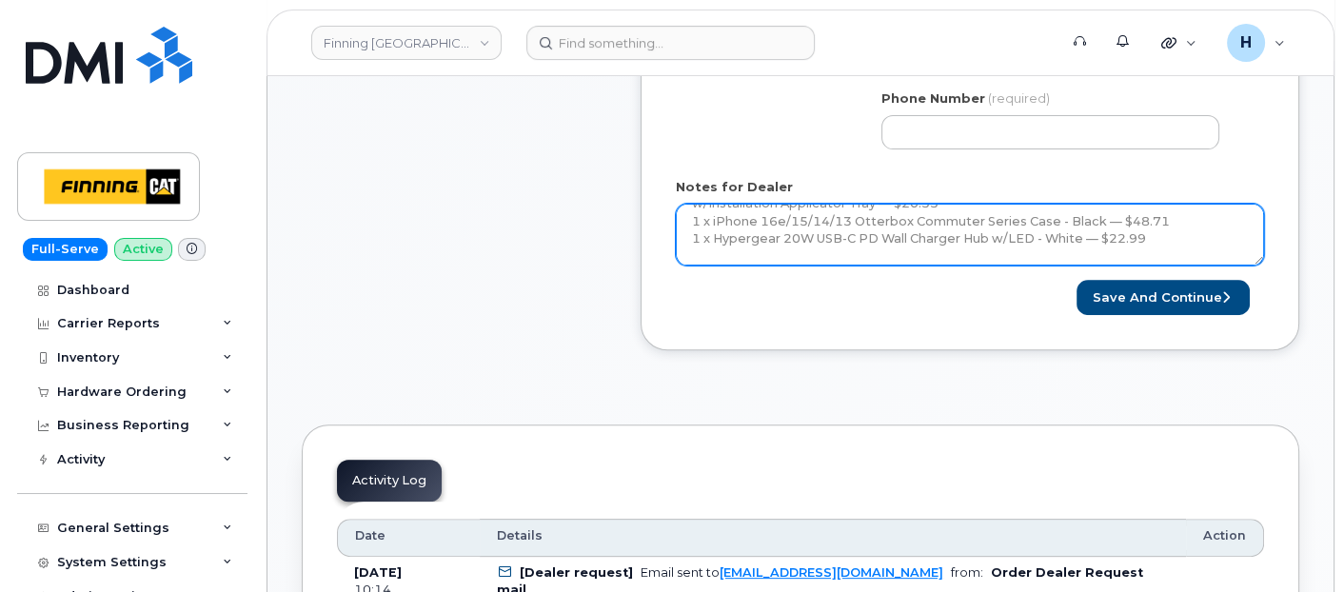
scroll to position [173, 0]
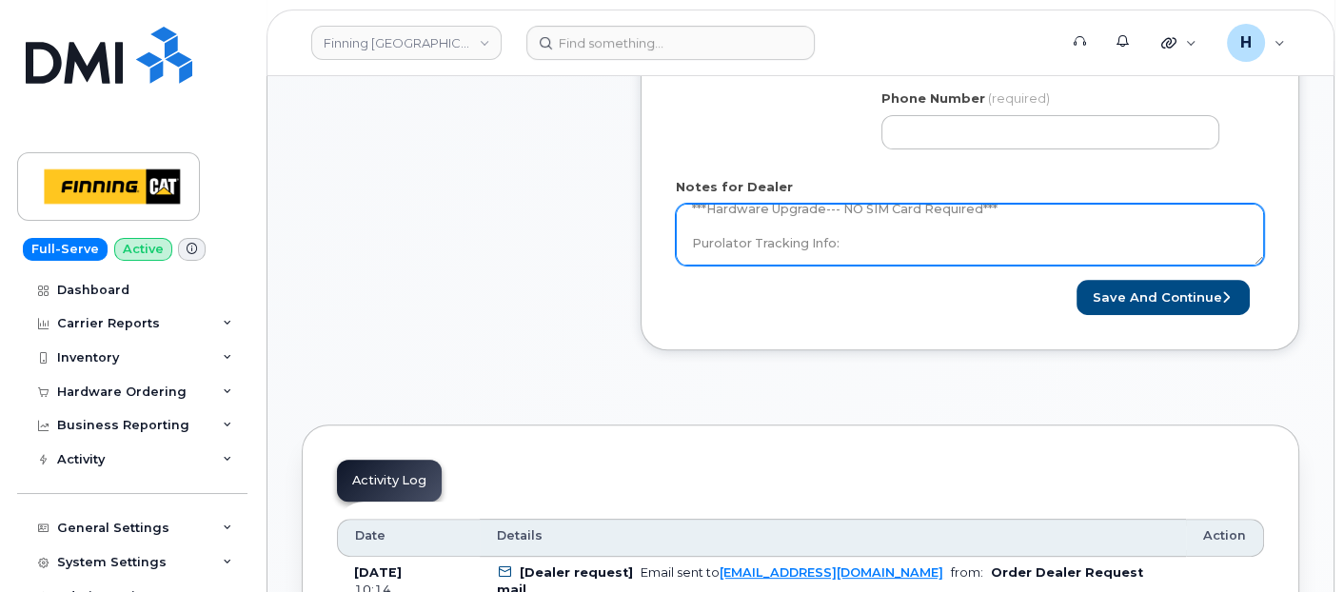
click at [870, 257] on textarea "Hardware Upgrade [PERSON_NAME] 7803706739 iPhone 16e (black) $0.00 - 3 year ter…" at bounding box center [970, 235] width 588 height 63
paste textarea "335661683607"
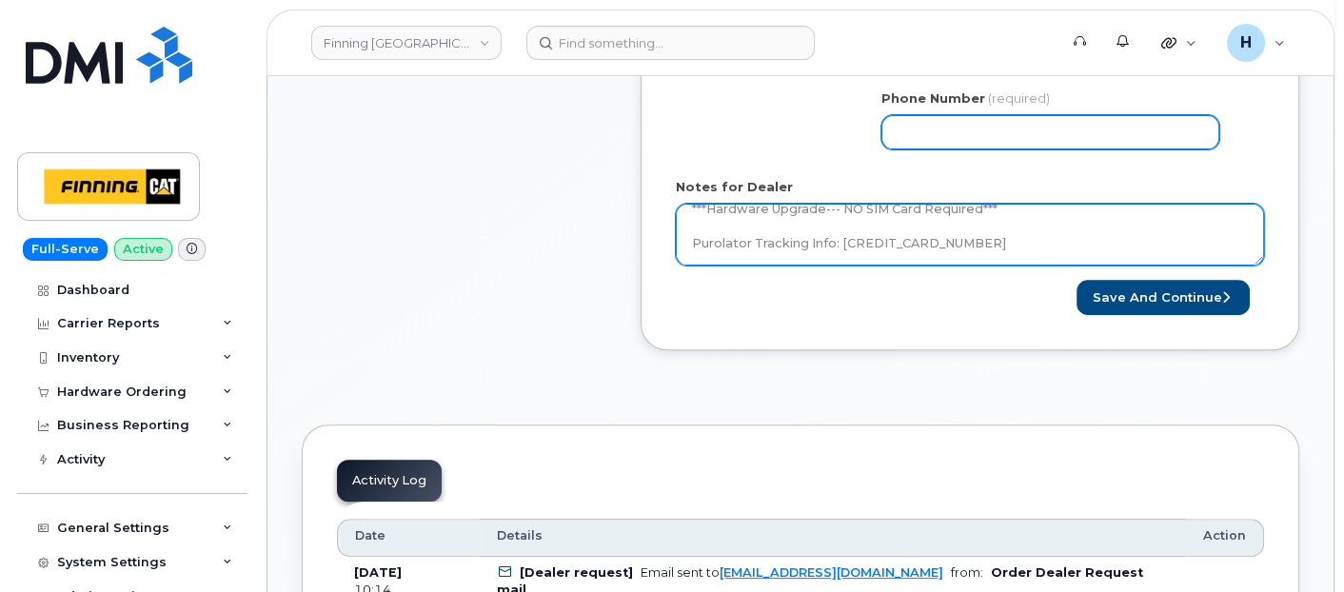
type textarea "Hardware Upgrade Jamie Shiels 7803706739 iPhone 16e (black) $0.00 - 3 year term…"
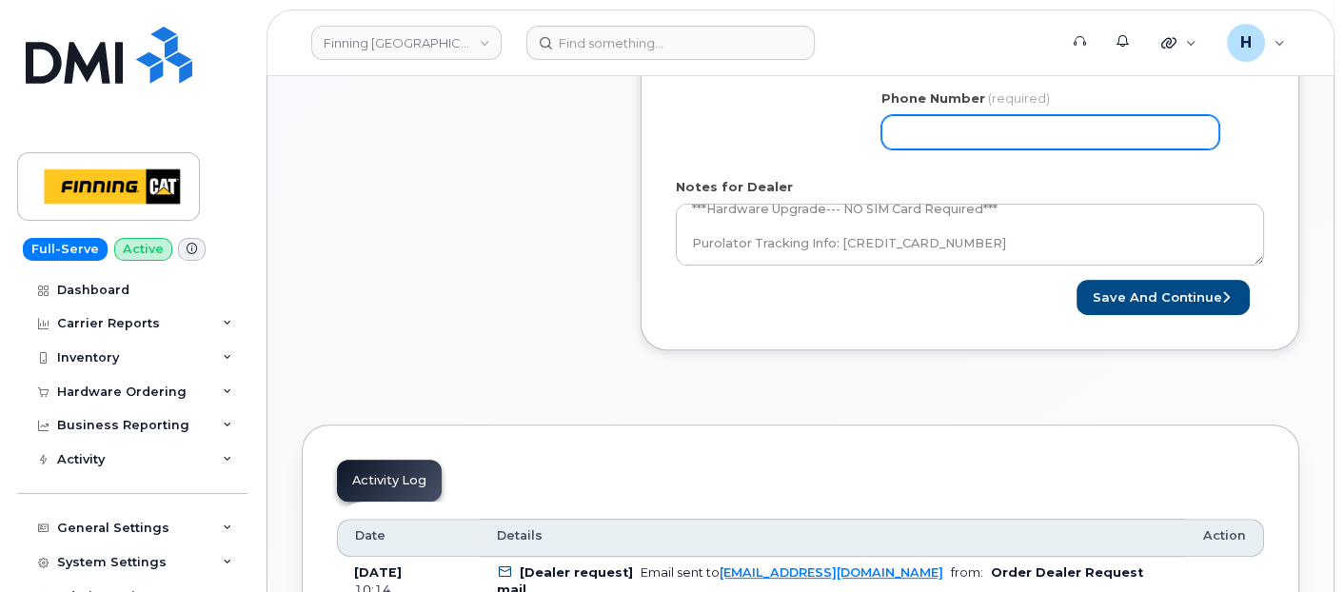
click at [912, 144] on input "Phone Number" at bounding box center [1050, 132] width 338 height 34
type input "7807902010"
select select
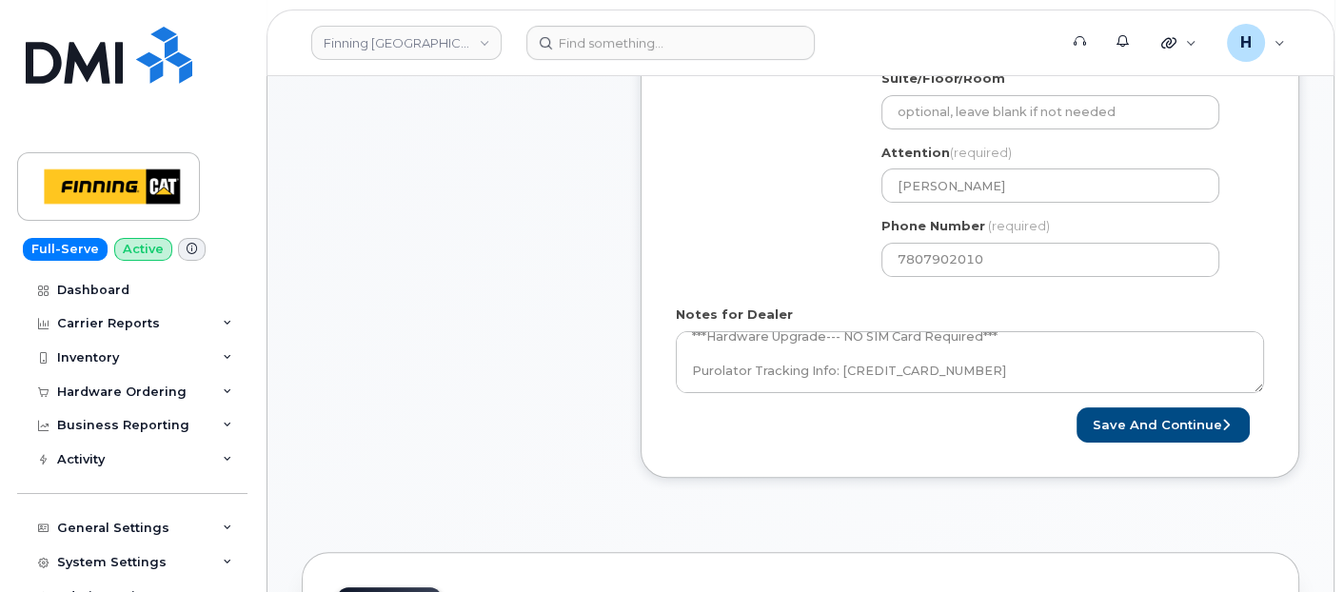
scroll to position [801, 0]
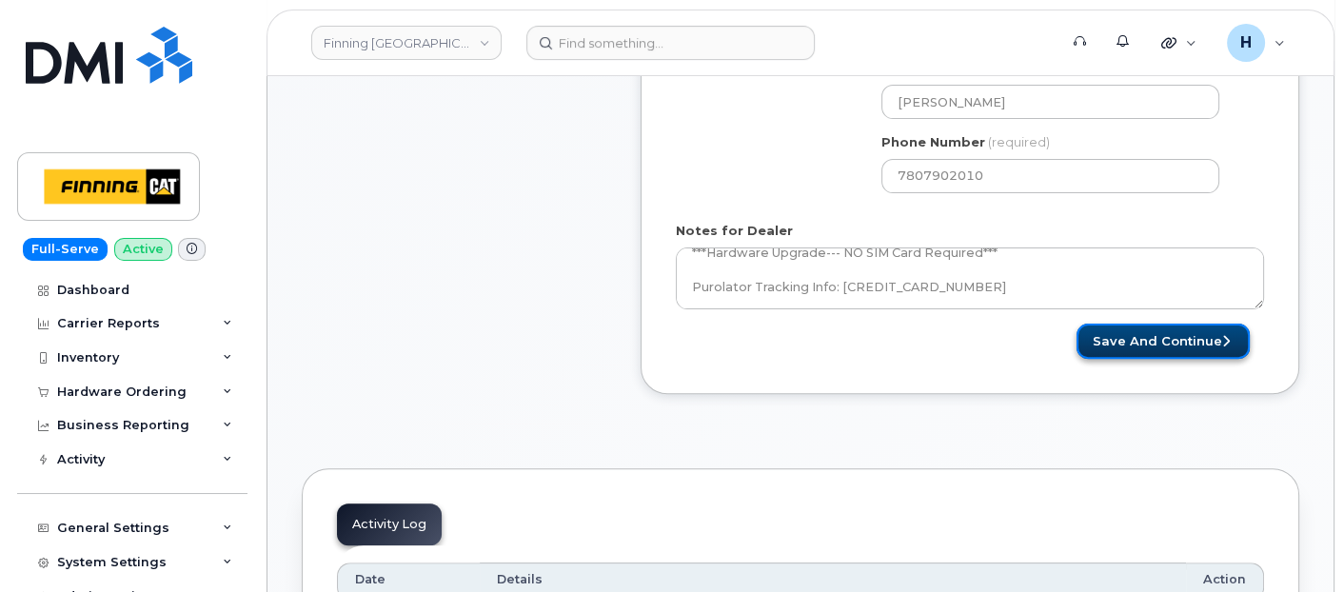
click at [1102, 324] on button "Save and Continue" at bounding box center [1162, 341] width 173 height 35
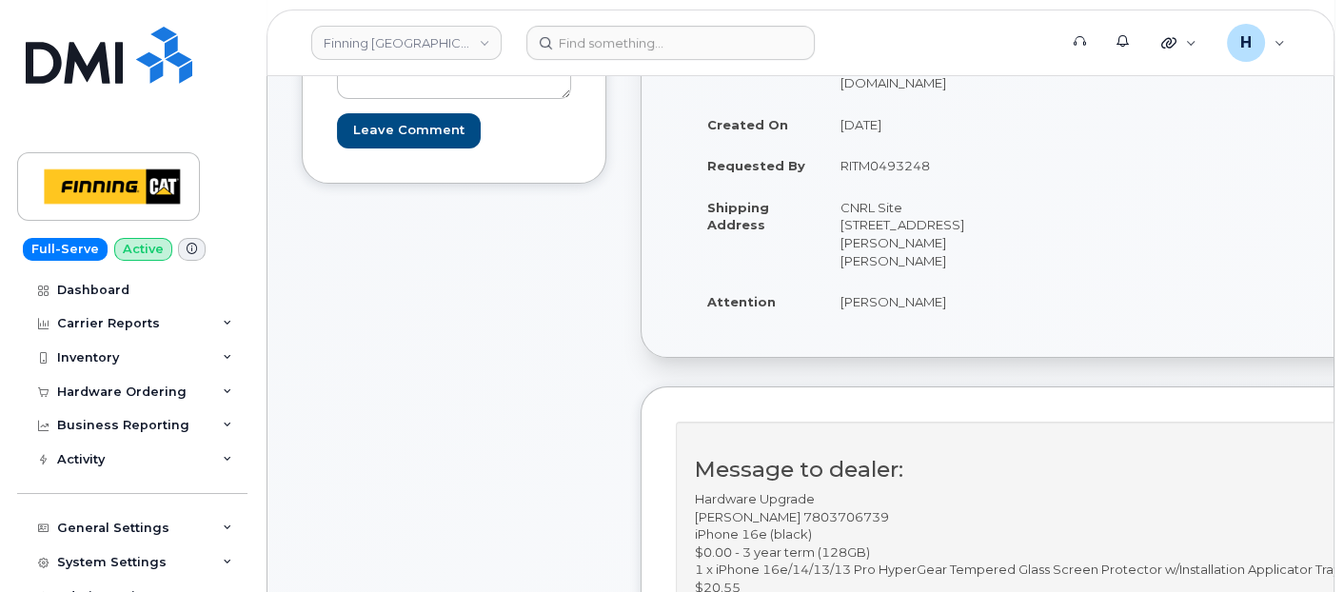
scroll to position [528, 0]
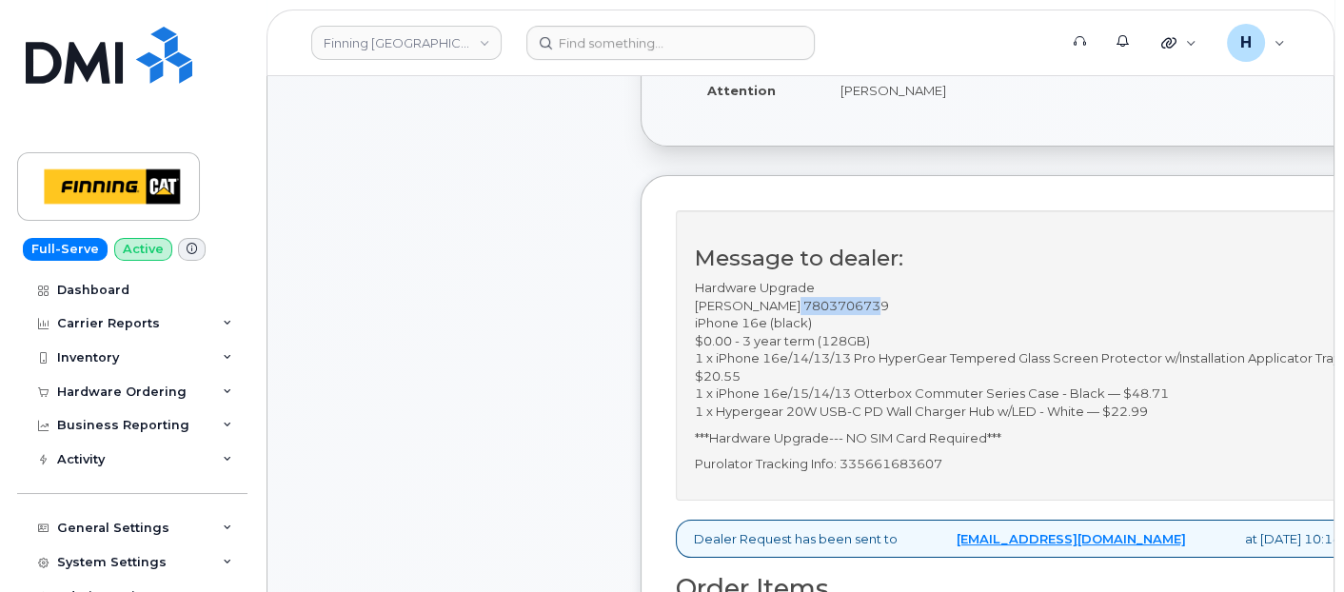
drag, startPoint x: 775, startPoint y: 340, endPoint x: 857, endPoint y: 334, distance: 83.0
click at [857, 334] on p "Hardware Upgrade Jamie Shiels 7803706739 iPhone 16e (black) $0.00 - 3 year term…" at bounding box center [1029, 350] width 668 height 142
copy p "7803706739"
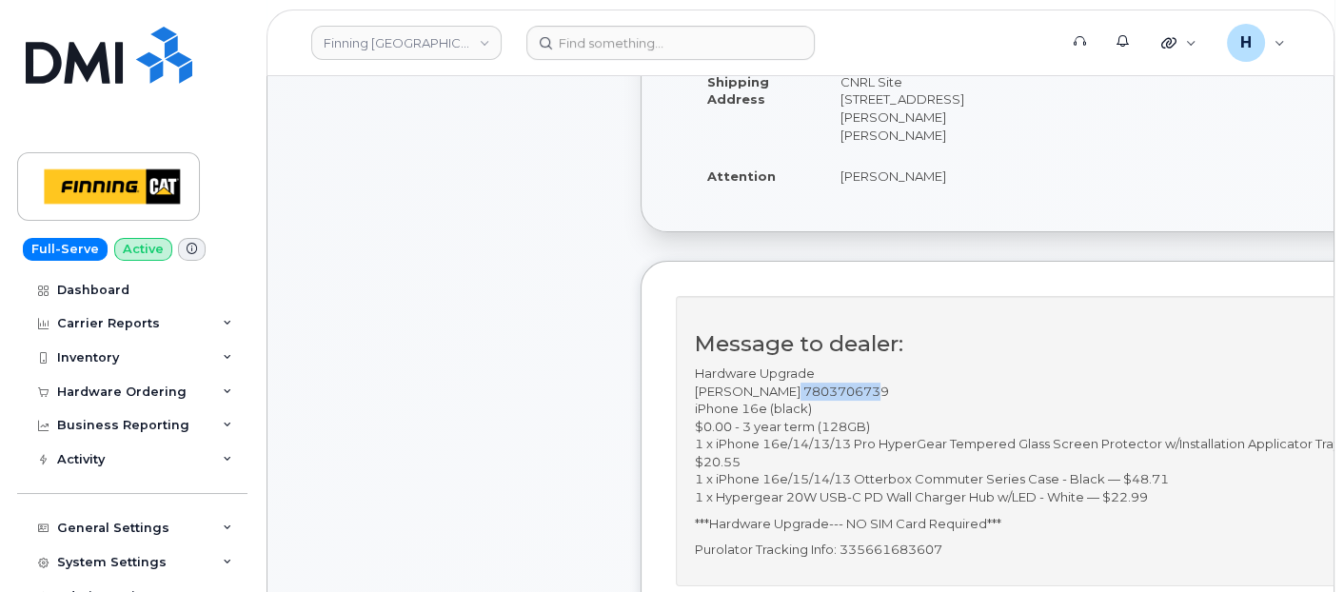
scroll to position [317, 0]
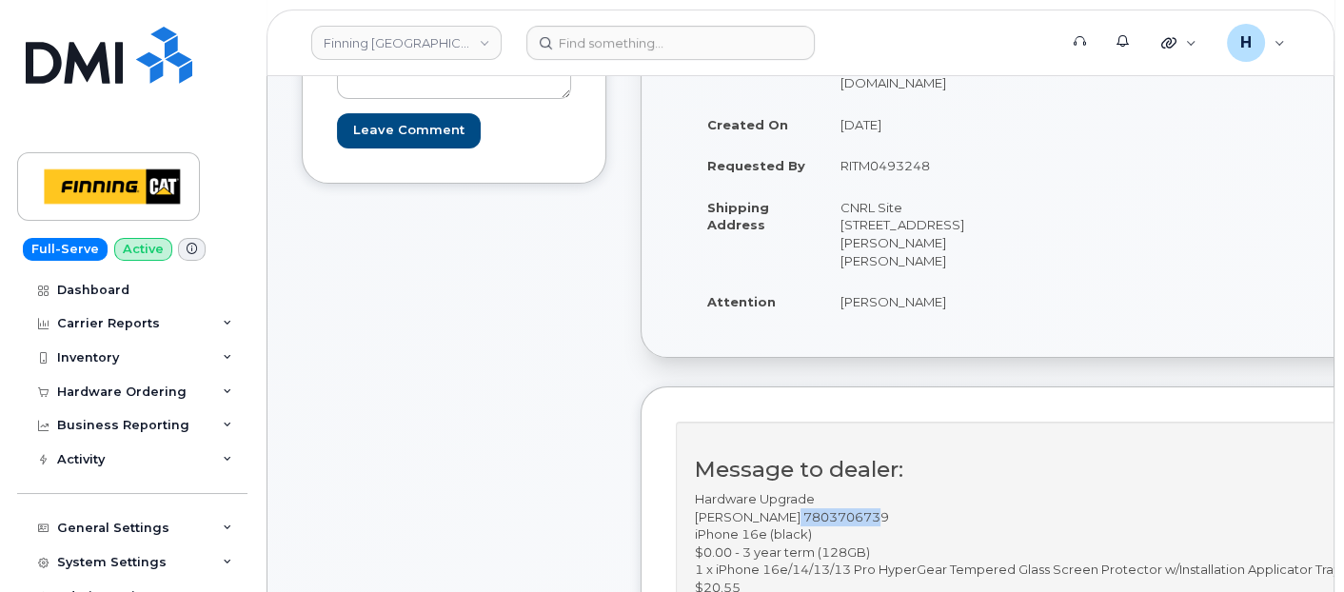
drag, startPoint x: 830, startPoint y: 178, endPoint x: 966, endPoint y: 178, distance: 136.1
click at [966, 178] on td "RITM0493248" at bounding box center [922, 166] width 199 height 42
copy td "RITM0493248"
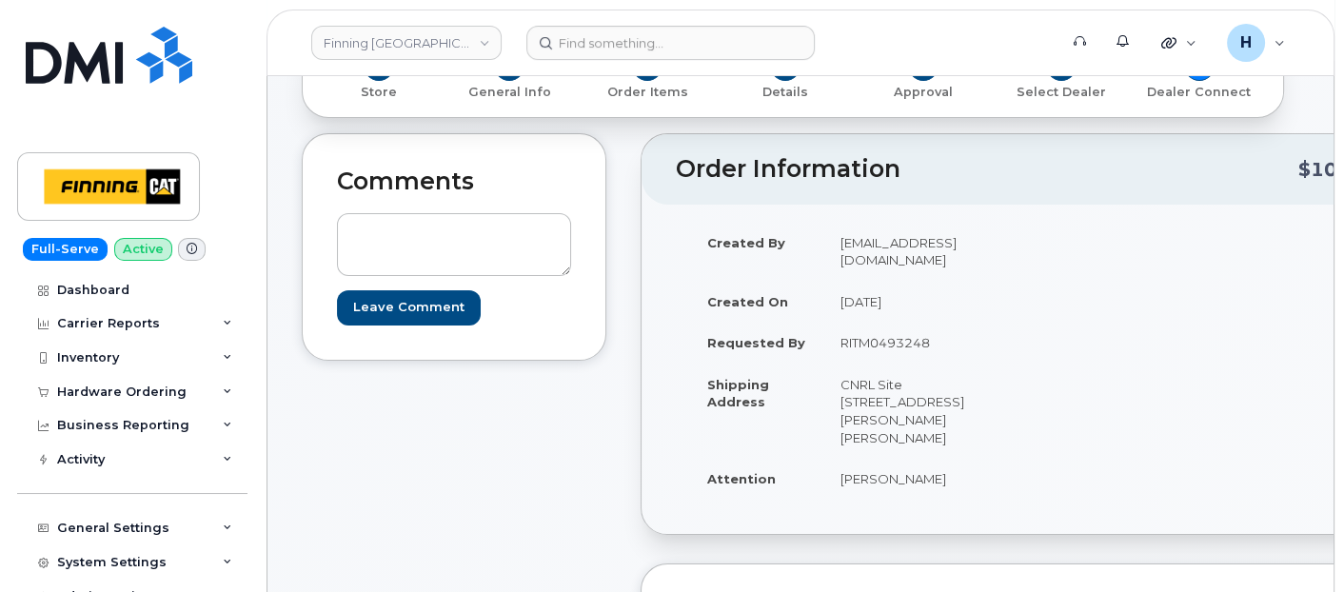
scroll to position [0, 0]
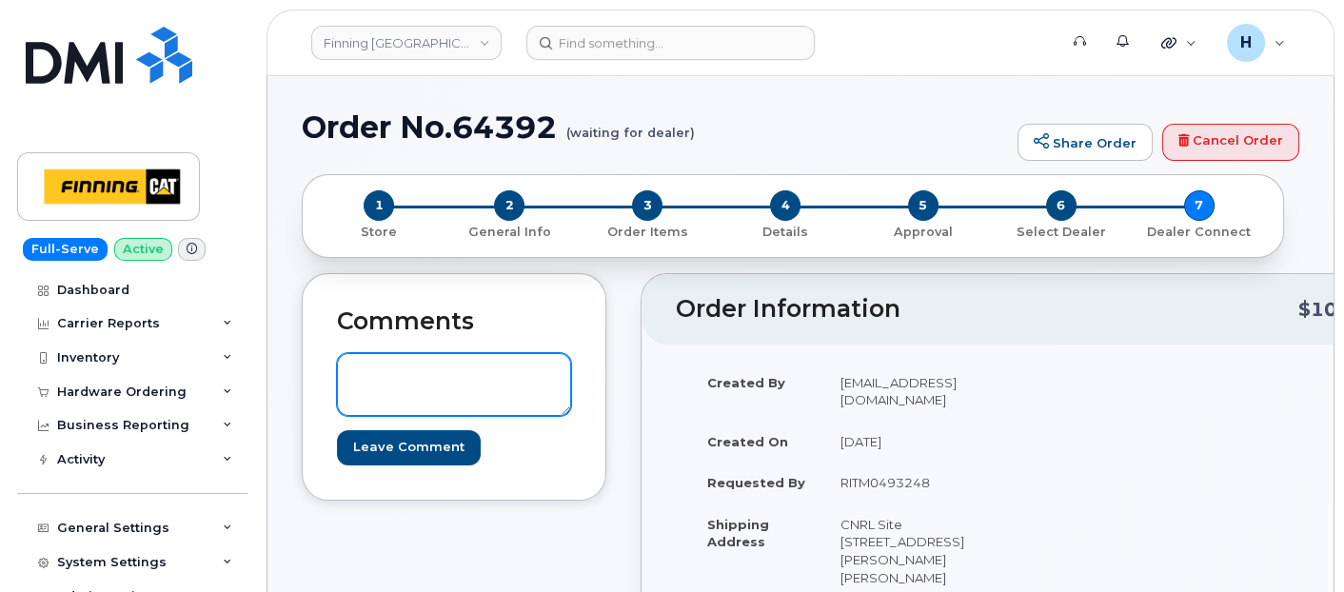
click at [446, 379] on textarea at bounding box center [454, 384] width 234 height 63
paste textarea "TELUS Order #TL60029595"
drag, startPoint x: 443, startPoint y: 370, endPoint x: 555, endPoint y: 378, distance: 112.6
click at [555, 378] on textarea "TELUS Order #TL60029595" at bounding box center [454, 384] width 234 height 63
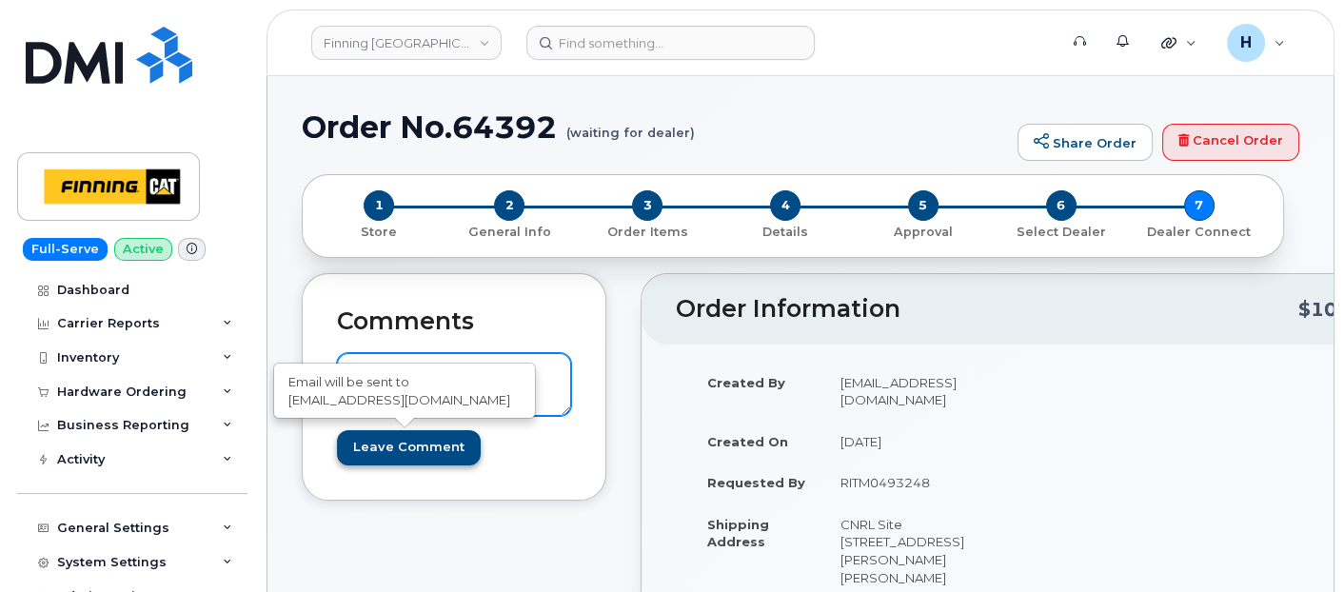
type textarea "TELUS Order #TL60029595"
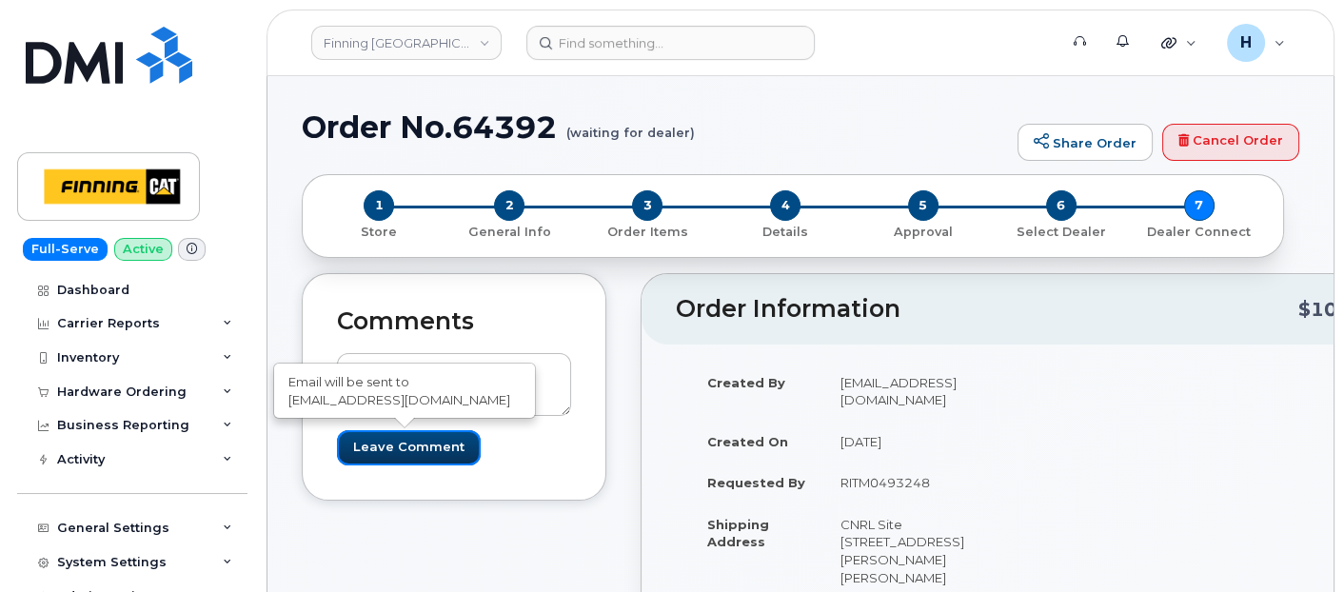
drag, startPoint x: 421, startPoint y: 443, endPoint x: 254, endPoint y: 35, distance: 440.9
click at [422, 424] on form "TELUS Order #TL60029595 Leave Comment Email will be sent to procurement@myserve…" at bounding box center [454, 408] width 234 height 111
click at [398, 443] on input "Leave Comment" at bounding box center [409, 447] width 144 height 35
type input "Create Event"
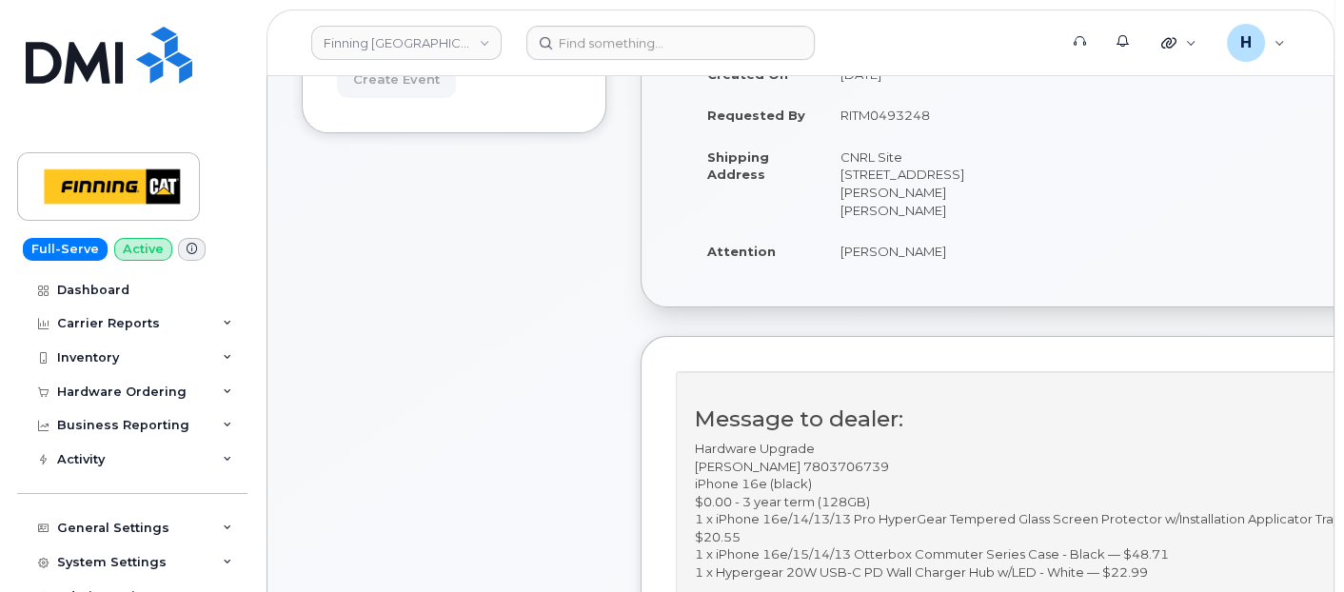
scroll to position [528, 0]
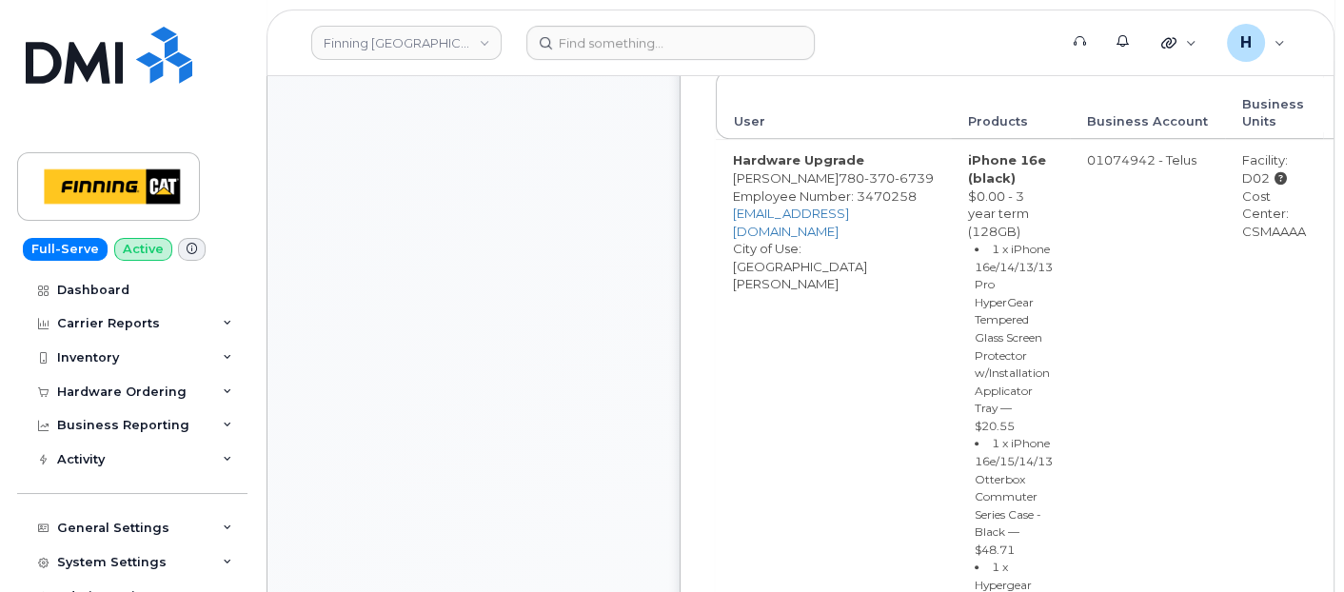
scroll to position [1691, 0]
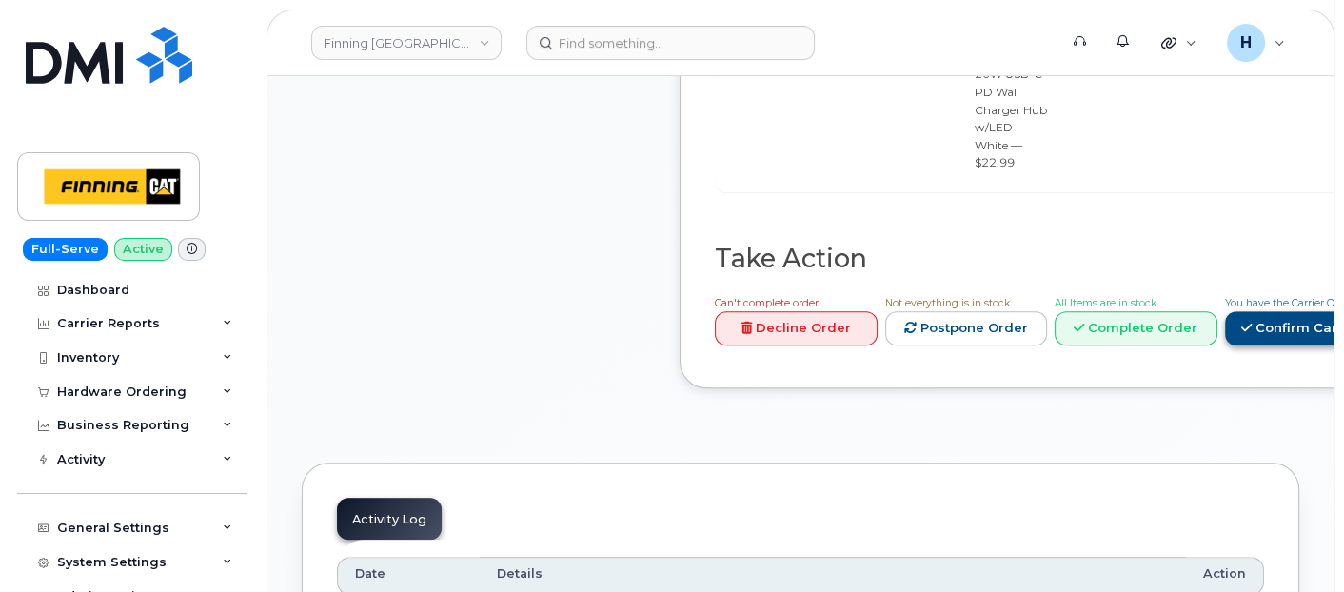
click at [1225, 346] on link "Confirm Carrier Order" at bounding box center [1323, 328] width 196 height 35
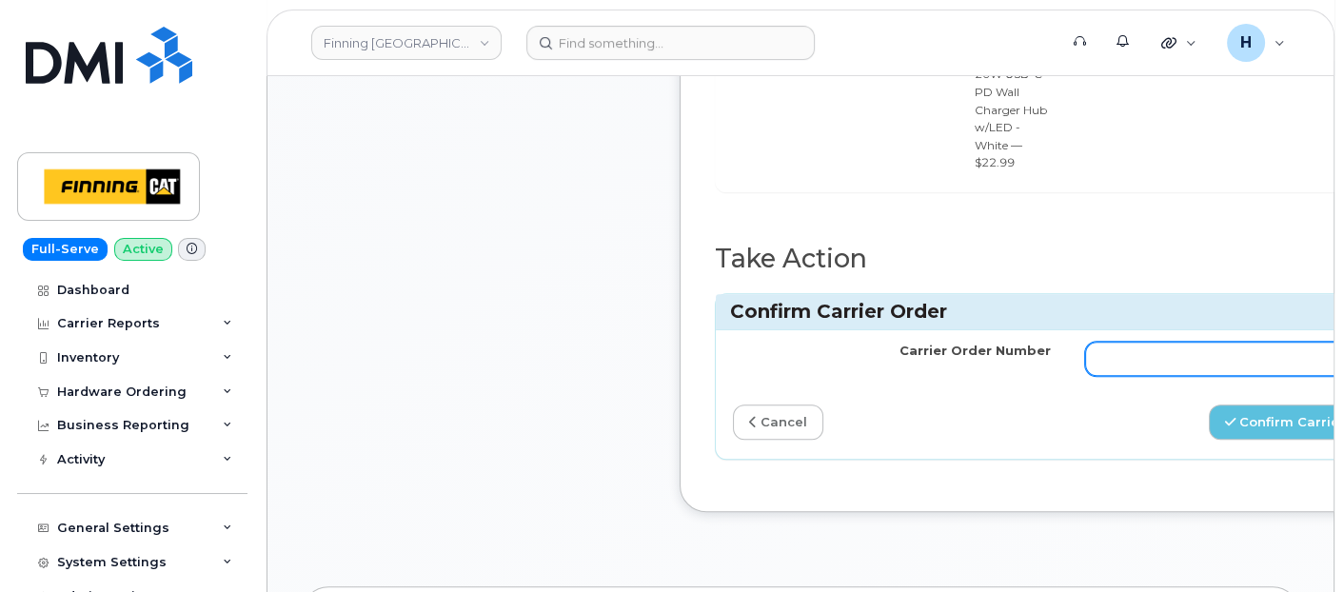
click at [1155, 342] on input "Carrier Order Number" at bounding box center [1244, 359] width 318 height 34
paste input "TL60029595"
type input "TL60029595"
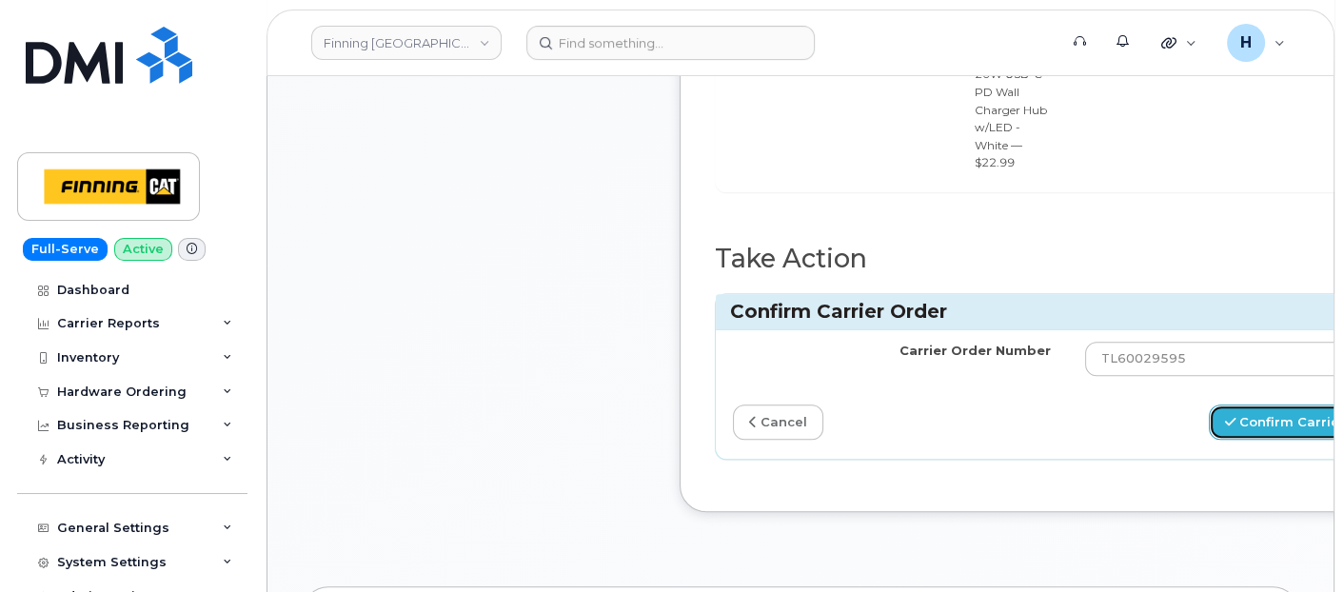
click at [1217, 421] on button "Confirm Carrier Order" at bounding box center [1307, 421] width 196 height 35
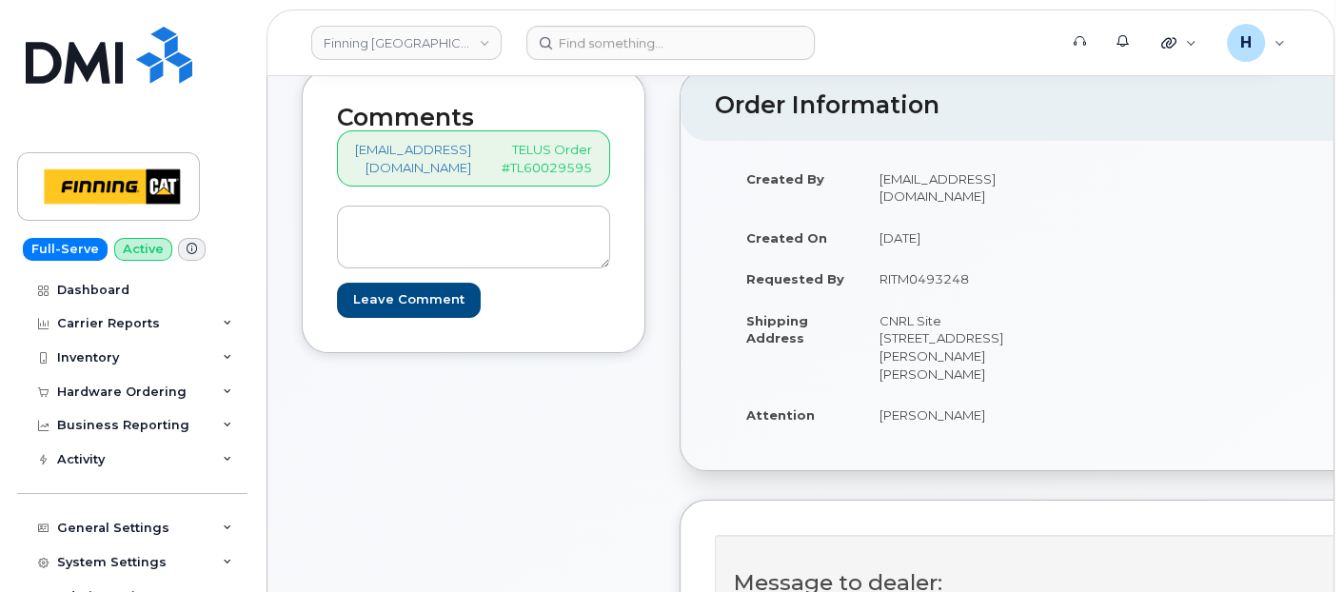
scroll to position [211, 0]
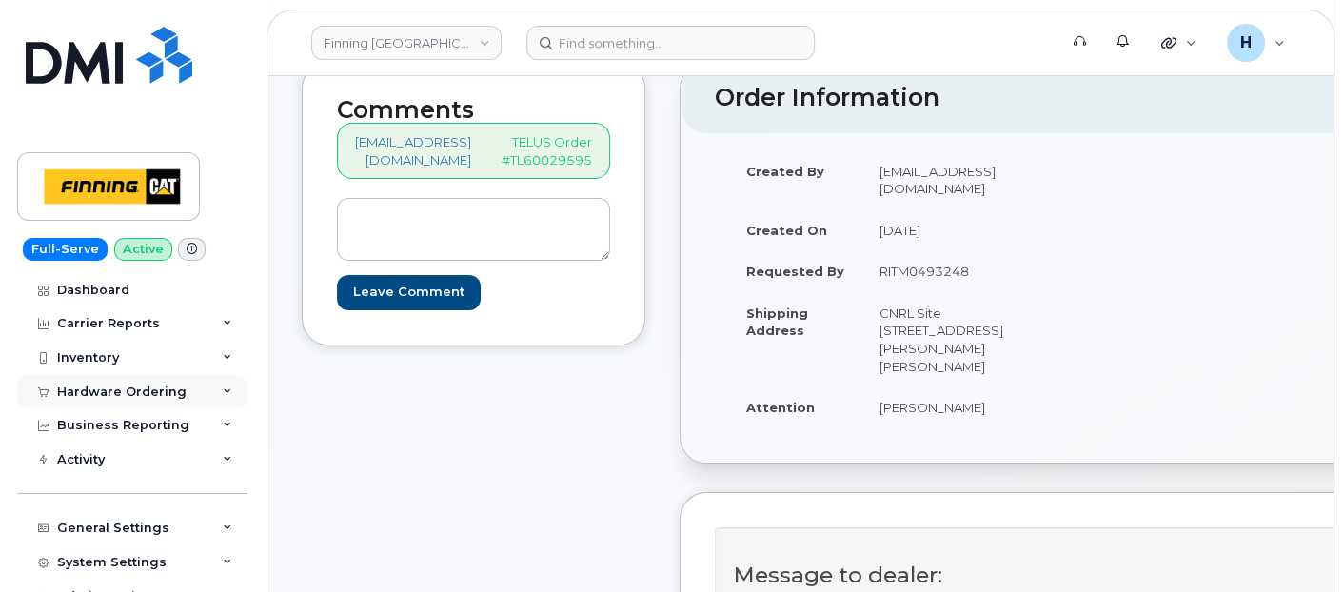
drag, startPoint x: 148, startPoint y: 388, endPoint x: 148, endPoint y: 402, distance: 13.3
click at [148, 388] on div "Hardware Ordering" at bounding box center [121, 391] width 129 height 15
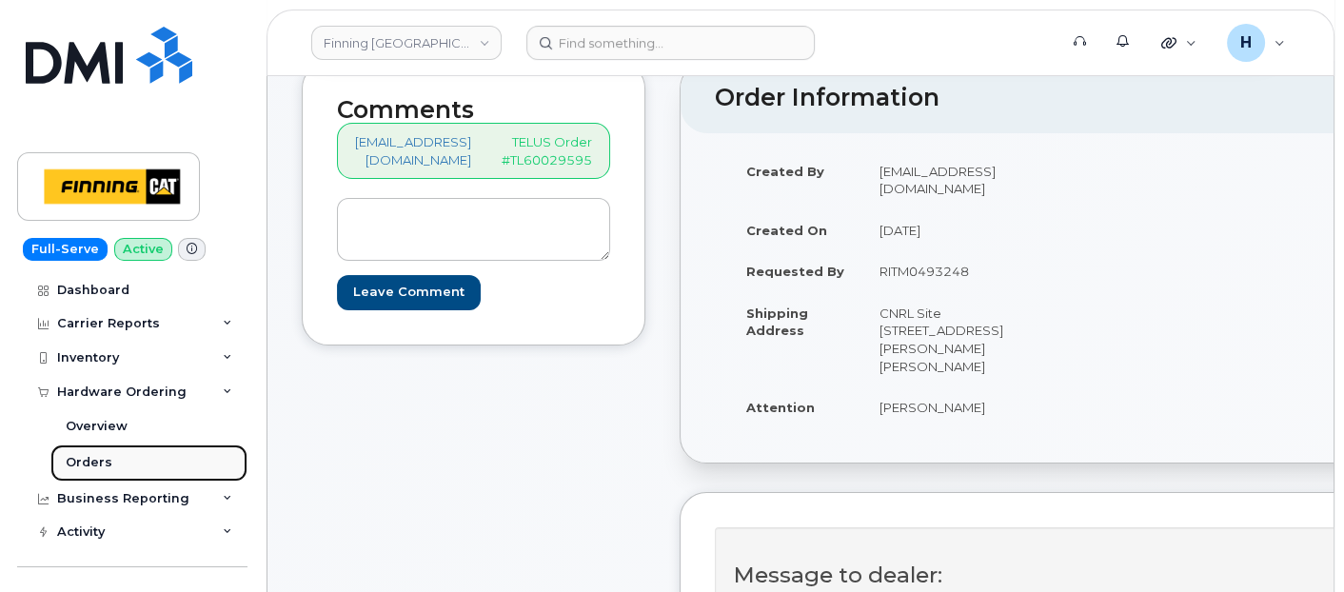
click at [138, 457] on link "Orders" at bounding box center [148, 462] width 197 height 36
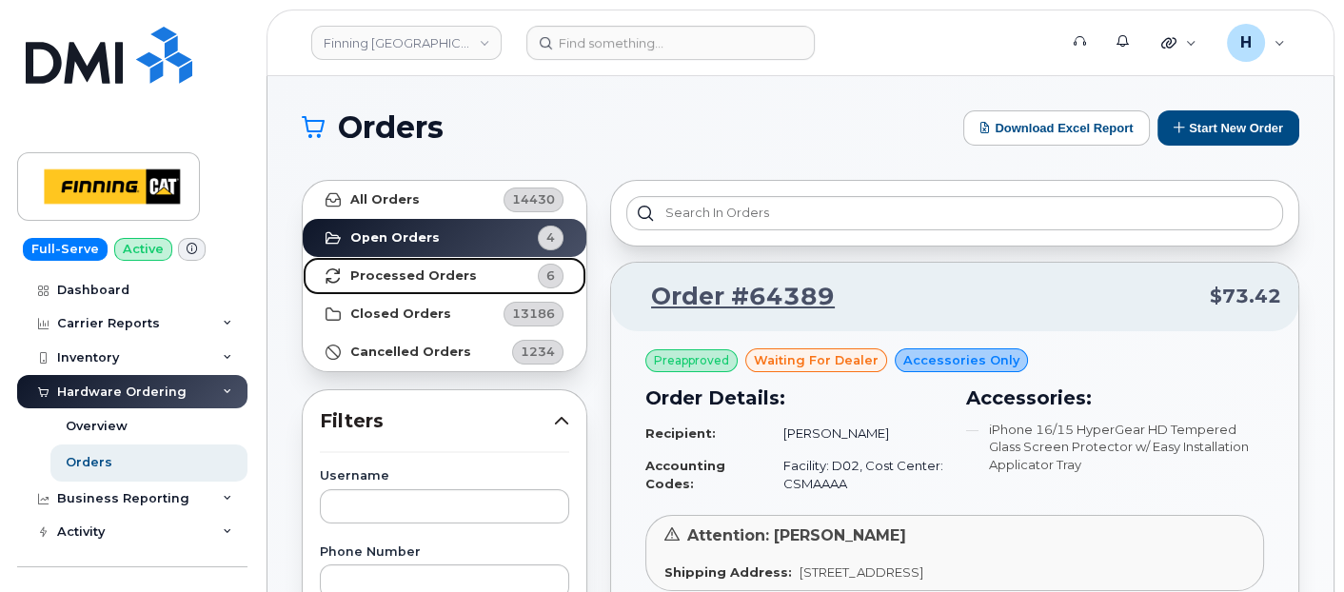
click at [414, 274] on strong "Processed Orders" at bounding box center [413, 275] width 127 height 15
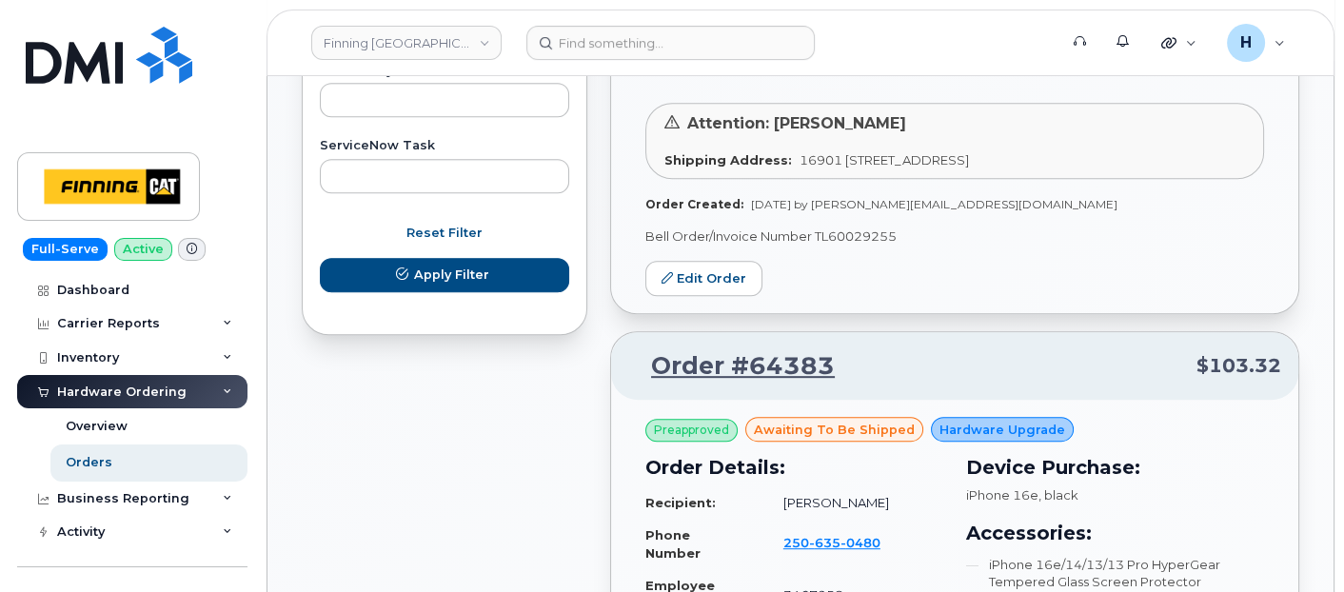
scroll to position [1163, 0]
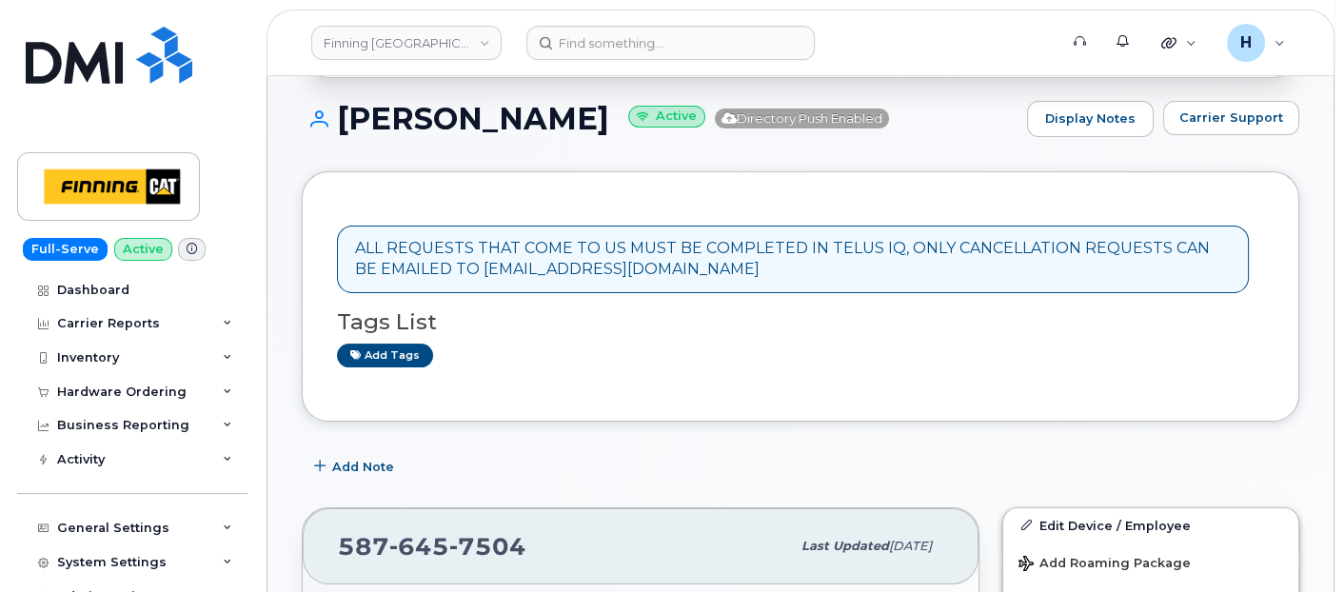
scroll to position [211, 0]
